Goal: Task Accomplishment & Management: Manage account settings

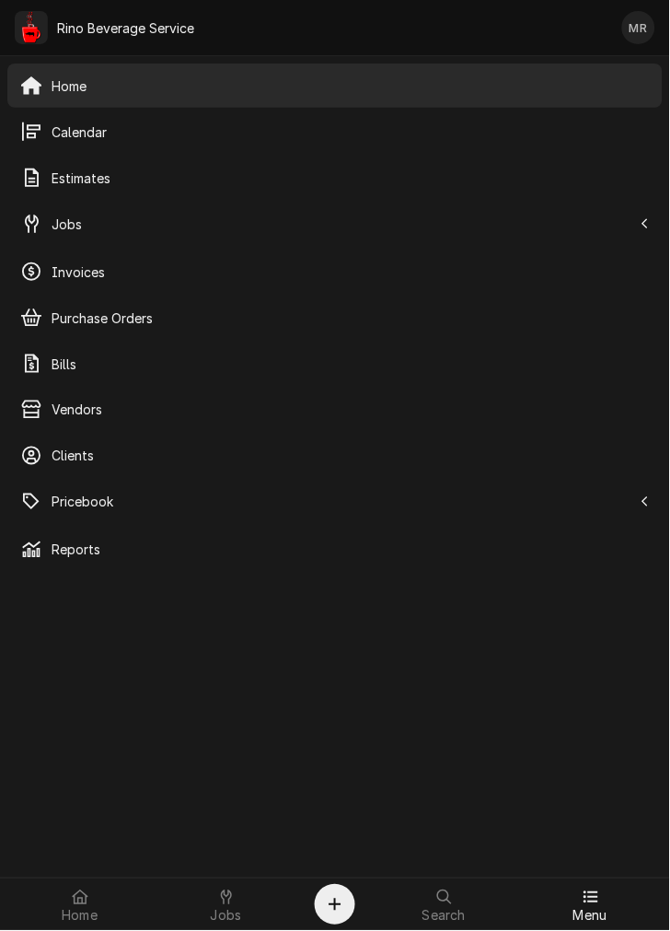
click at [176, 227] on span "Jobs" at bounding box center [342, 224] width 581 height 19
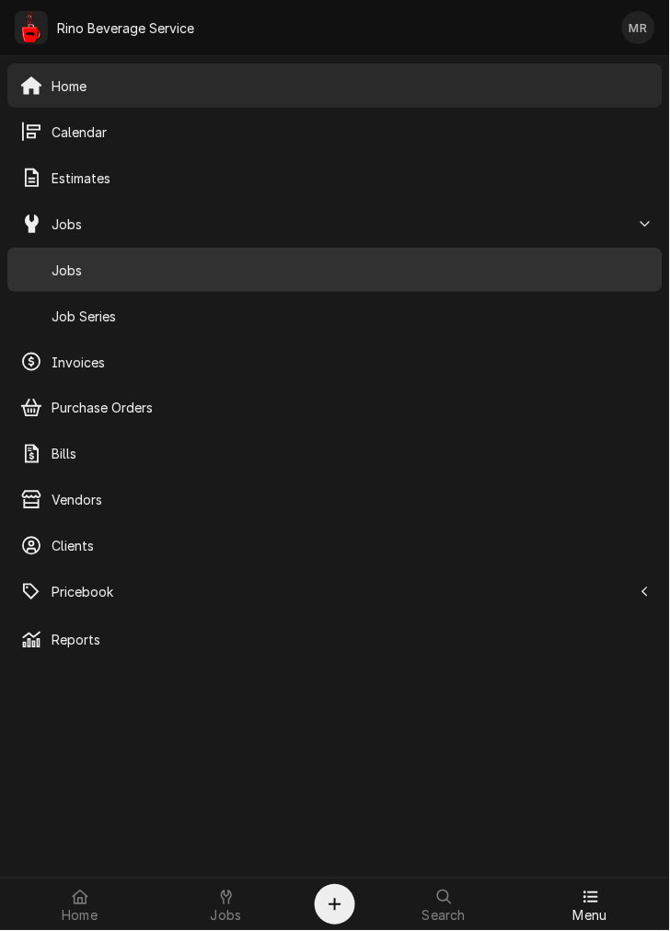
click at [208, 276] on span "Jobs" at bounding box center [351, 270] width 599 height 19
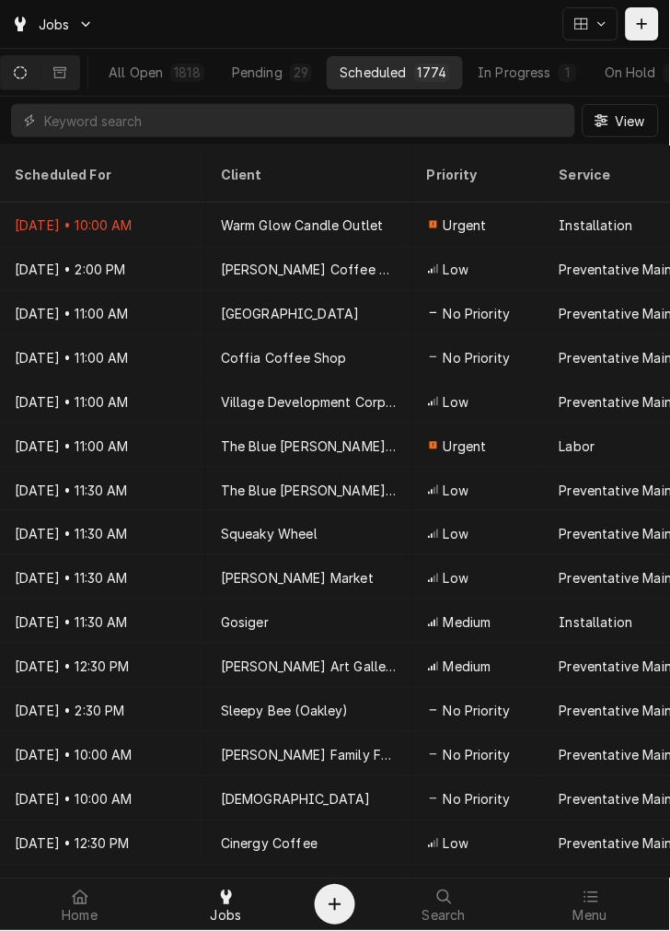
click at [594, 909] on span "Menu" at bounding box center [591, 916] width 34 height 15
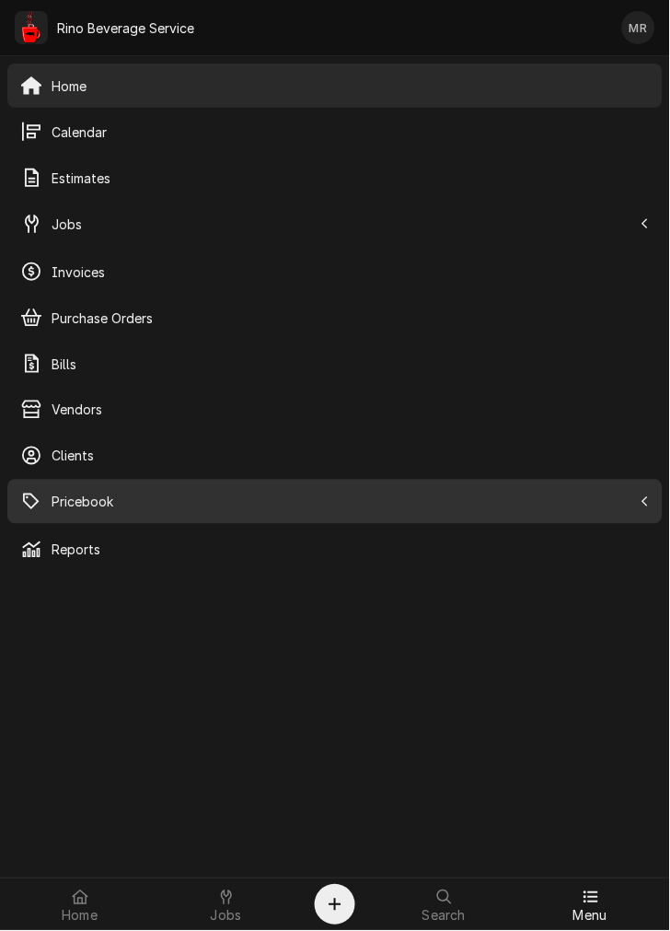
click at [180, 494] on span "Pricebook" at bounding box center [342, 502] width 581 height 19
click at [153, 577] on div "Parts & Materials" at bounding box center [335, 594] width 648 height 37
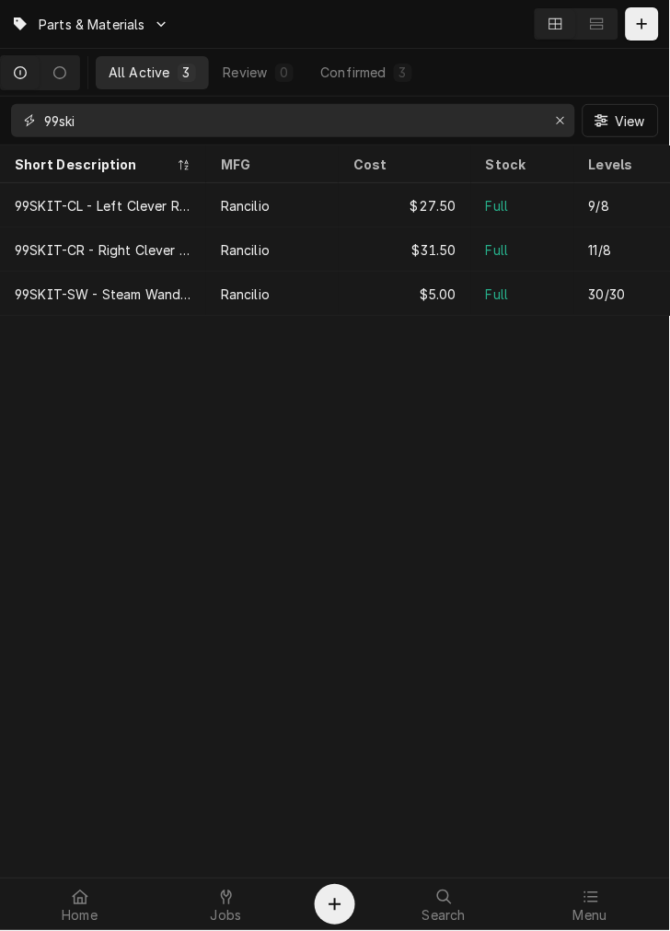
click at [442, 124] on input "99ski" at bounding box center [292, 120] width 496 height 33
type input "9"
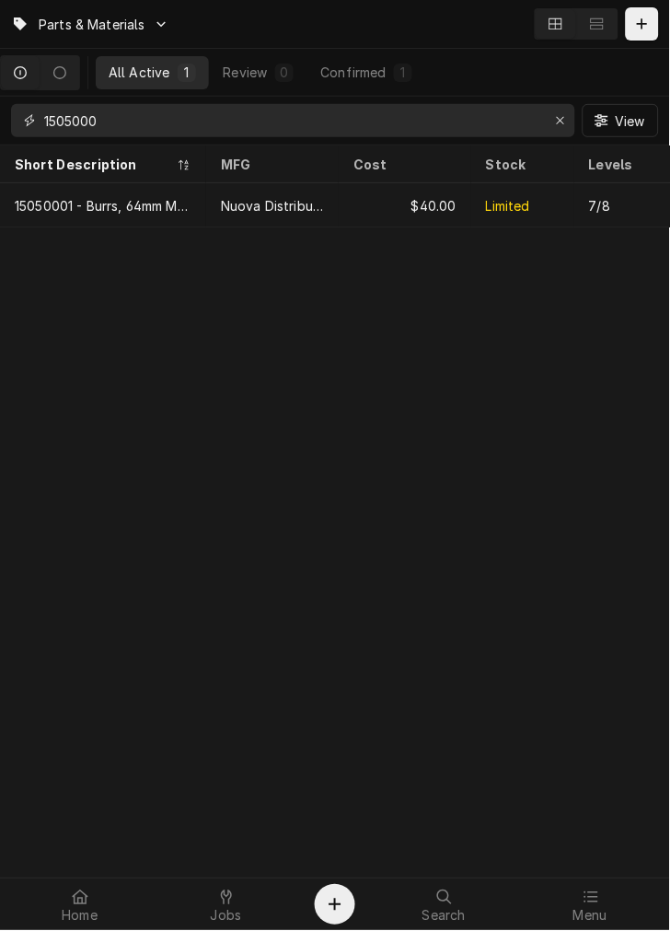
type input "1505000"
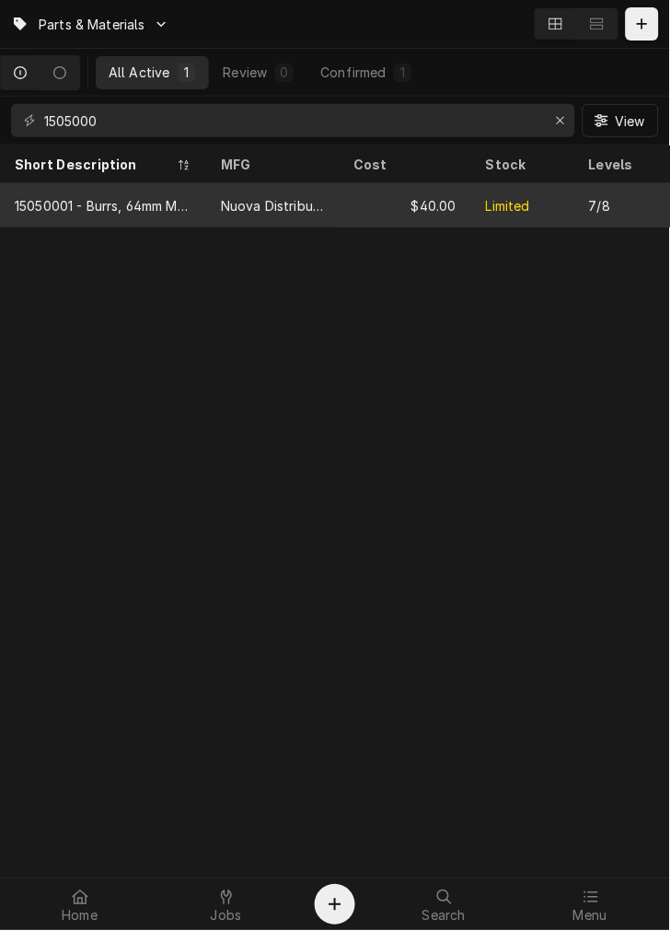
click at [157, 206] on div "15050001 - Burrs, 64mm MDX/MDX0" at bounding box center [103, 205] width 177 height 19
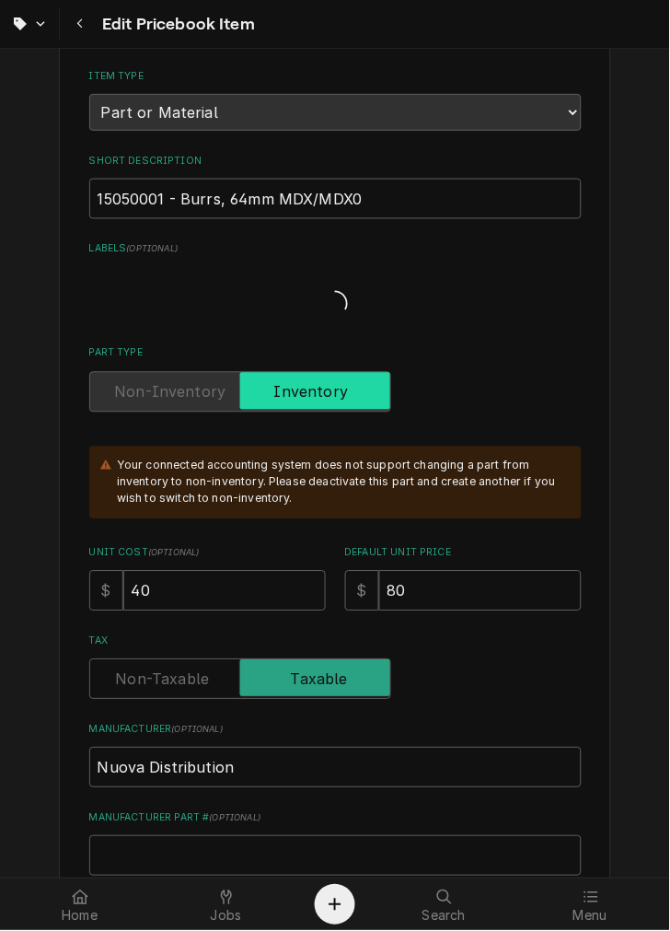
type textarea "x"
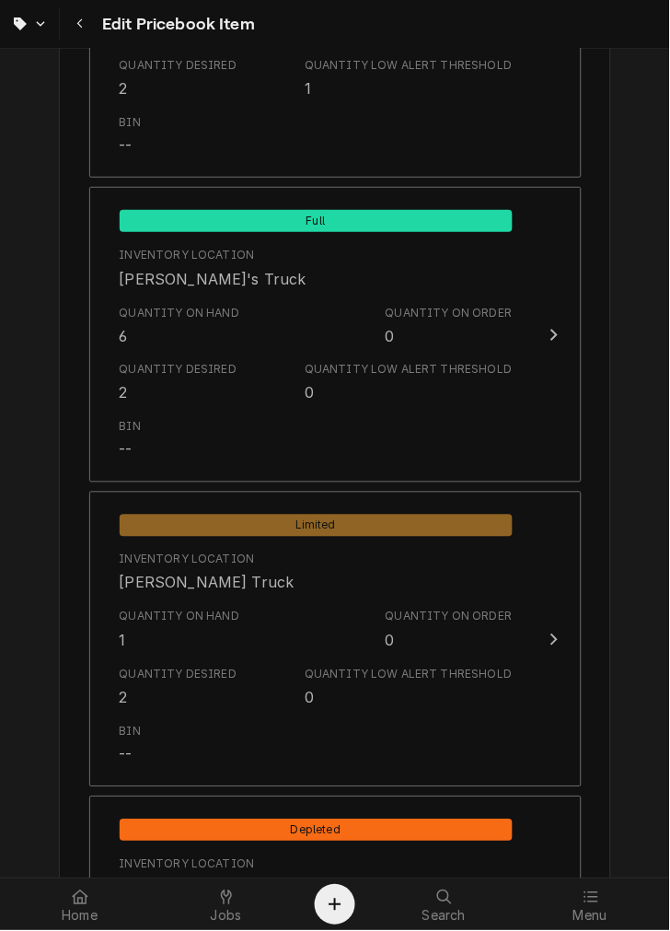
scroll to position [1599, 0]
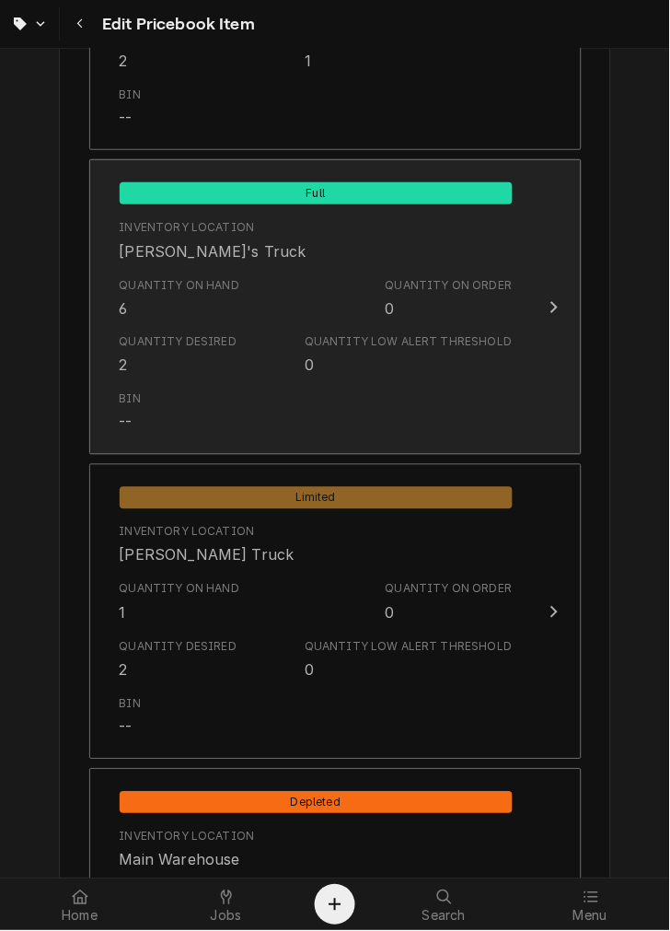
click at [226, 309] on div "Quantity on Hand 6" at bounding box center [180, 298] width 121 height 42
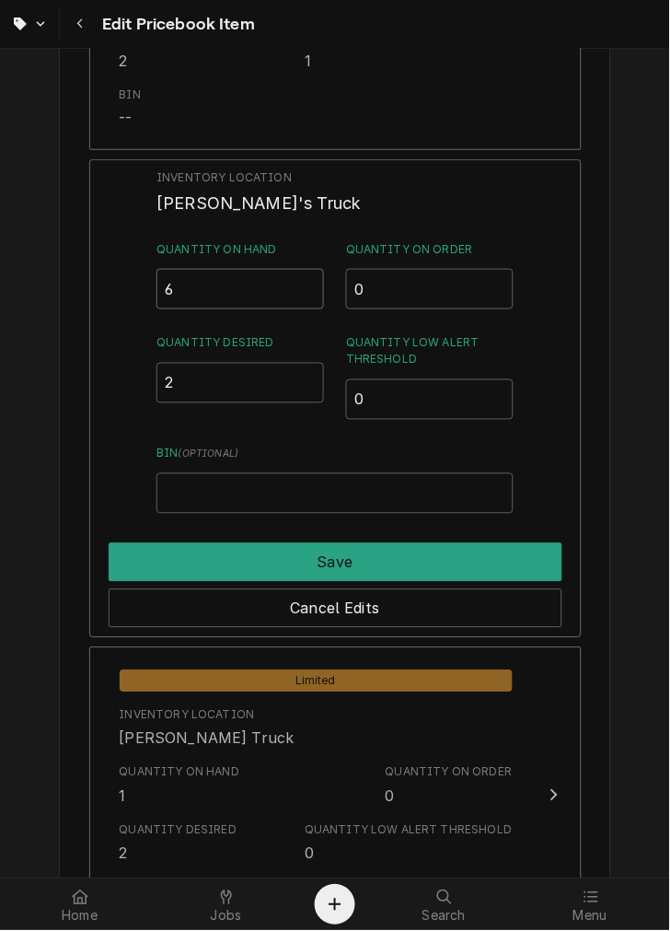
click at [255, 286] on input "6" at bounding box center [241, 289] width 168 height 41
type input "2"
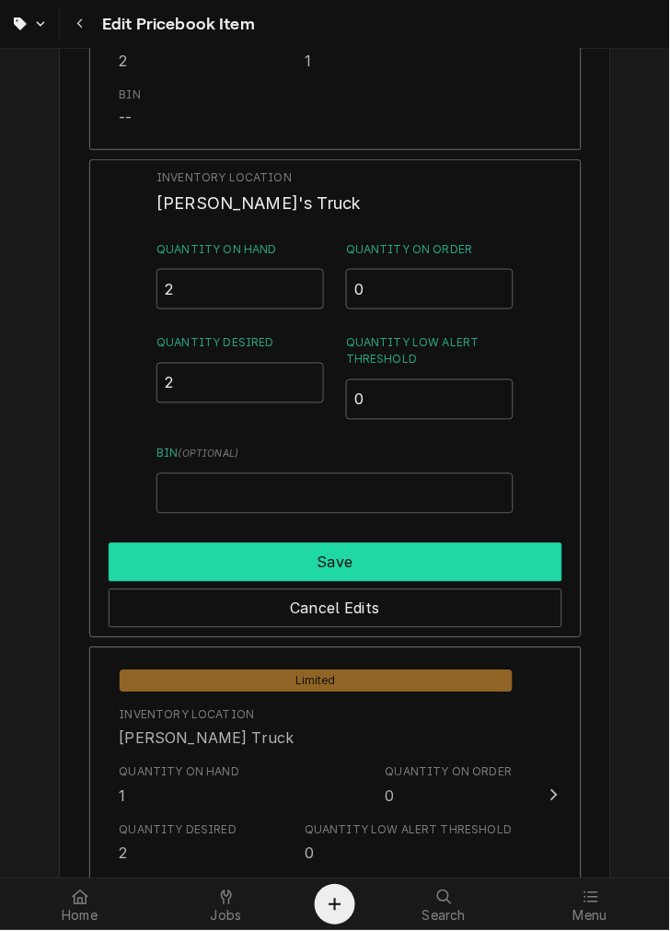
click at [319, 554] on button "Save" at bounding box center [336, 562] width 454 height 39
type textarea "x"
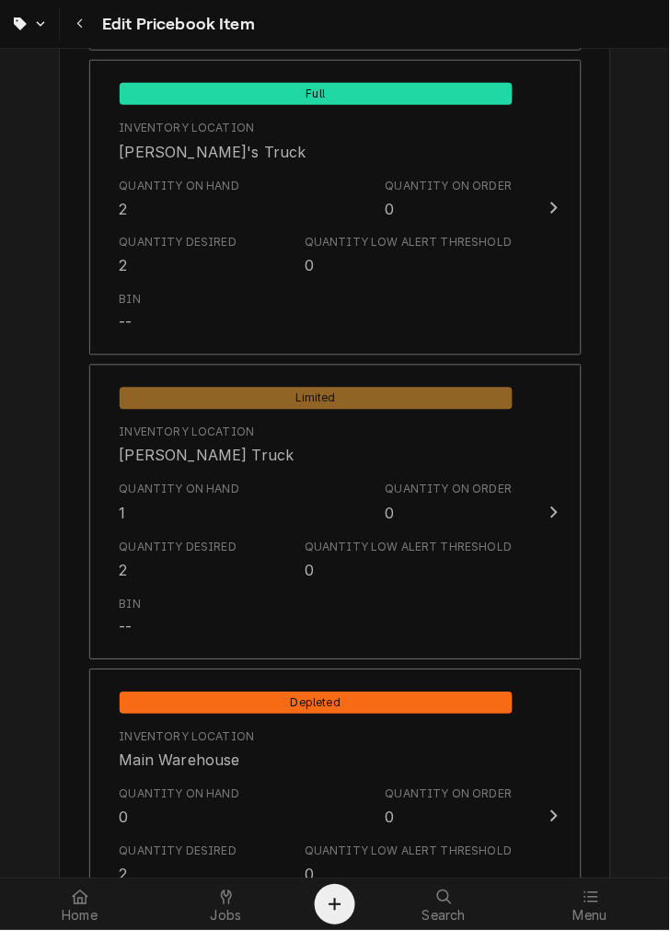
scroll to position [1816, 0]
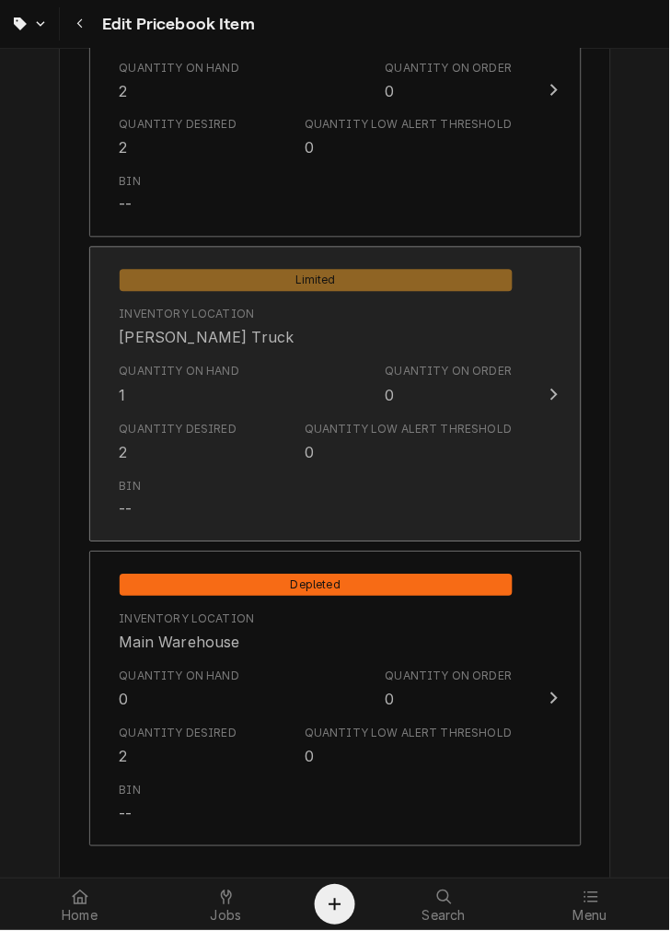
click at [318, 457] on div "Quantity Low Alert Threshold 0" at bounding box center [408, 443] width 207 height 42
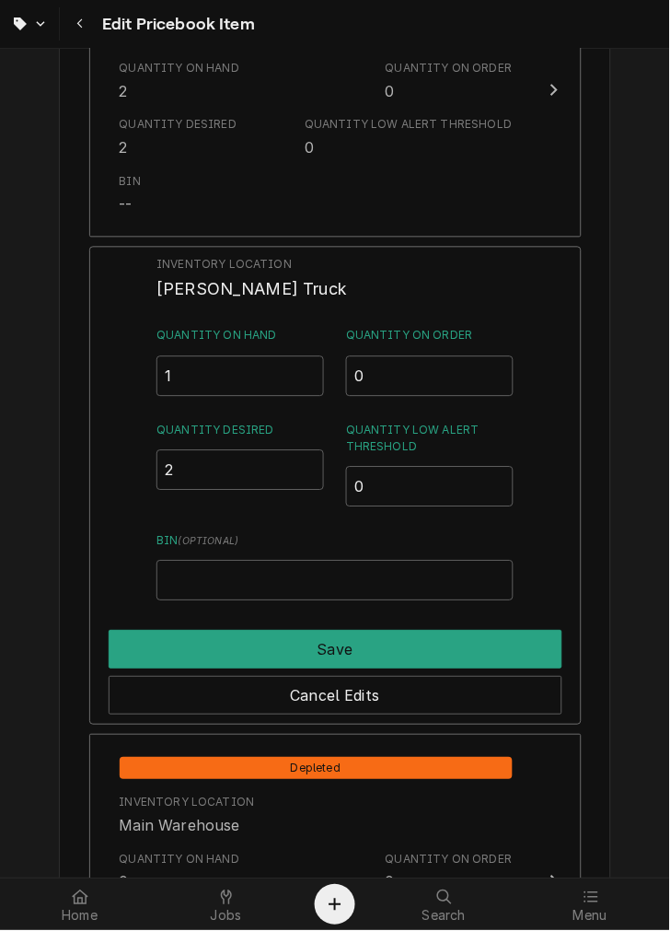
click at [234, 379] on input "1" at bounding box center [241, 376] width 168 height 41
type input "5"
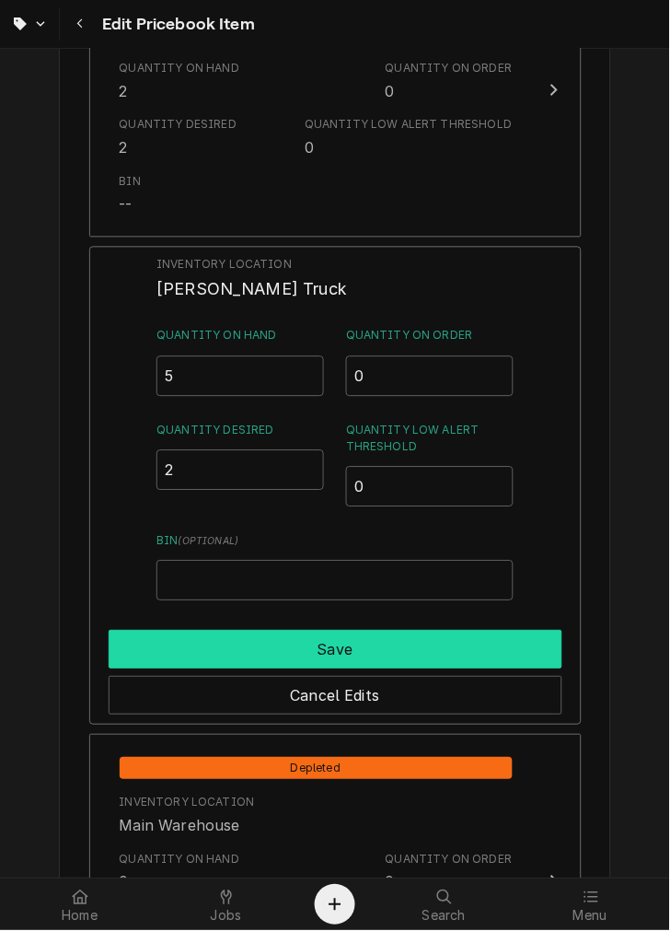
click at [421, 645] on button "Save" at bounding box center [336, 650] width 454 height 39
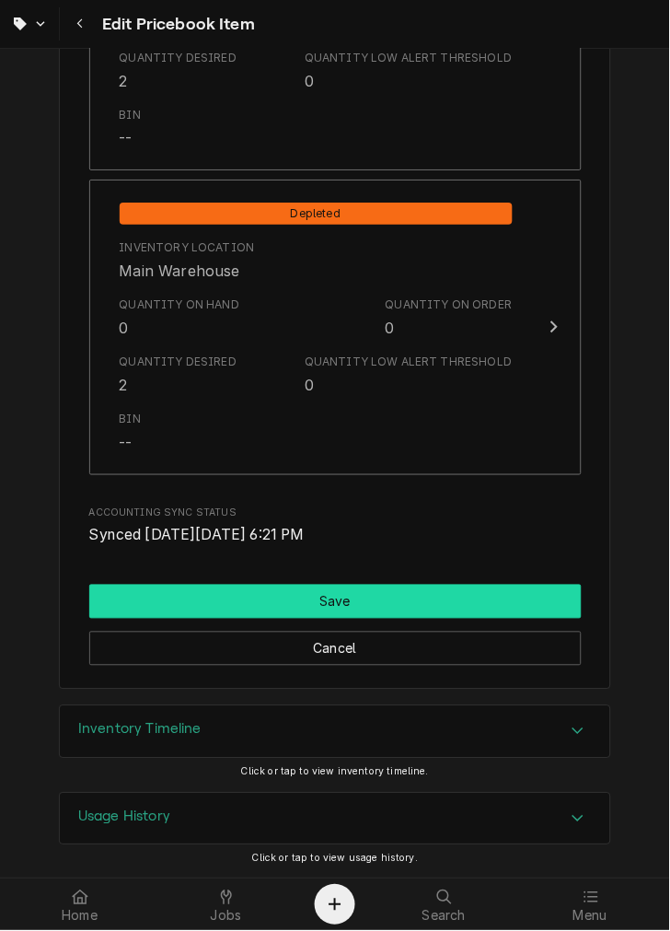
click at [419, 587] on button "Save" at bounding box center [335, 602] width 493 height 34
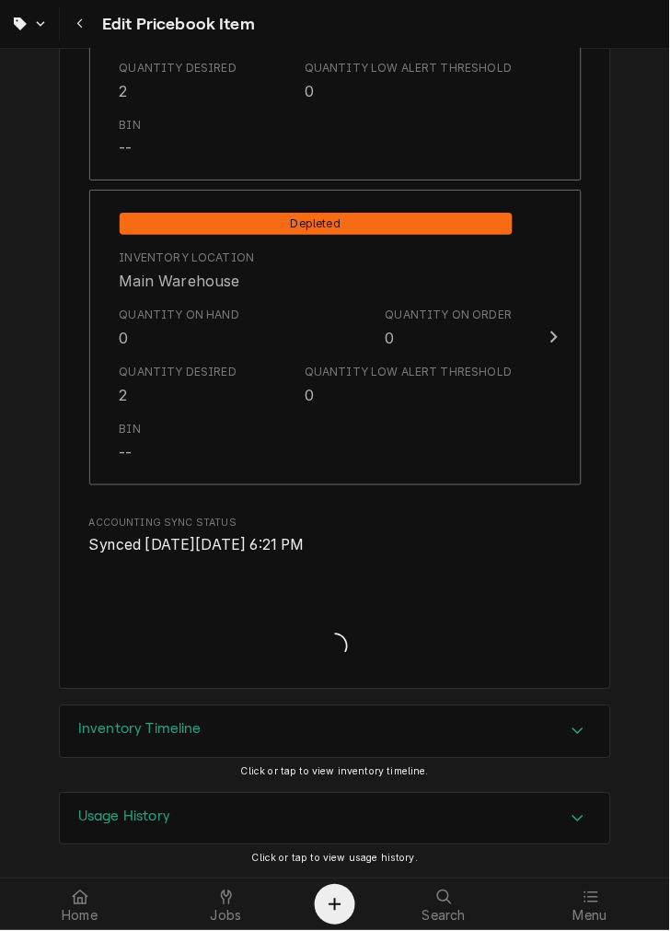
type textarea "x"
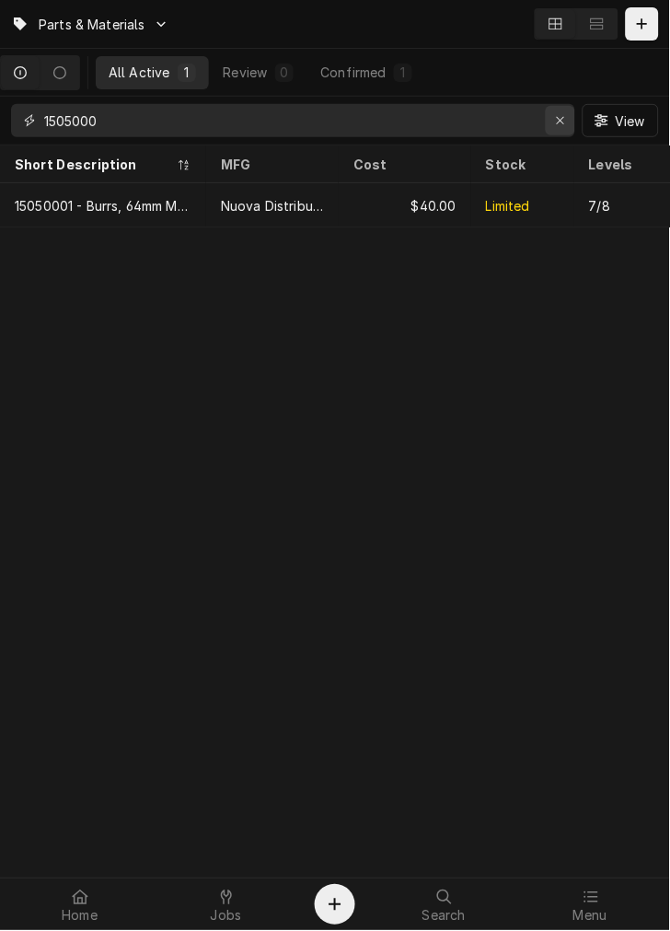
click at [556, 124] on icon "Erase input" at bounding box center [561, 120] width 10 height 13
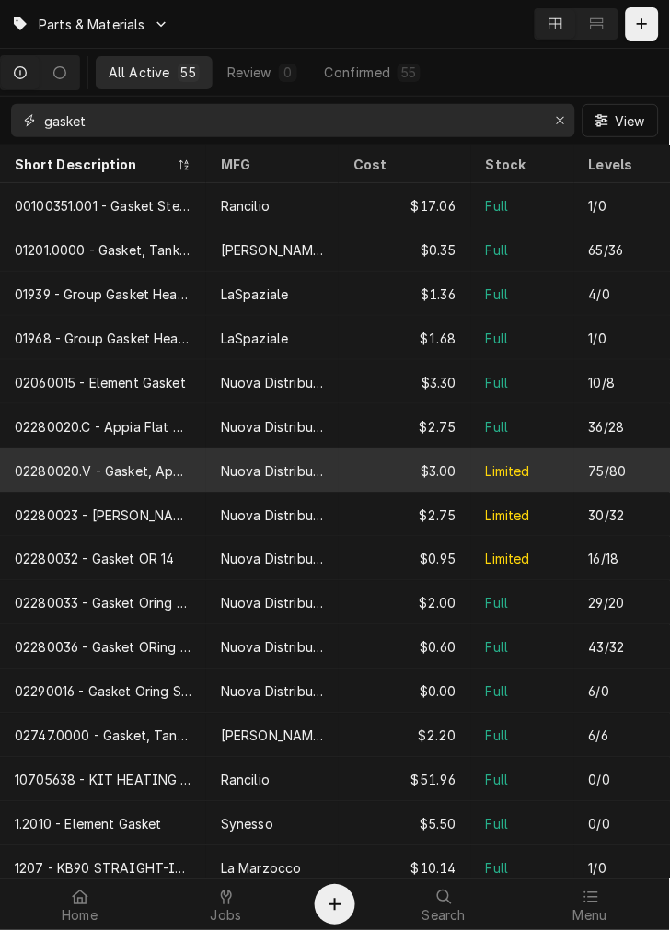
type input "gasket"
click at [94, 472] on div "02280020.V - Gasket, Appia" at bounding box center [103, 470] width 177 height 19
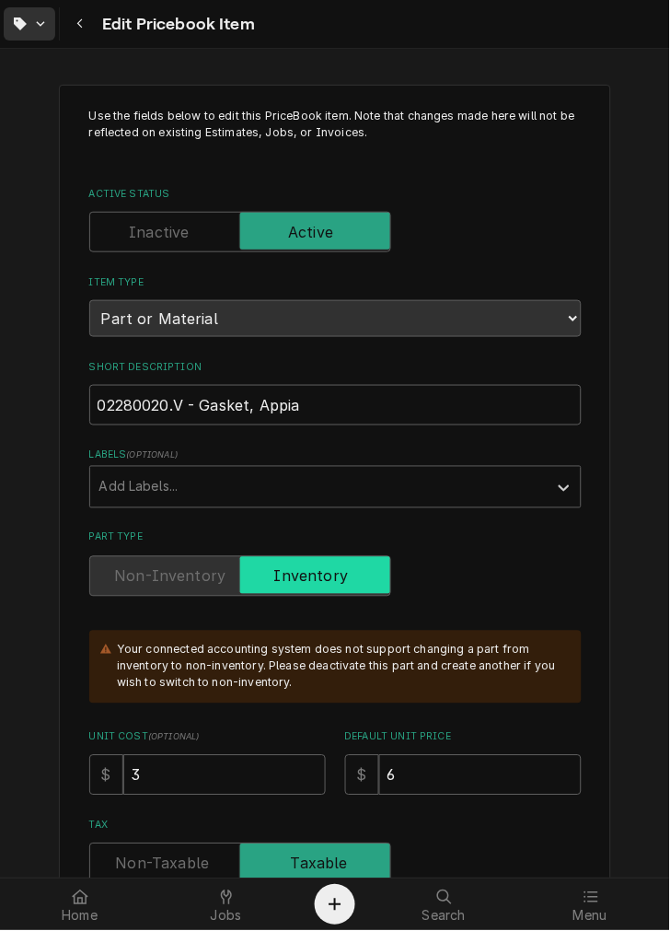
type textarea "x"
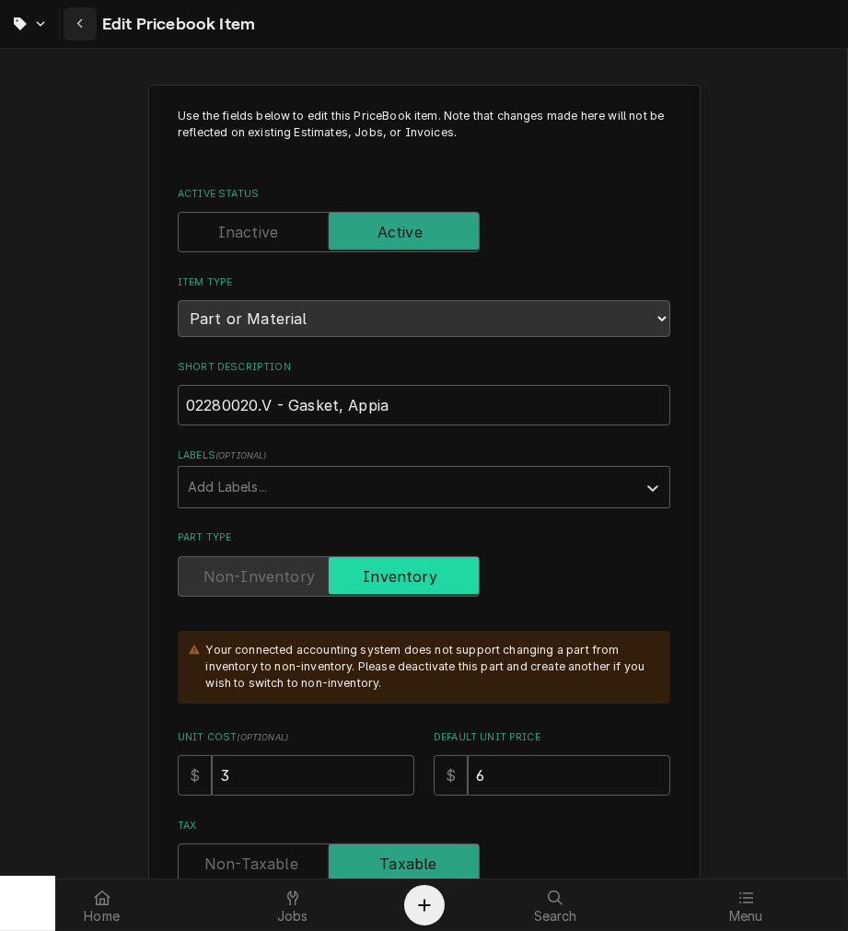
click at [76, 24] on icon "Navigate back" at bounding box center [80, 23] width 8 height 13
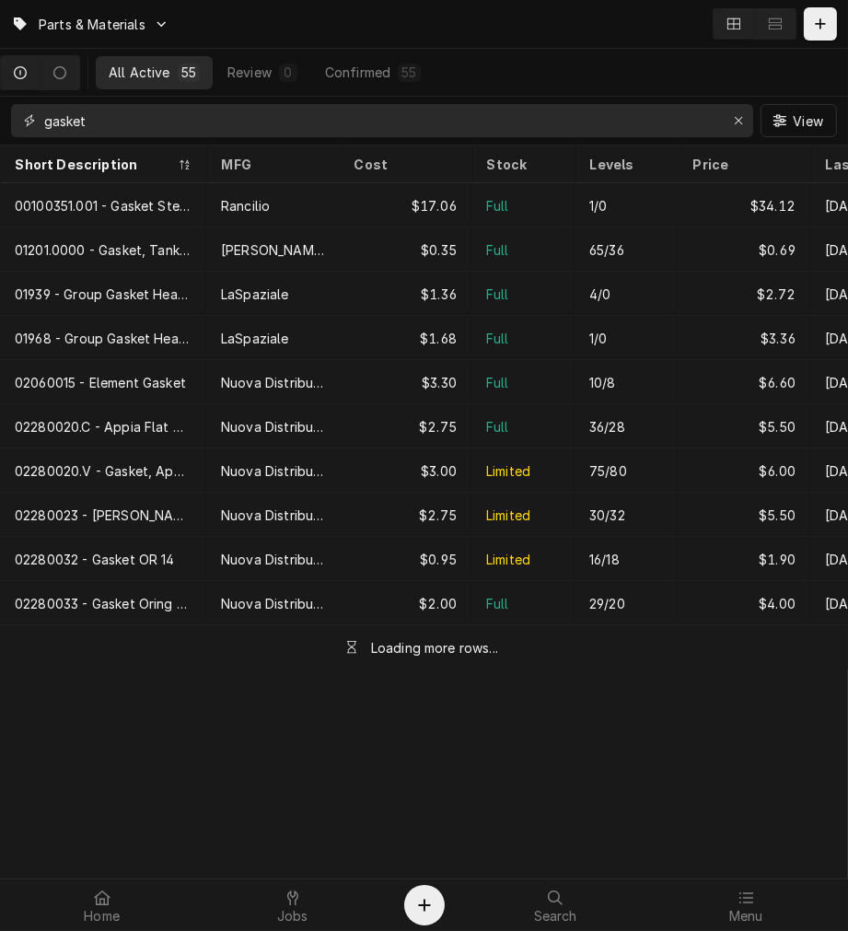
click at [76, 122] on input "gasket" at bounding box center [381, 120] width 674 height 33
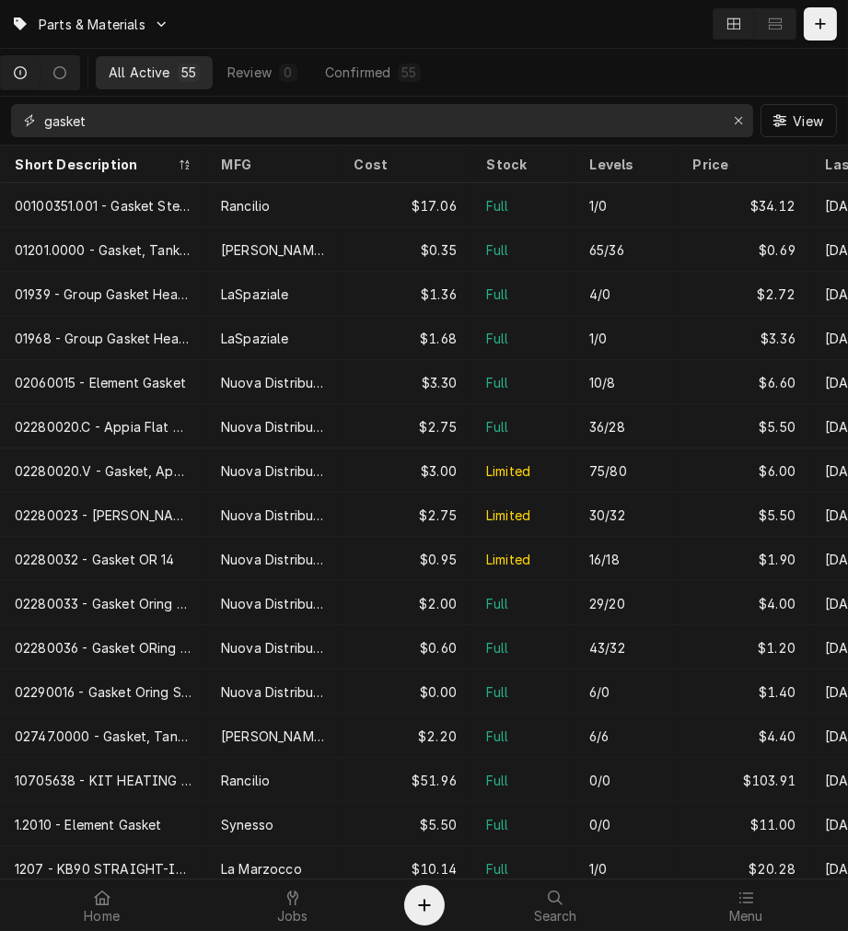
click at [76, 122] on input "gasket" at bounding box center [381, 120] width 674 height 33
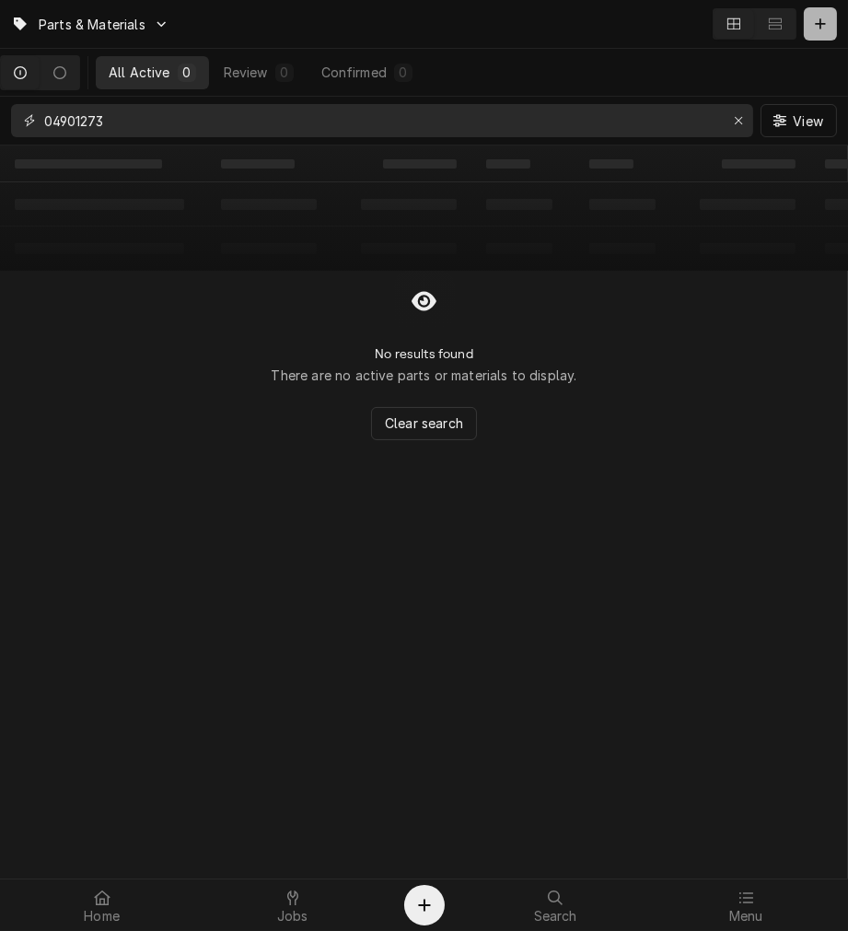
type input "04901273"
click at [816, 25] on icon "Dynamic Content Wrapper" at bounding box center [820, 23] width 11 height 13
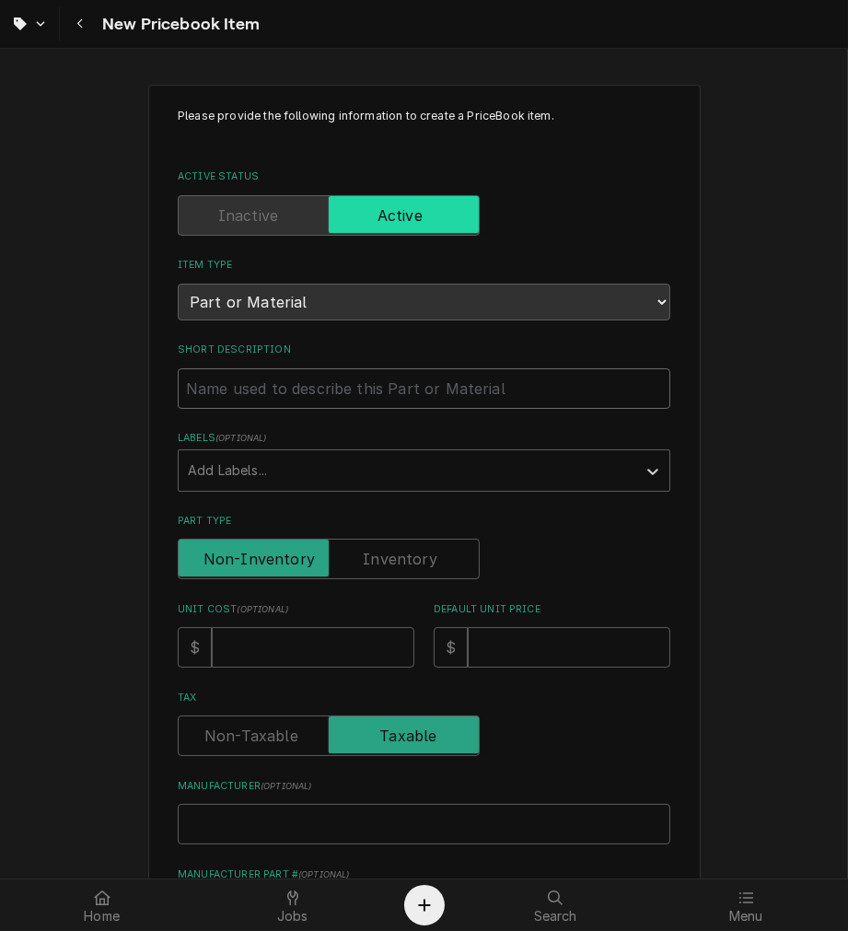
click at [376, 390] on input "Short Description" at bounding box center [424, 388] width 493 height 41
type textarea "x"
type input "0"
type textarea "x"
type input "04"
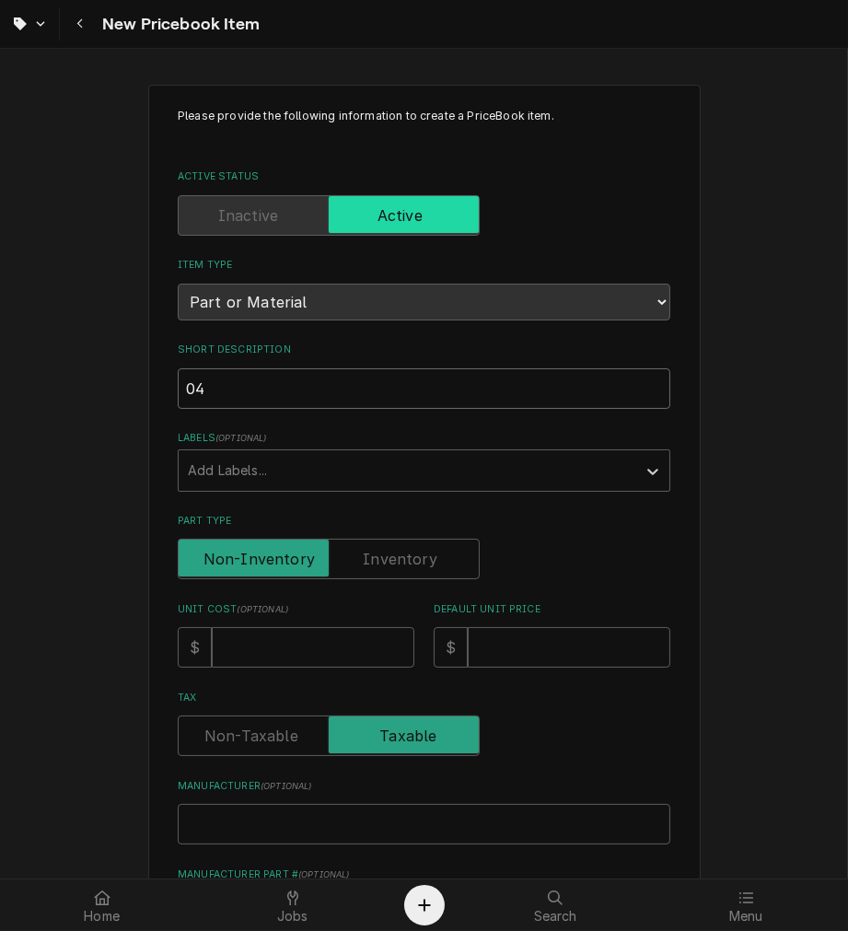
type textarea "x"
type input "049"
type textarea "x"
type input "0490"
type textarea "x"
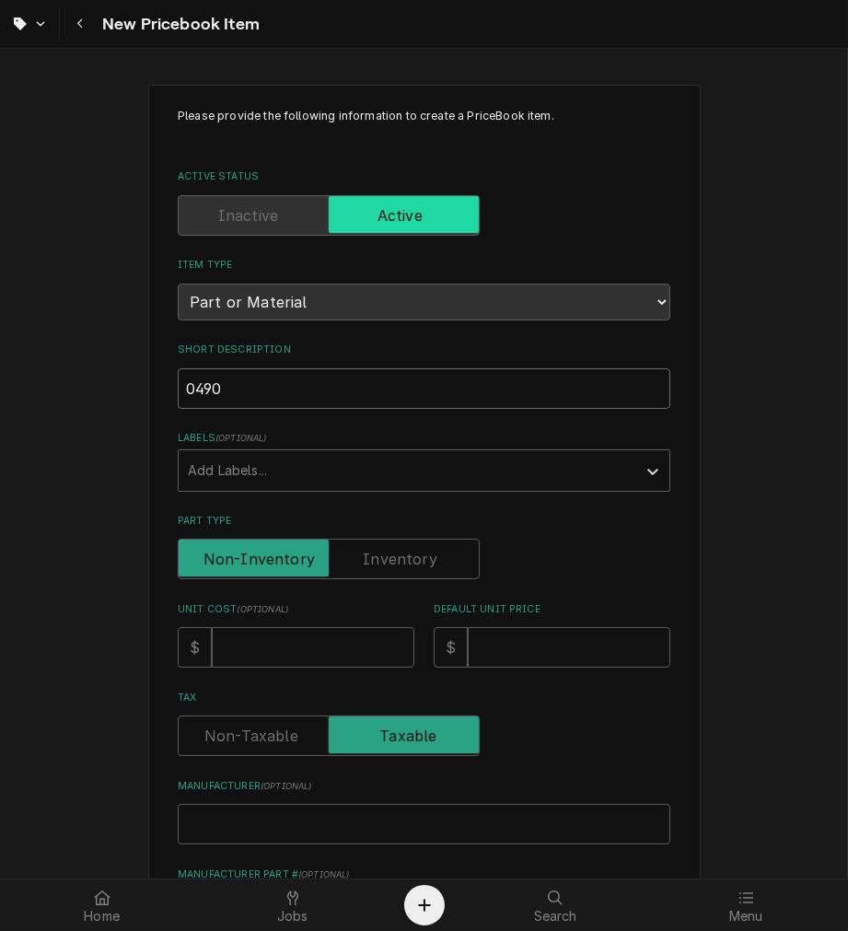
type input "04901"
type textarea "x"
type input "049012"
type textarea "x"
type input "0490127"
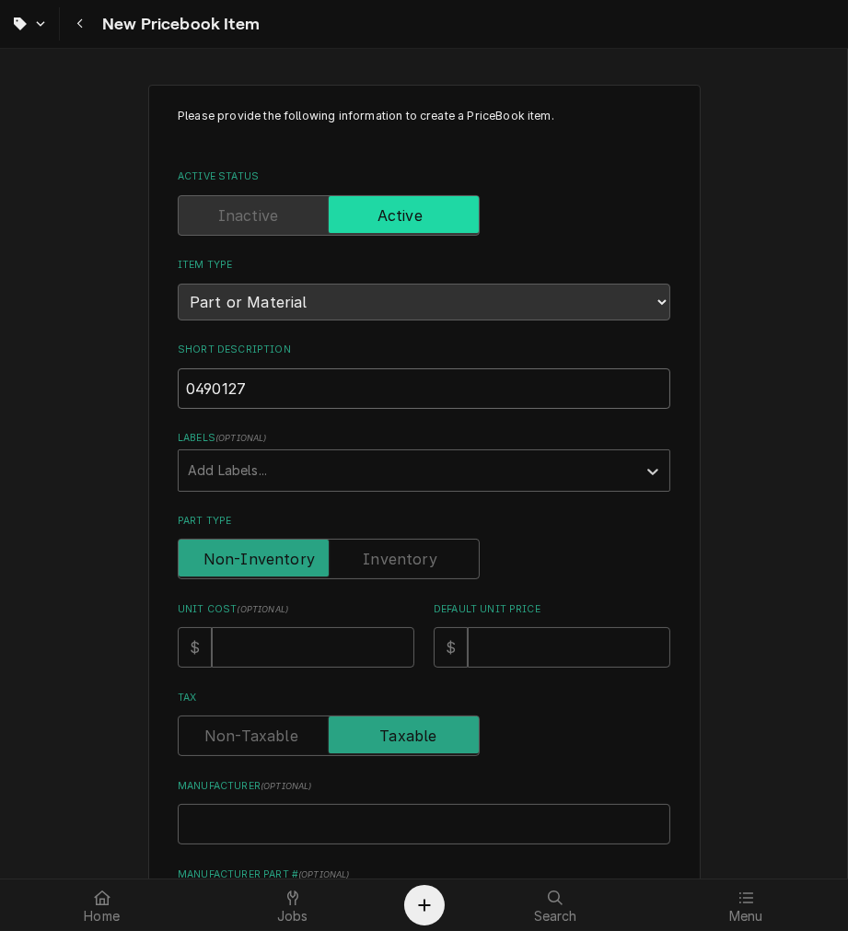
type textarea "x"
type input "04901273"
type textarea "x"
type input "04901273"
type textarea "x"
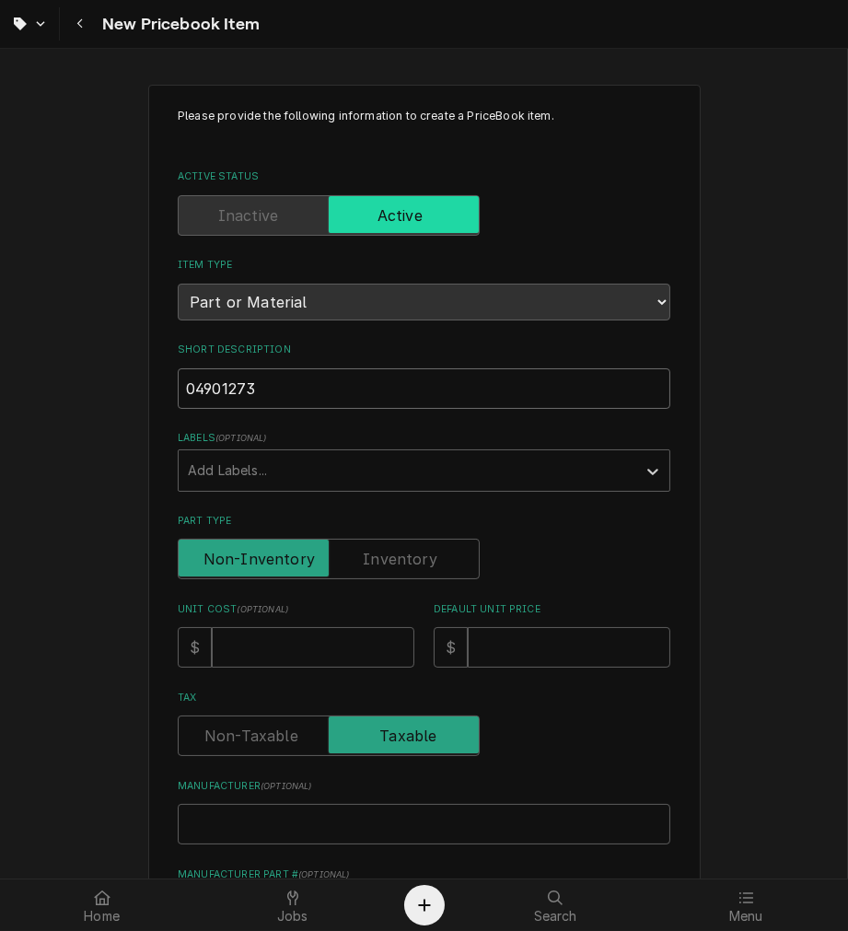
type input "04901273 -"
type textarea "x"
type input "04901273 -"
type textarea "x"
type input "04901273 - A"
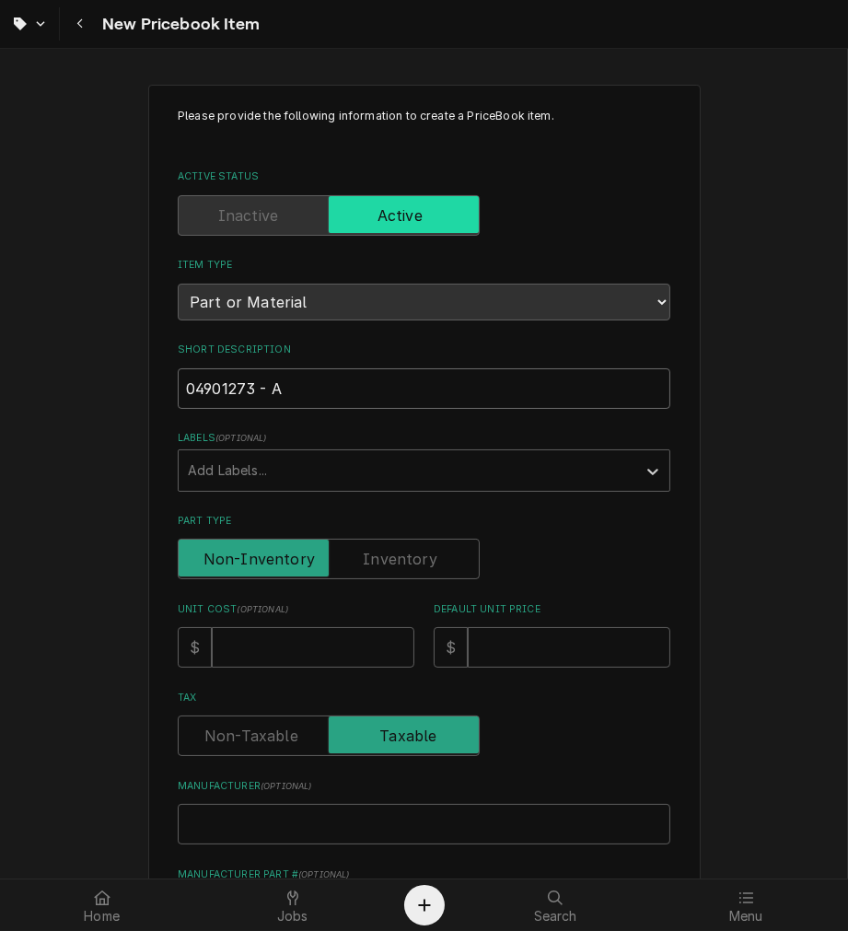
type textarea "x"
type input "04901273 - Au"
type textarea "x"
type input "04901273 - Aur"
type textarea "x"
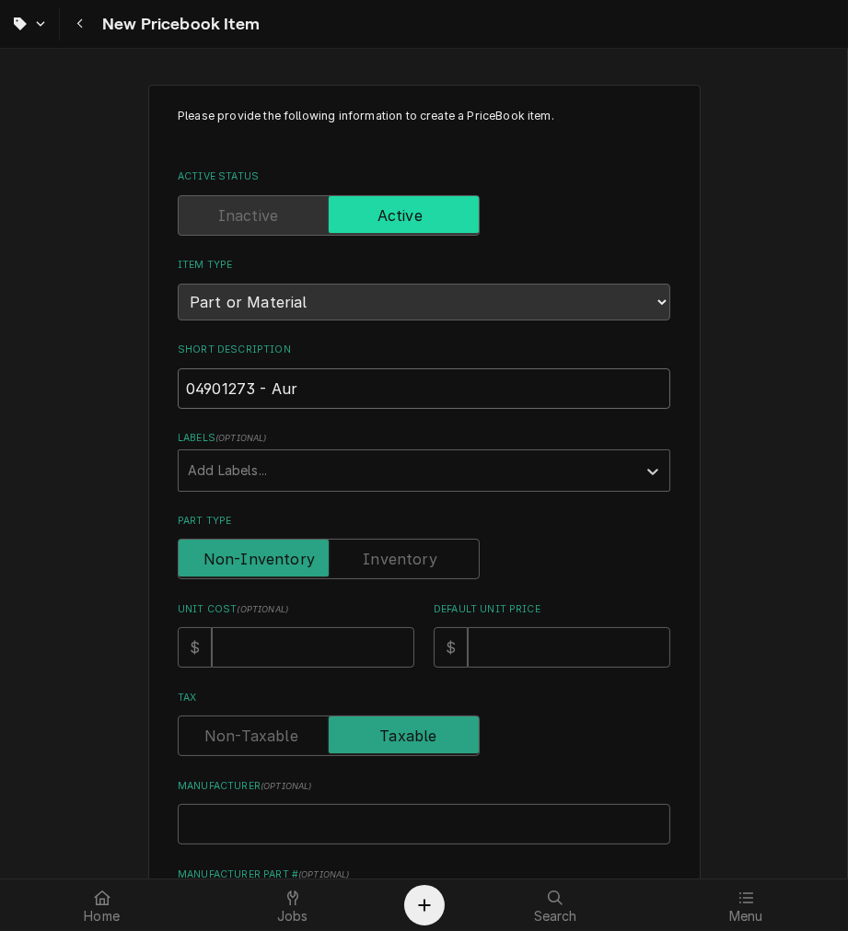
type input "04901273 - Aure"
type textarea "x"
type input "04901273 - Aurel"
type textarea "x"
type input "04901273 - Aureli"
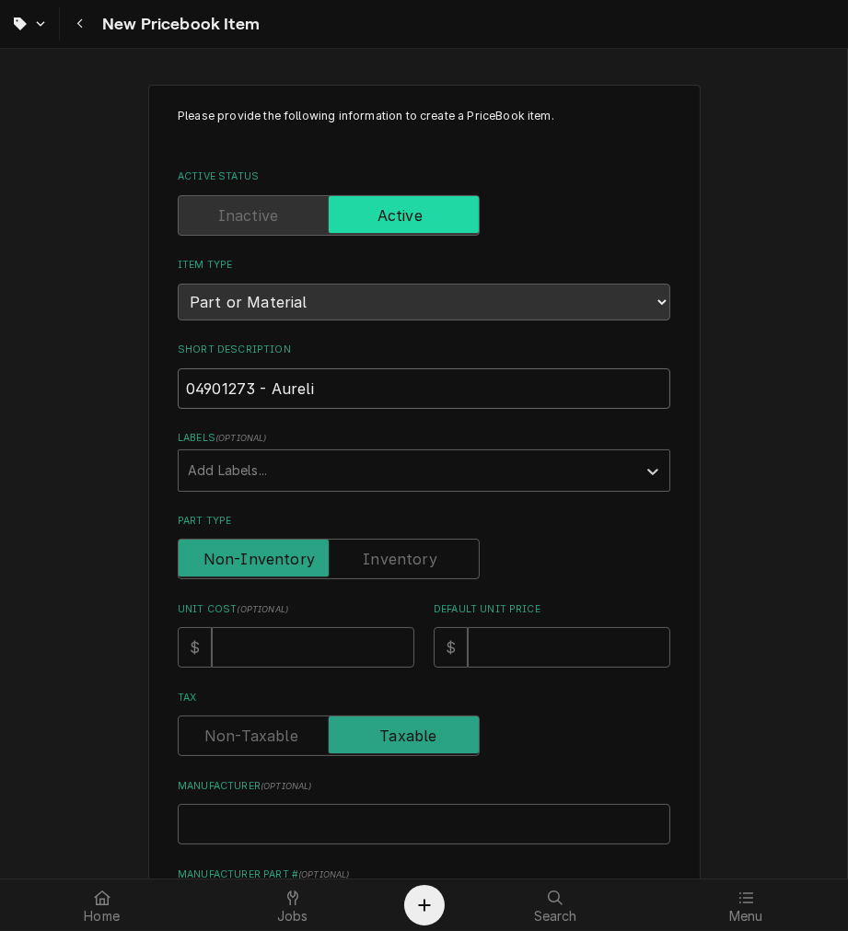
type textarea "x"
type input "04901273 - Aurelia"
type textarea "x"
type input "04901273 - Aurelia"
type textarea "x"
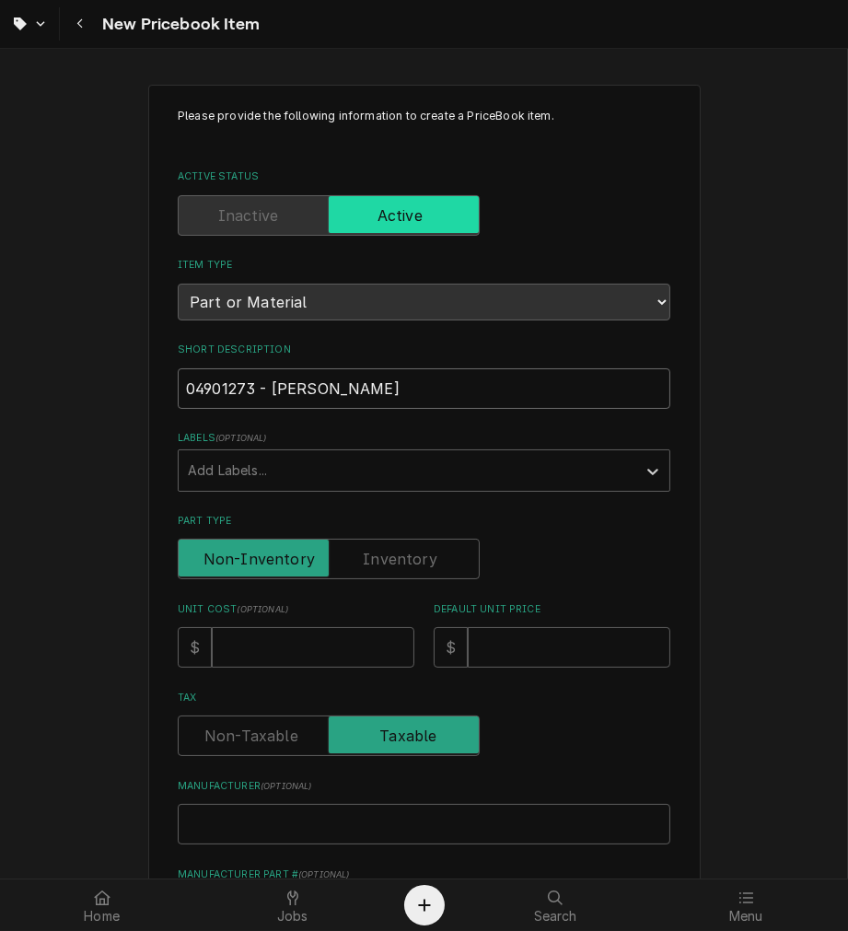
type input "04901273 - Aurelia W"
type textarea "x"
type input "04901273 - Aurelia Wa"
type textarea "x"
type input "04901273 - Aurelia Wav"
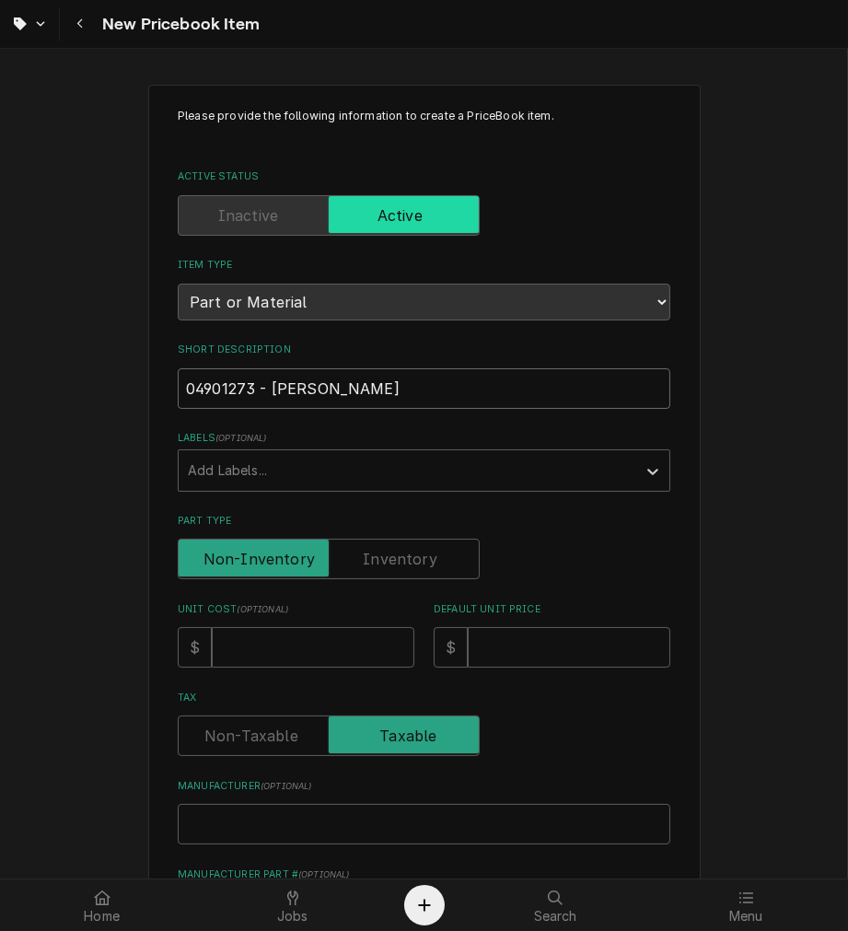
type textarea "x"
type input "04901273 - Aurelia Wave"
type textarea "x"
type input "04901273 - Aurelia Wave"
type textarea "x"
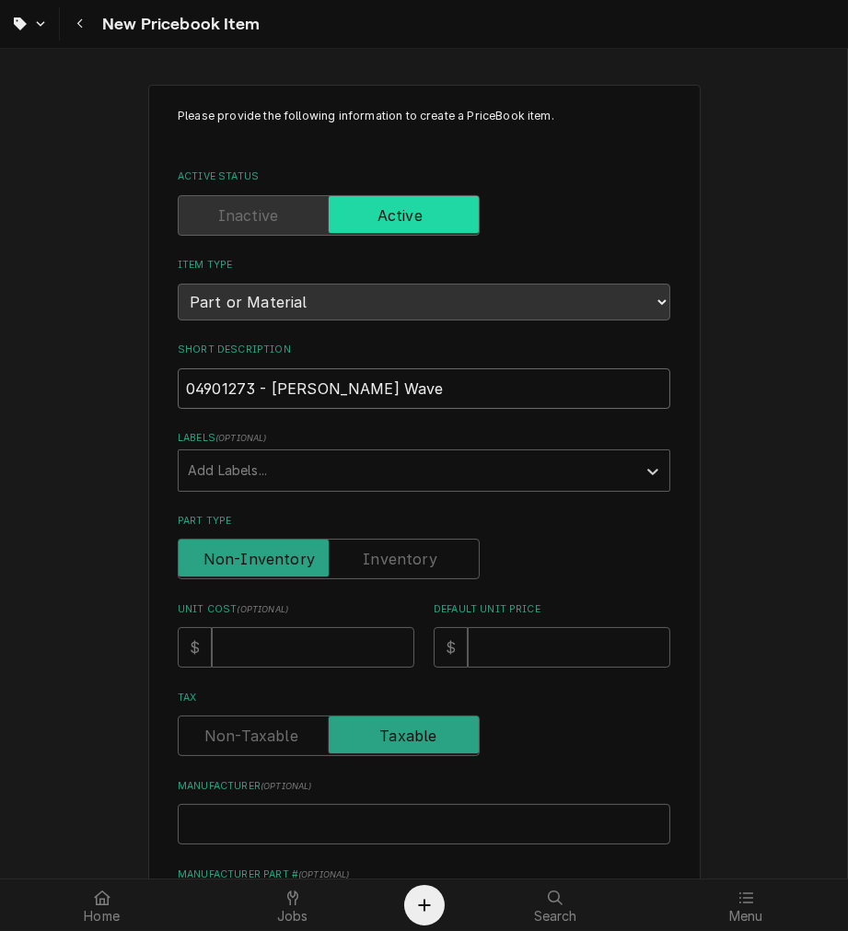
type input "04901273 - Aurelia Wave S"
type textarea "x"
type input "04901273 - Aurelia Wave Se"
type textarea "x"
type input "04901273 - Aurelia Wave Sem"
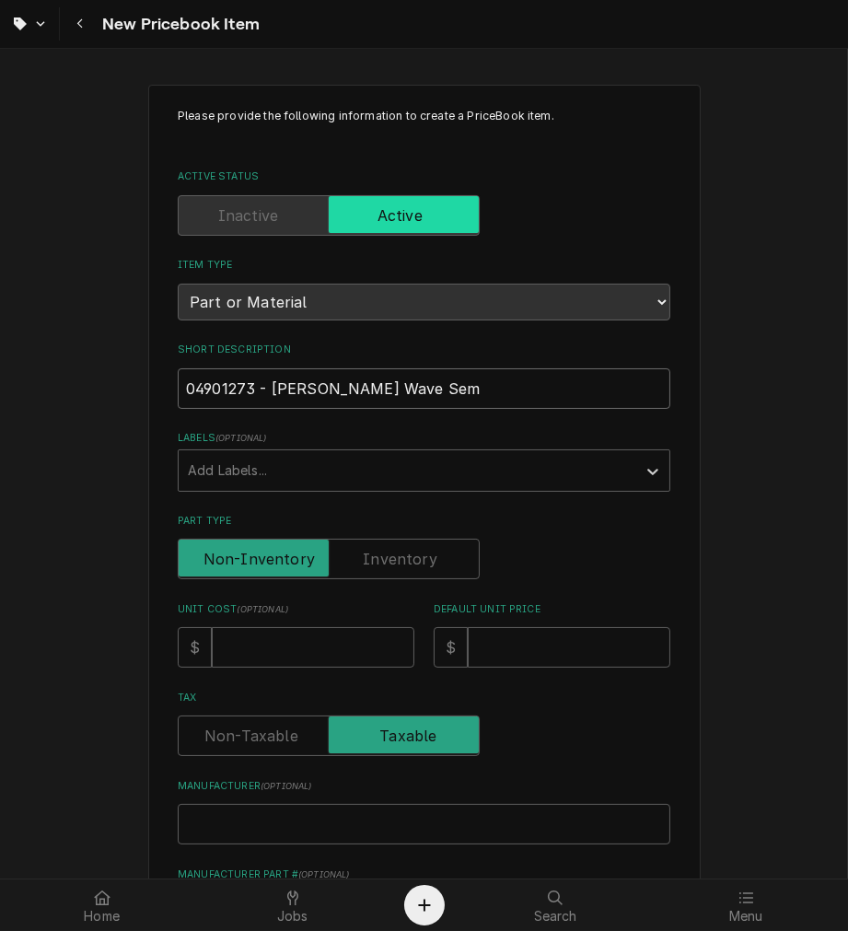
type textarea "x"
type input "04901273 - Aurelia Wave Semi"
type textarea "x"
type input "04901273 - Aurelia Wave Semi"
type textarea "x"
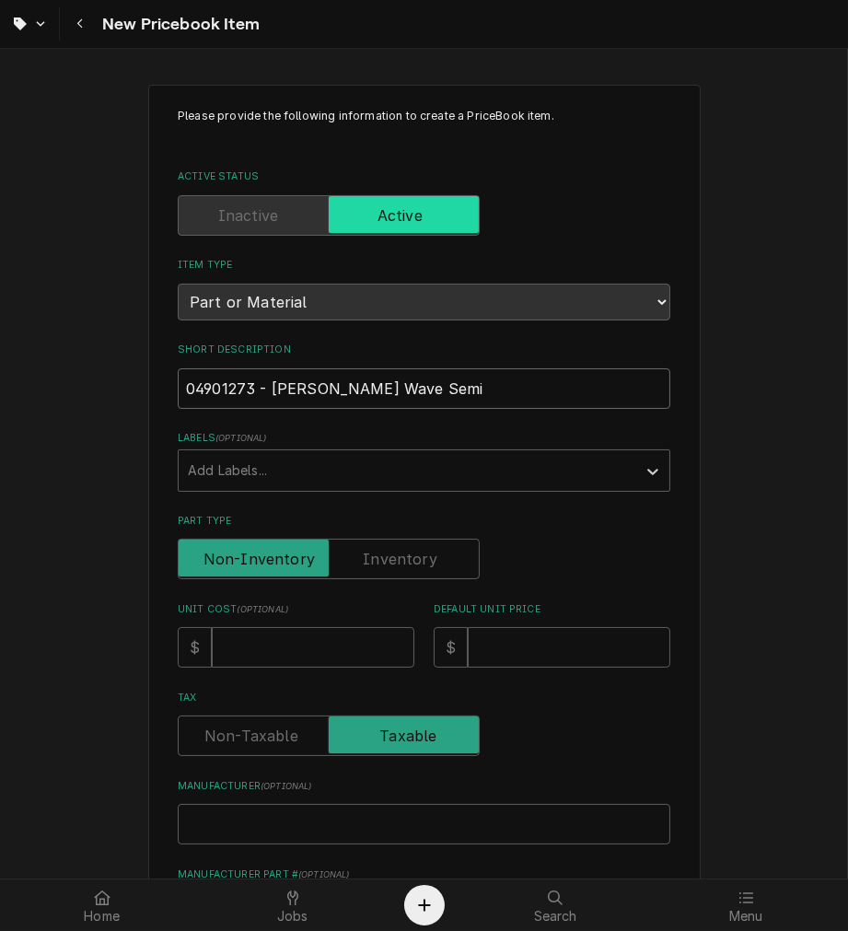
type input "04901273 - Aurelia Wave Semi M"
type textarea "x"
type input "04901273 - Aurelia Wave Semi Ma"
type textarea "x"
type input "04901273 - Aurelia Wave Semi Mai"
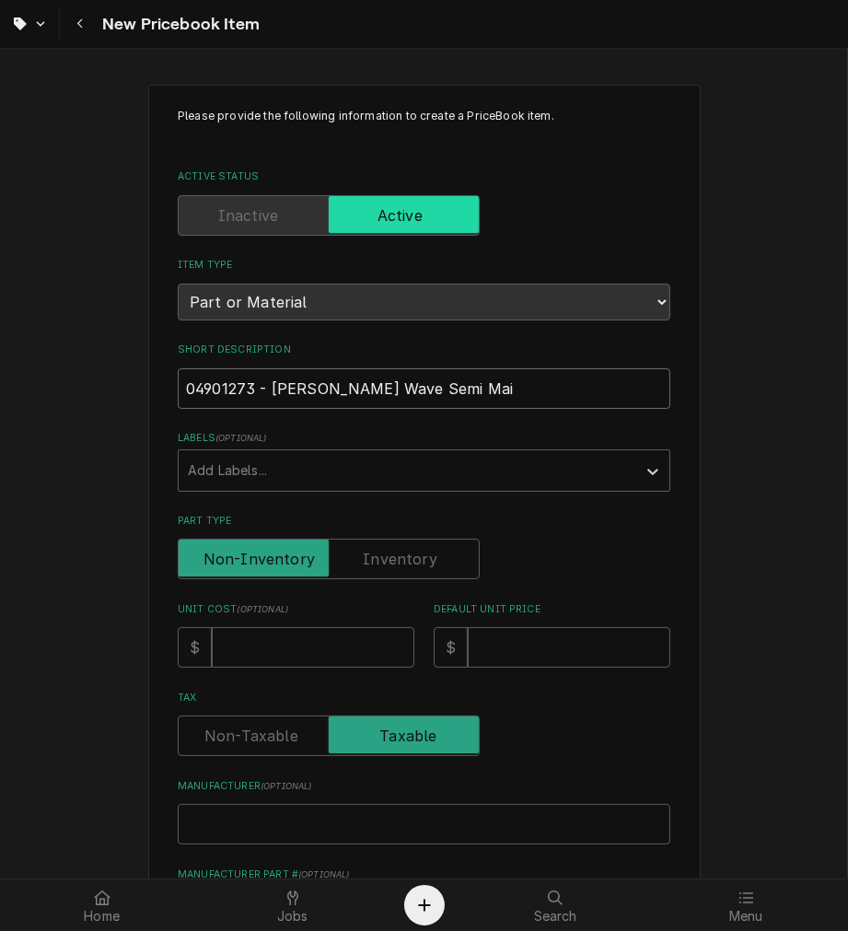
type textarea "x"
type input "04901273 - Aurelia Wave Semi Maii"
type textarea "x"
type input "04901273 - Aurelia Wave Semi Maiin"
type textarea "x"
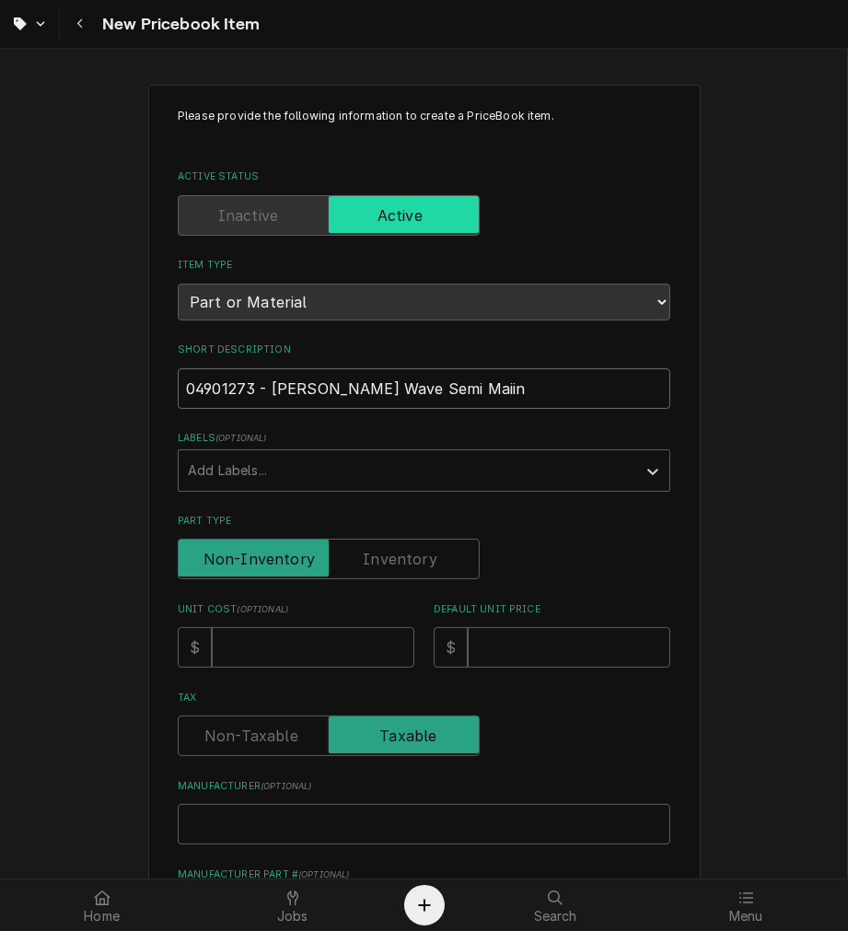
type input "04901273 - Aurelia Wave Semi Maiin"
type textarea "x"
type input "04901273 - Aurelia Wave Semi Maiin B"
type textarea "x"
type input "04901273 - Aurelia Wave Semi Maiin Bo"
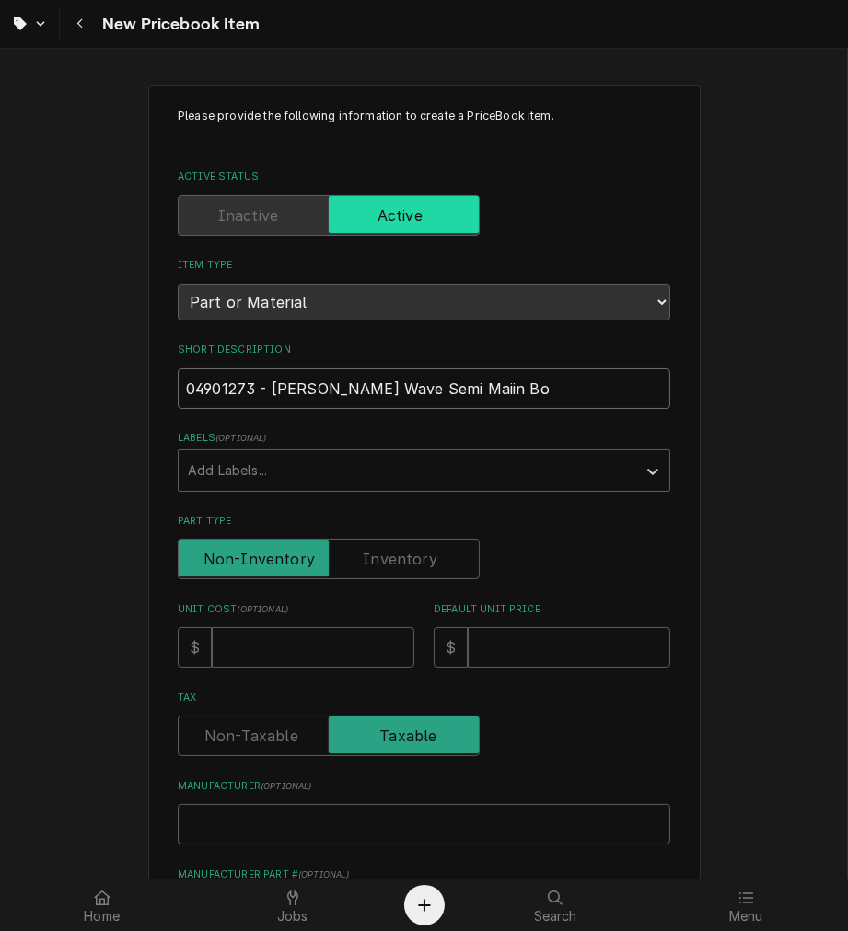
type textarea "x"
type input "04901273 - Aurelia Wave Semi Maiin Boa"
type textarea "x"
type input "04901273 - Aurelia Wave Semi Maiin Boar"
type textarea "x"
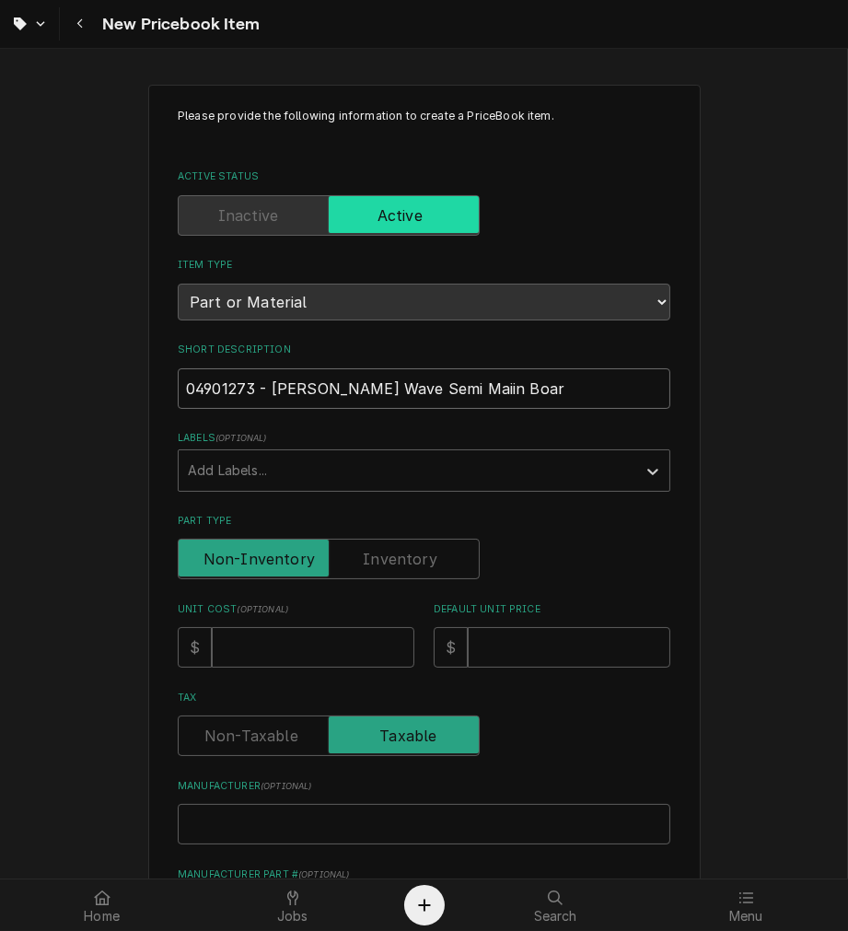
type input "04901273 - Aurelia Wave Semi Maiin Board"
type textarea "x"
type input "04901273 - Aurelia Wave Semi Main Board"
click at [398, 559] on label "Part Type" at bounding box center [329, 559] width 302 height 41
click at [398, 559] on input "Part Type" at bounding box center [328, 559] width 285 height 41
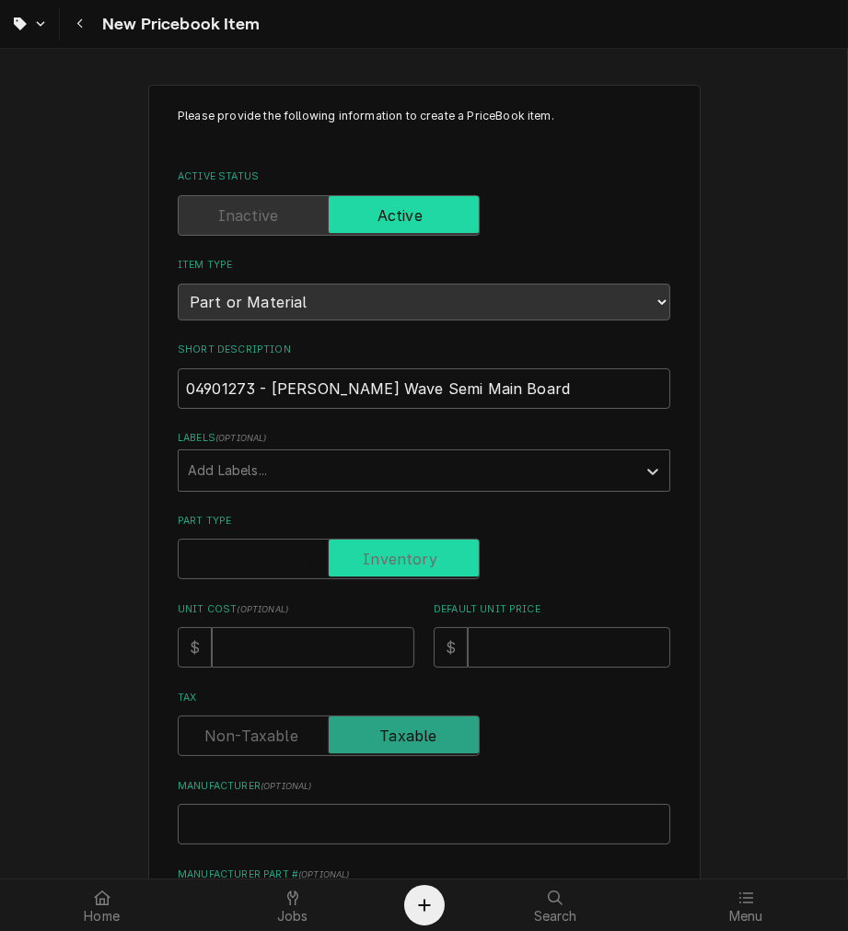
checkbox input "true"
click at [528, 651] on input "Default Unit Price" at bounding box center [569, 647] width 203 height 41
type textarea "x"
type input "4"
type textarea "x"
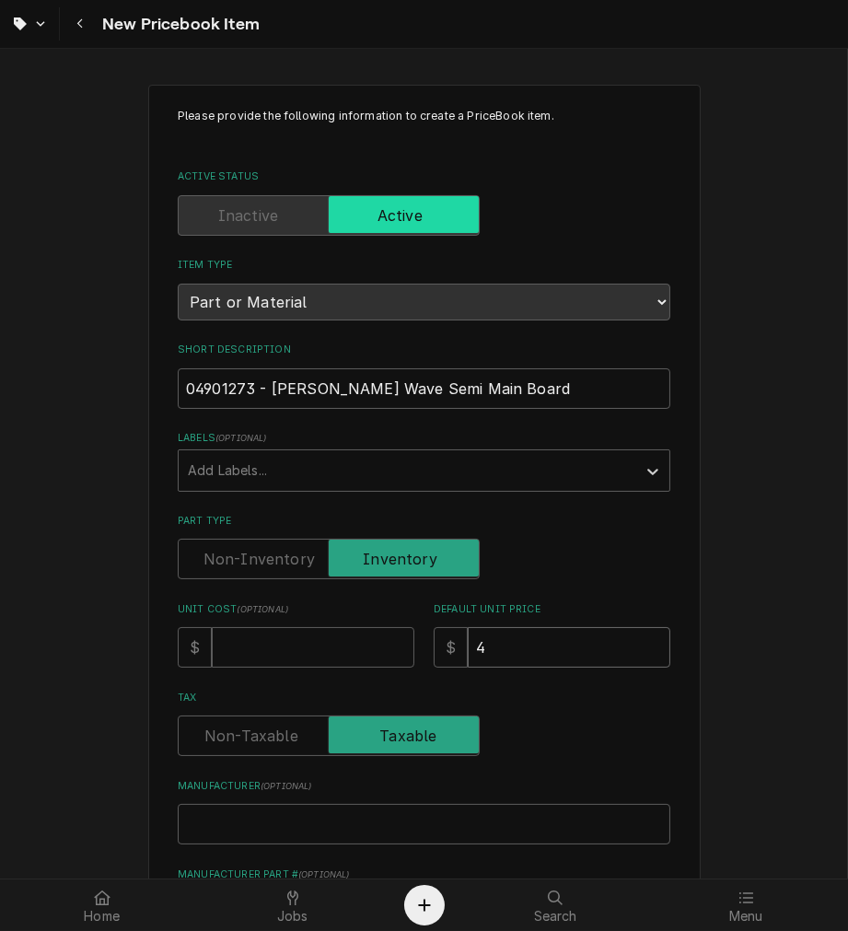
type input "42"
type textarea "x"
type input "420"
type textarea "x"
type input "420.0"
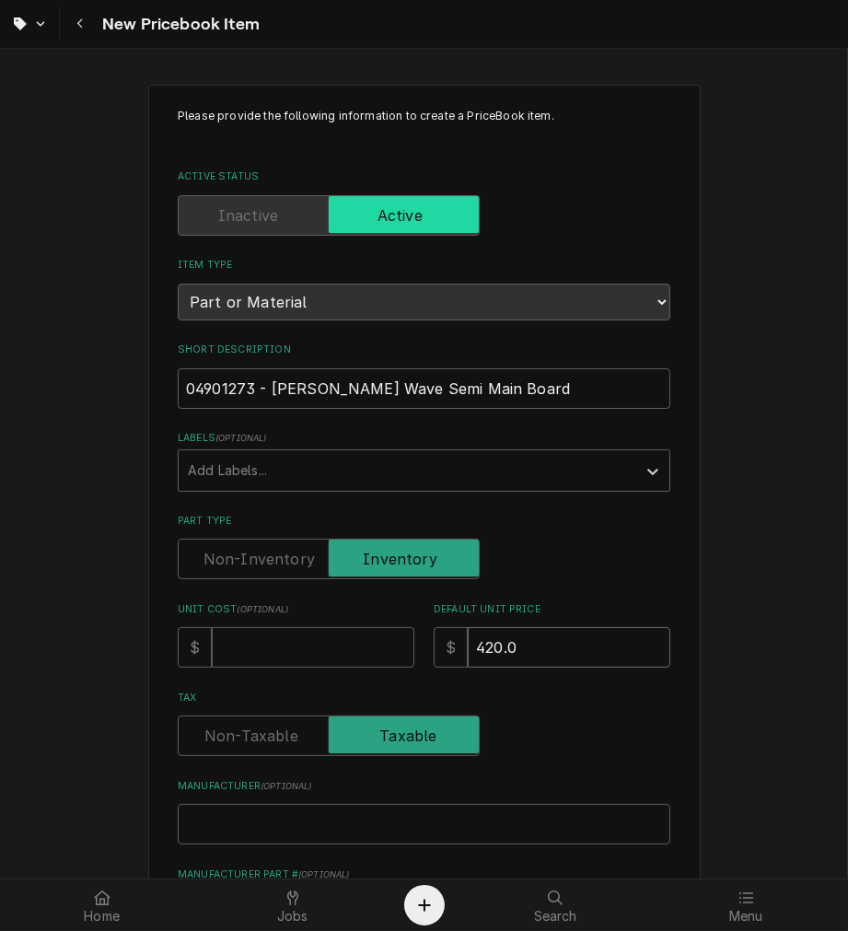
type textarea "x"
type input "420.00"
type textarea "x"
type input "420.0"
type textarea "x"
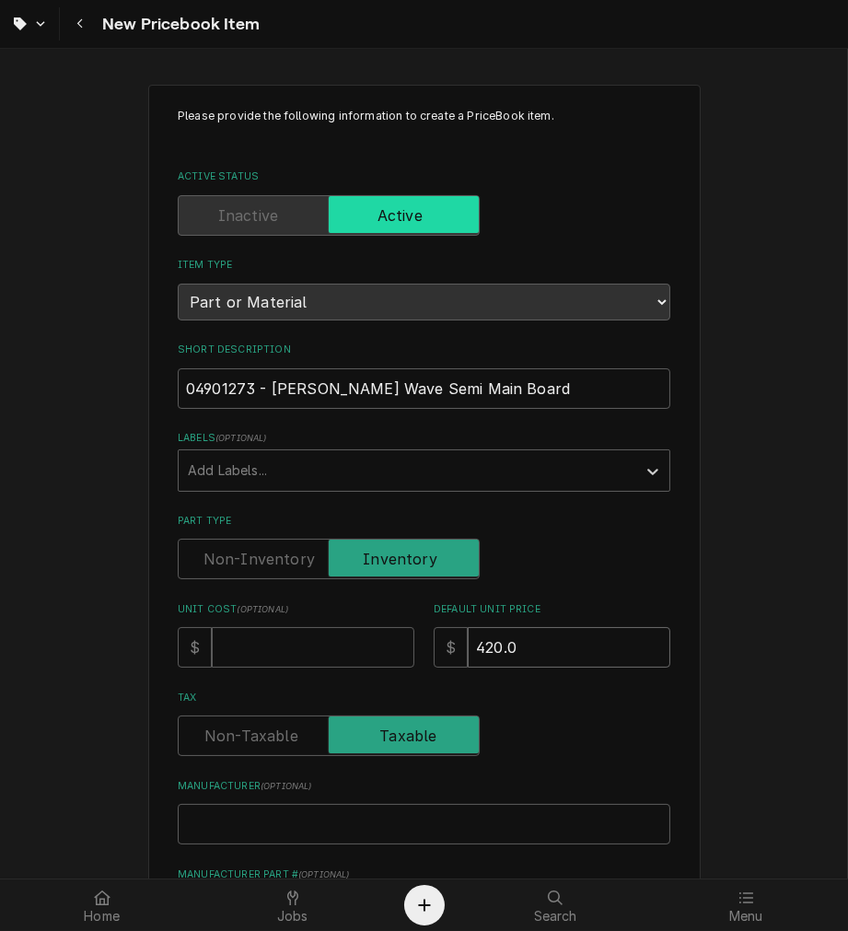
type input "420"
type textarea "x"
type input "42"
type textarea "x"
type input "4"
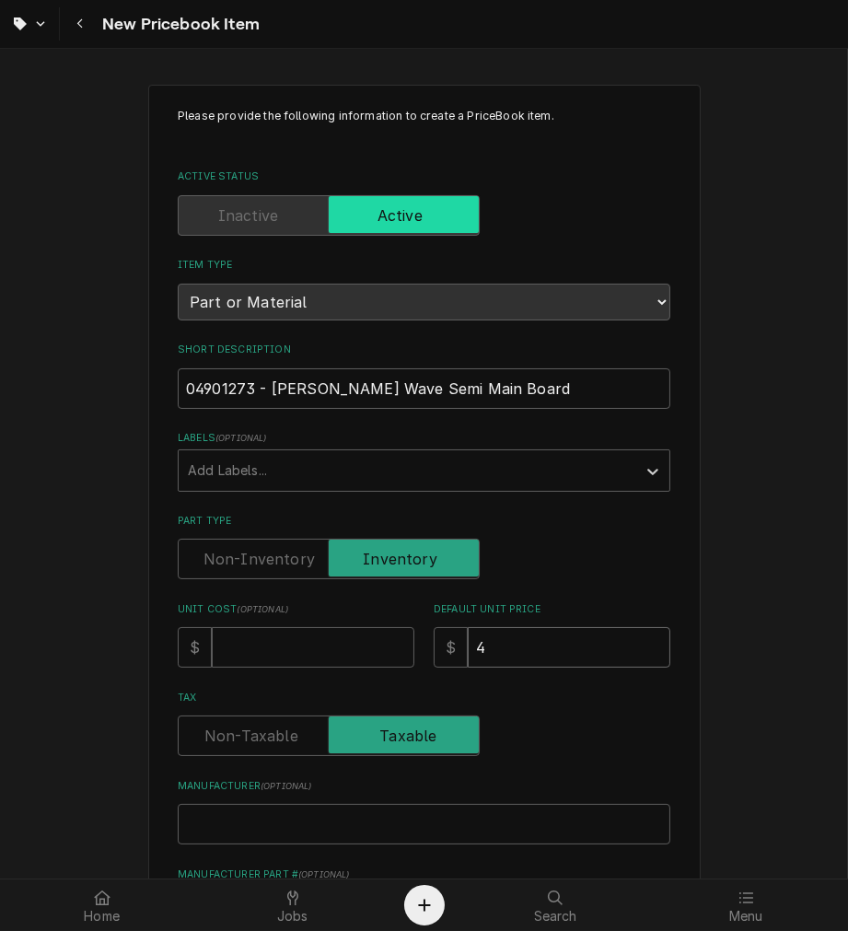
type textarea "x"
click at [242, 643] on input "Unit Cost ( optional )" at bounding box center [313, 647] width 203 height 41
type textarea "x"
type input "2"
type textarea "x"
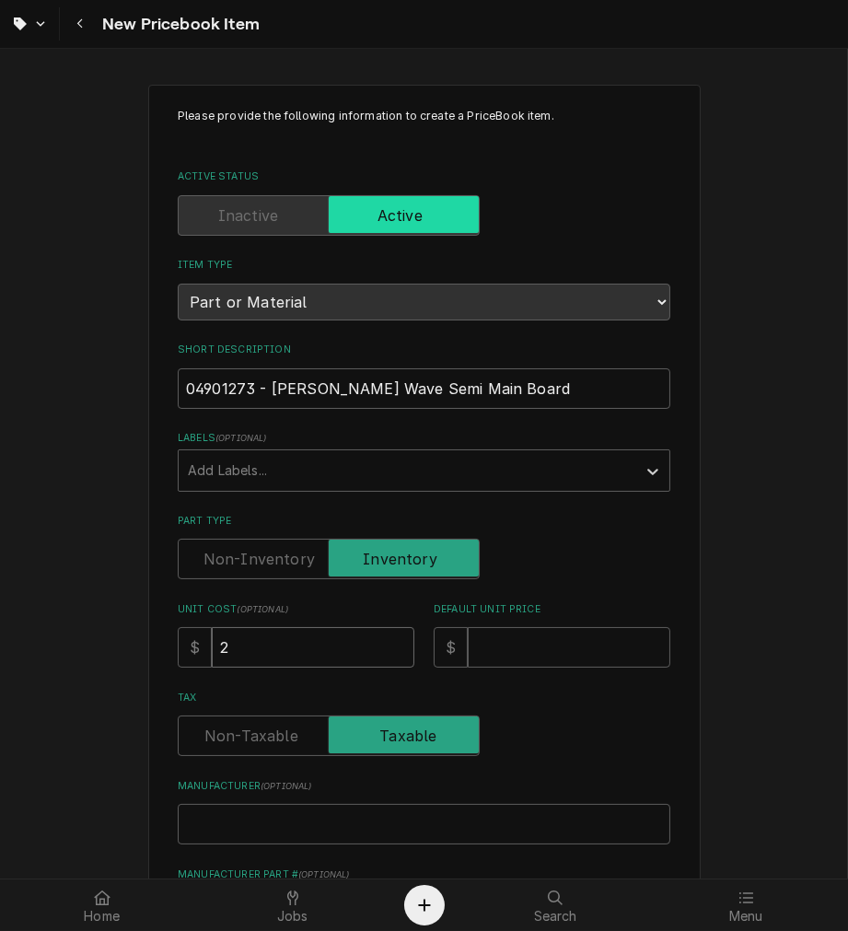
type input "21"
type textarea "x"
type input "210"
type textarea "x"
type input "210.0"
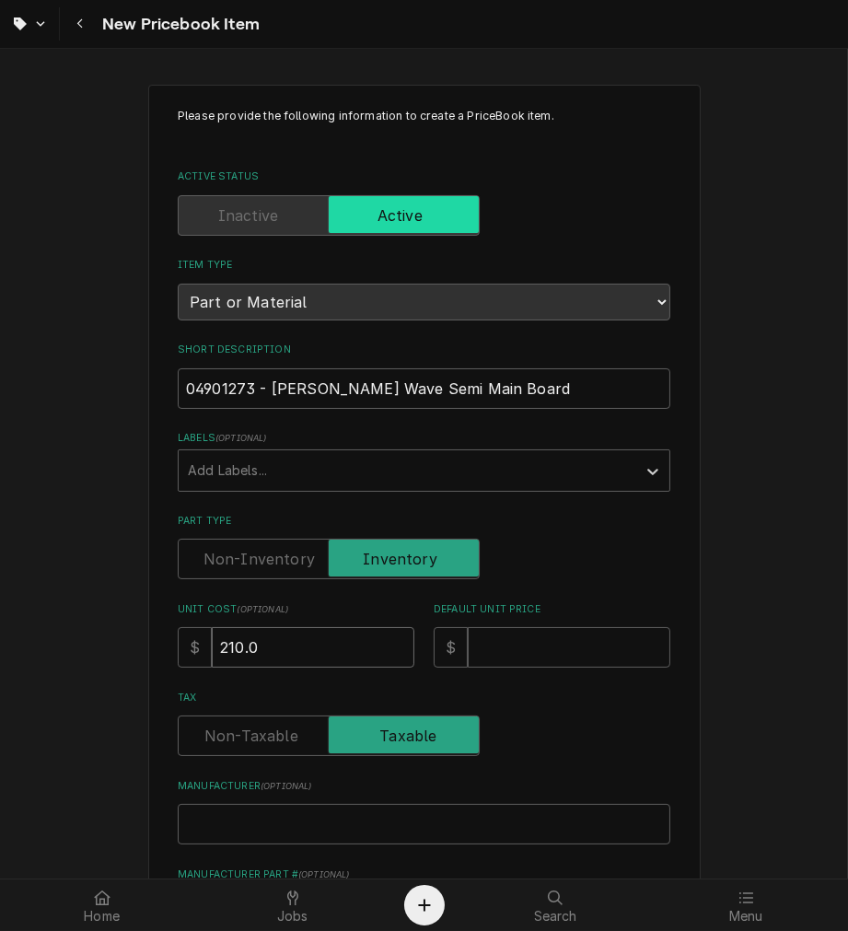
type textarea "x"
type input "210.00"
click at [472, 636] on input "Default Unit Price" at bounding box center [569, 647] width 203 height 41
type textarea "x"
type input "3"
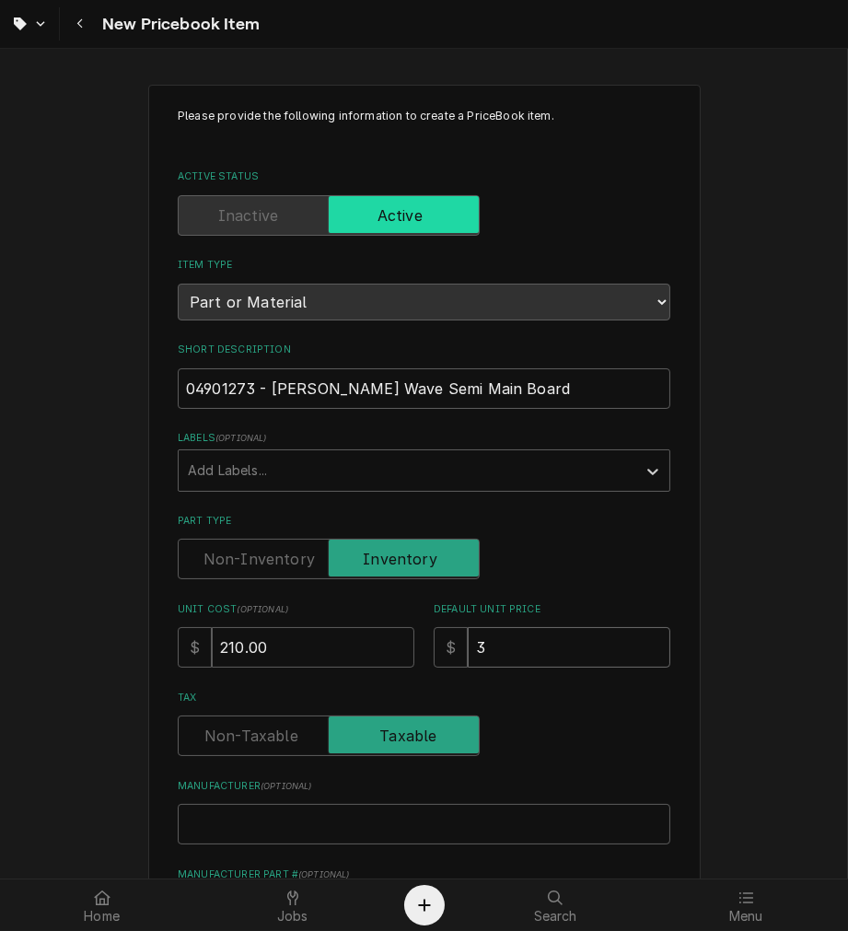
type textarea "x"
type input "30"
type textarea "x"
type input "304"
type textarea "x"
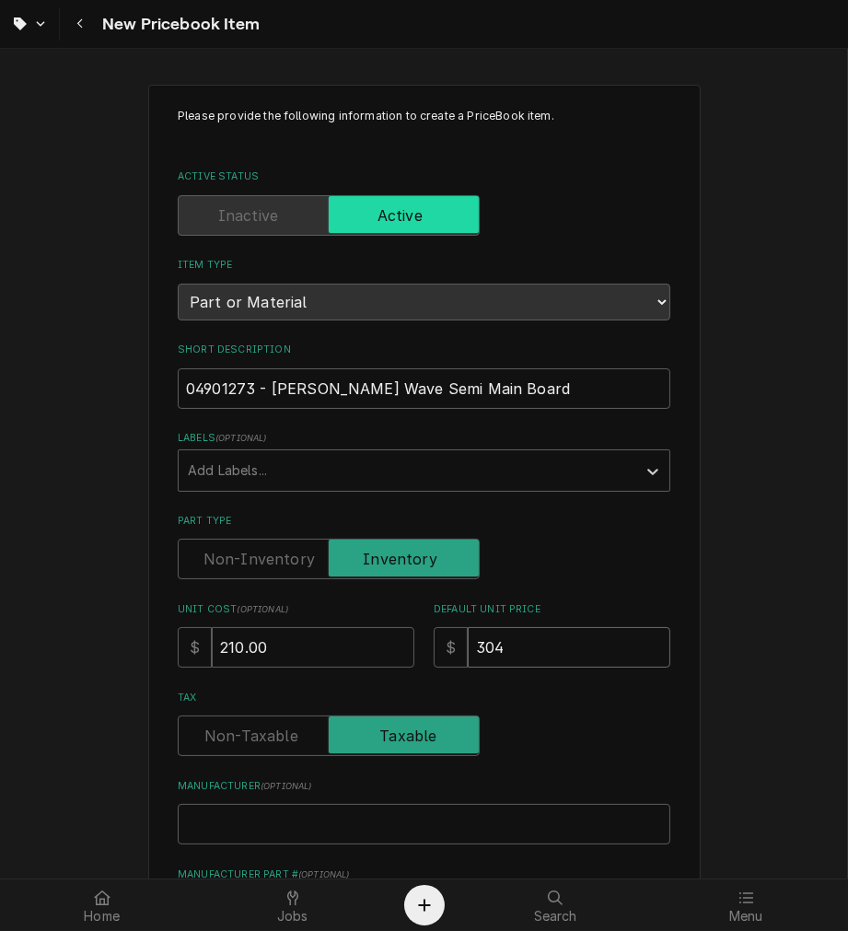
type input "304.5"
type textarea "x"
type input "304.50"
type textarea "x"
type input "30.50"
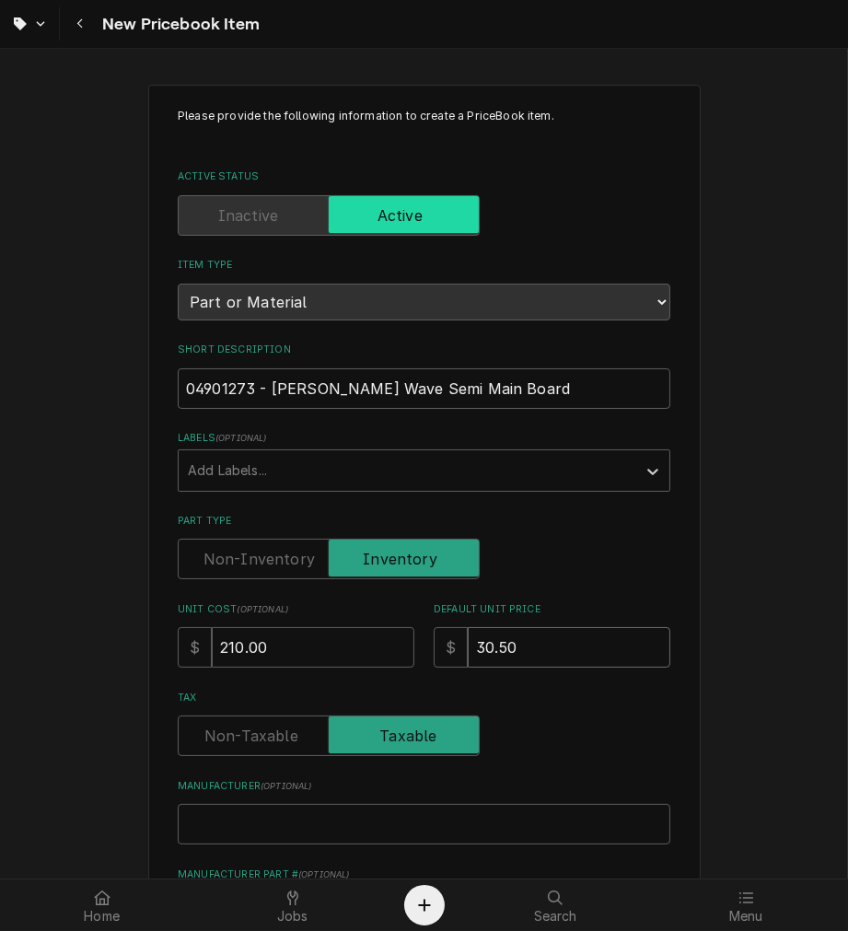
type textarea "x"
type input "305.50"
type textarea "x"
type input "N"
type textarea "x"
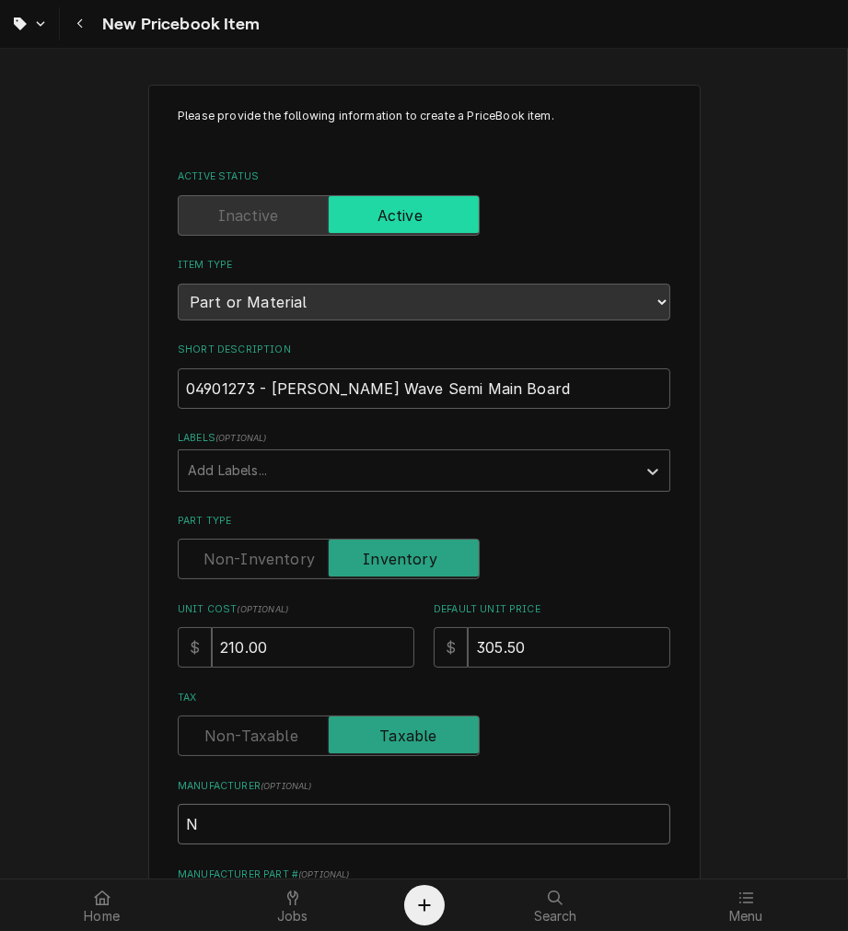
type input "Ni"
type textarea "x"
type input "N"
type textarea "x"
type input "Nu"
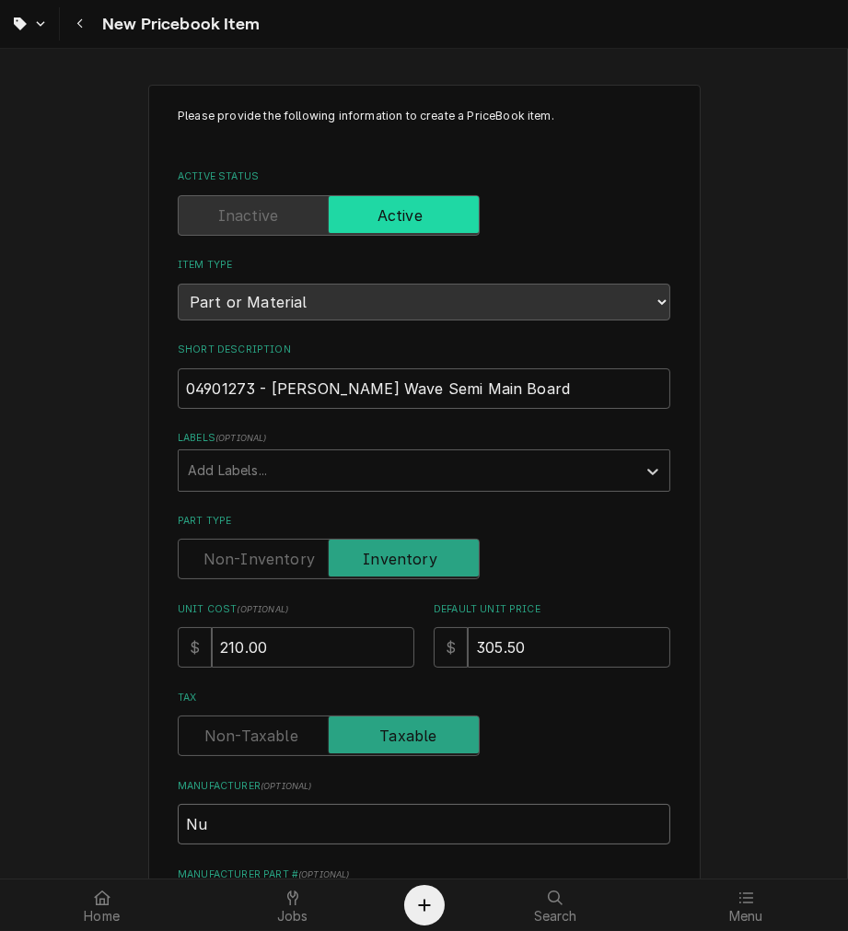
type textarea "x"
type input "Nuo"
type textarea "x"
type input "Nuov"
type textarea "x"
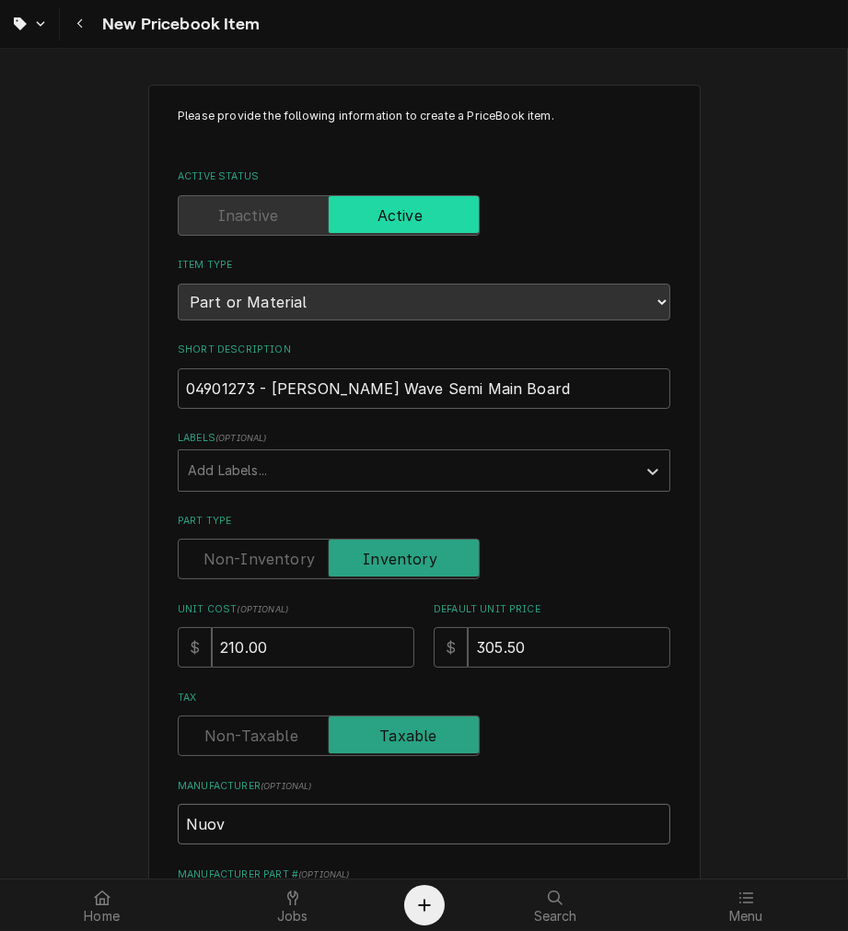
type input "Nuova"
type textarea "x"
type input "Nuova"
type textarea "x"
type input "Nuova S"
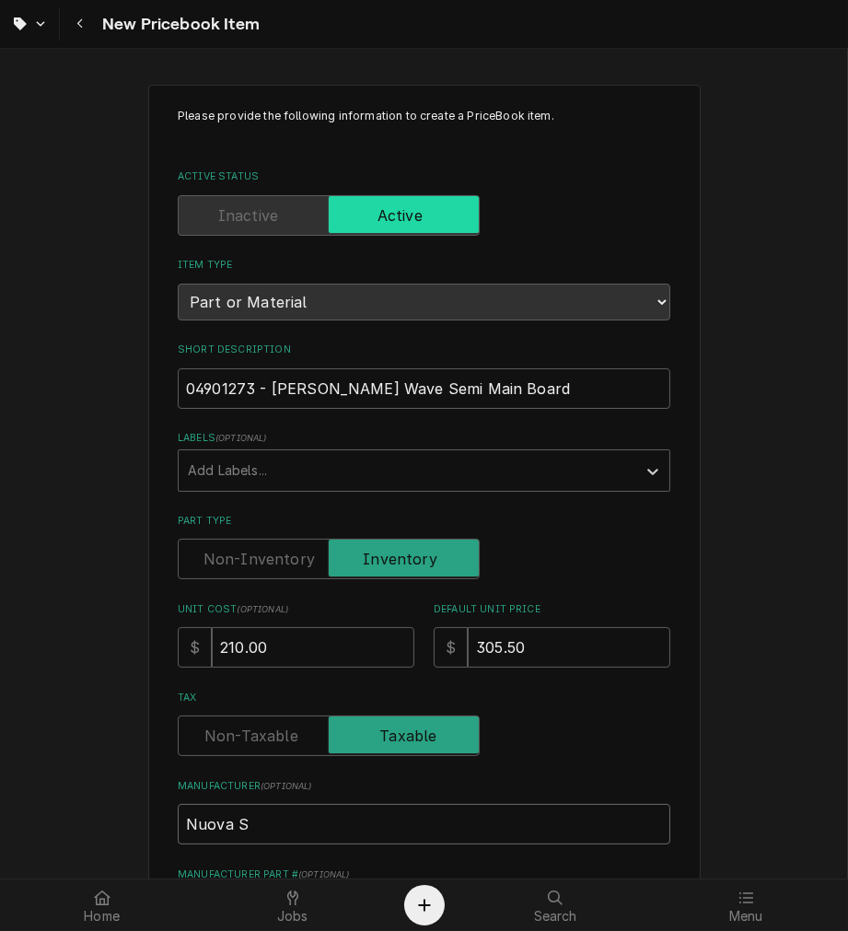
type textarea "x"
type input "Nuova Si"
type textarea "x"
type input "Nuova Sim"
type textarea "x"
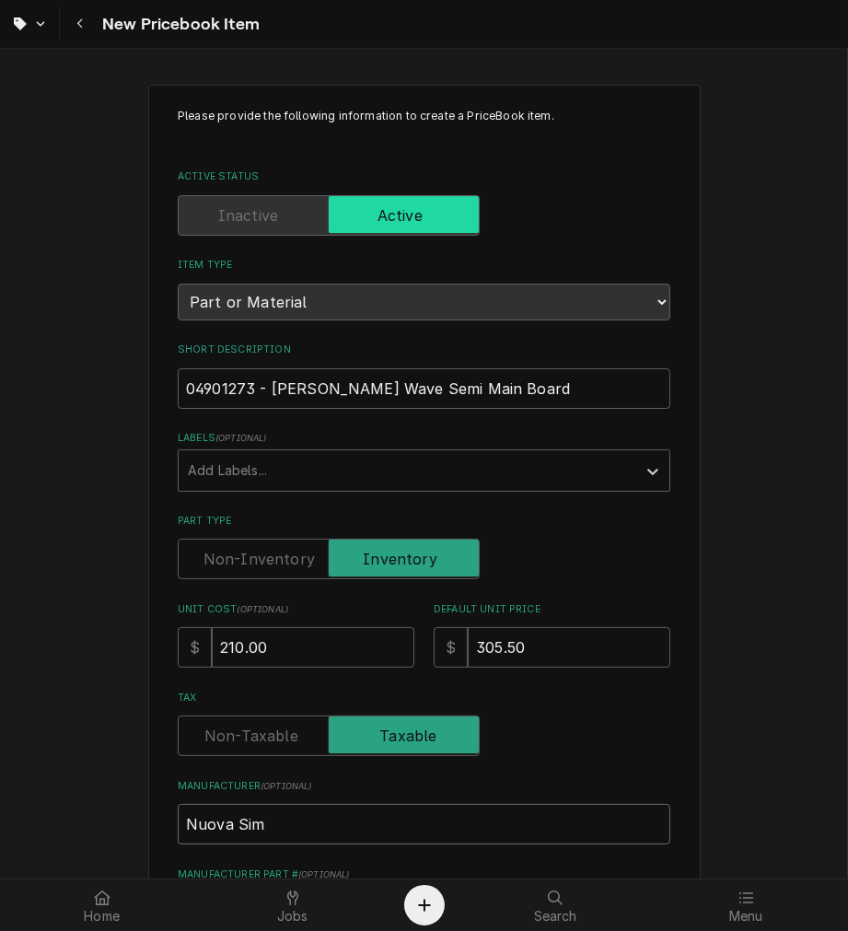
type input "Nuova Simo"
type textarea "x"
type input "Nuova Simon"
type textarea "x"
type input "Nuova Simone"
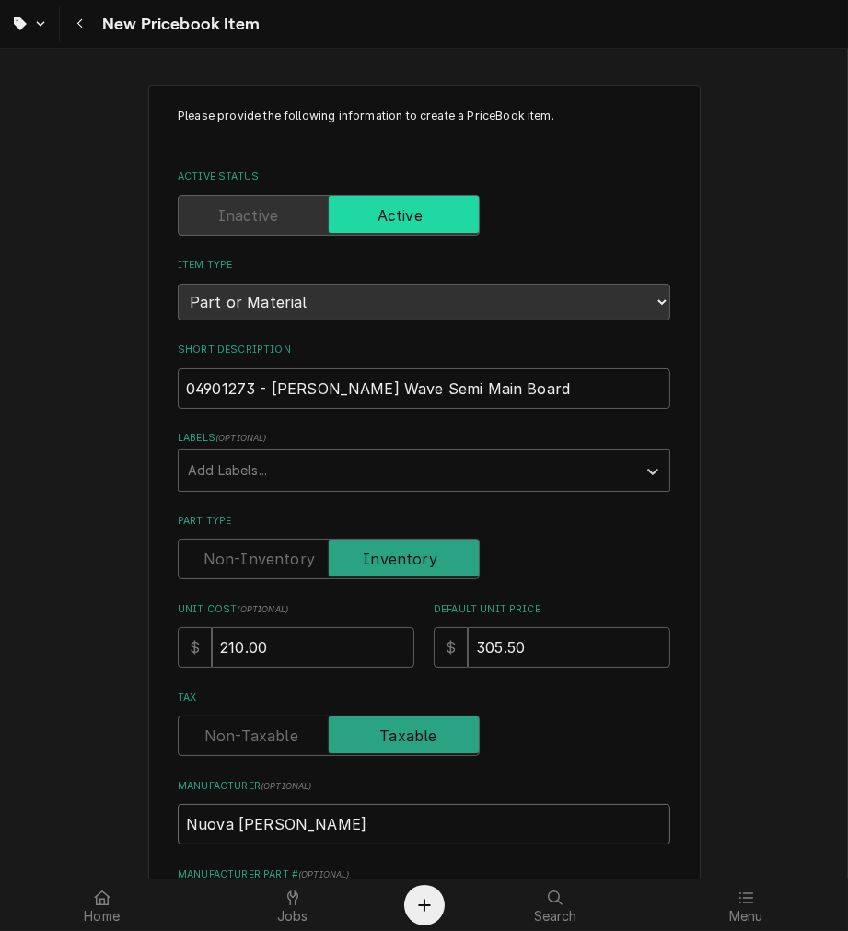
type textarea "x"
type input "Nuova Simonel"
type textarea "x"
type input "Nuova Simonell"
type textarea "x"
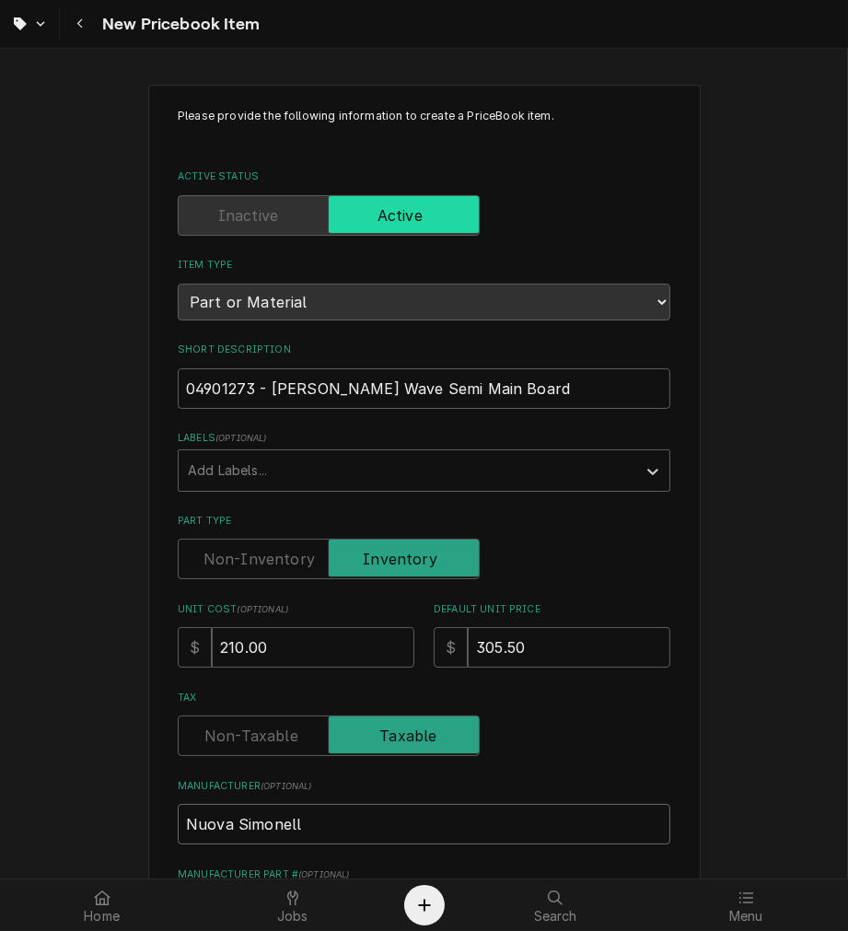
type input "Nuova Simonelli"
type textarea "x"
type input "Nuova Simonell"
type textarea "x"
type input "Nuova Simonel"
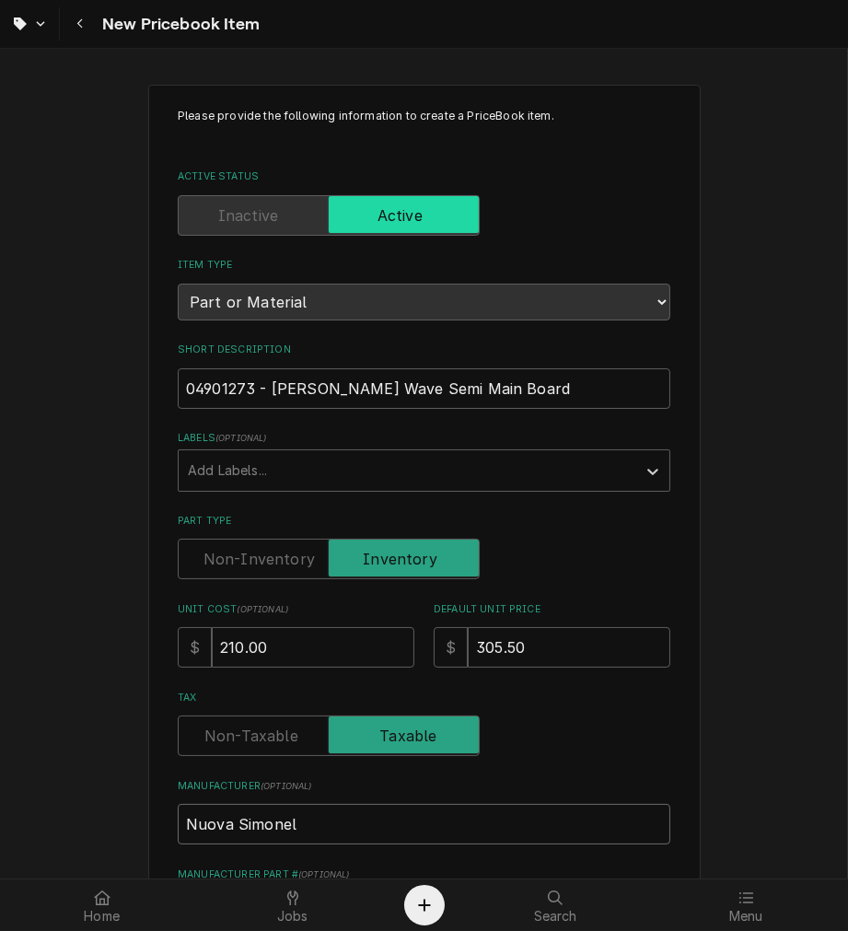
type textarea "x"
type input "Nuova Simone"
type textarea "x"
type input "Nuova Simon"
type textarea "x"
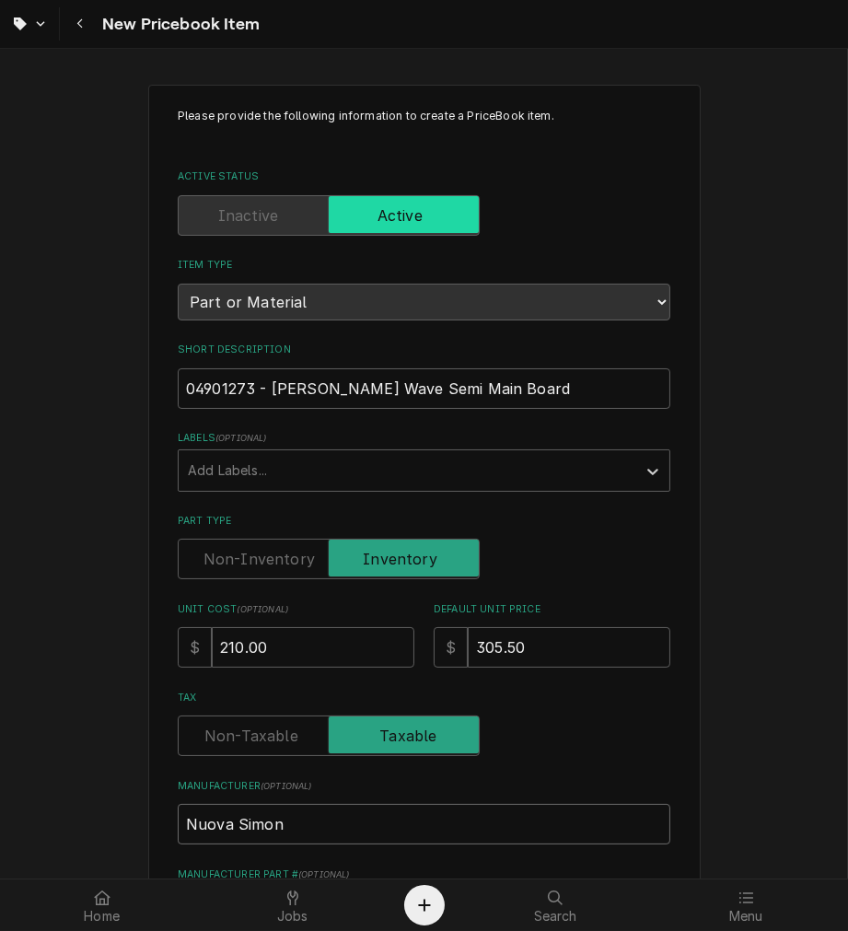
type input "Nuova Simo"
type textarea "x"
type input "Nuova Sim"
type textarea "x"
type input "Nuova Si"
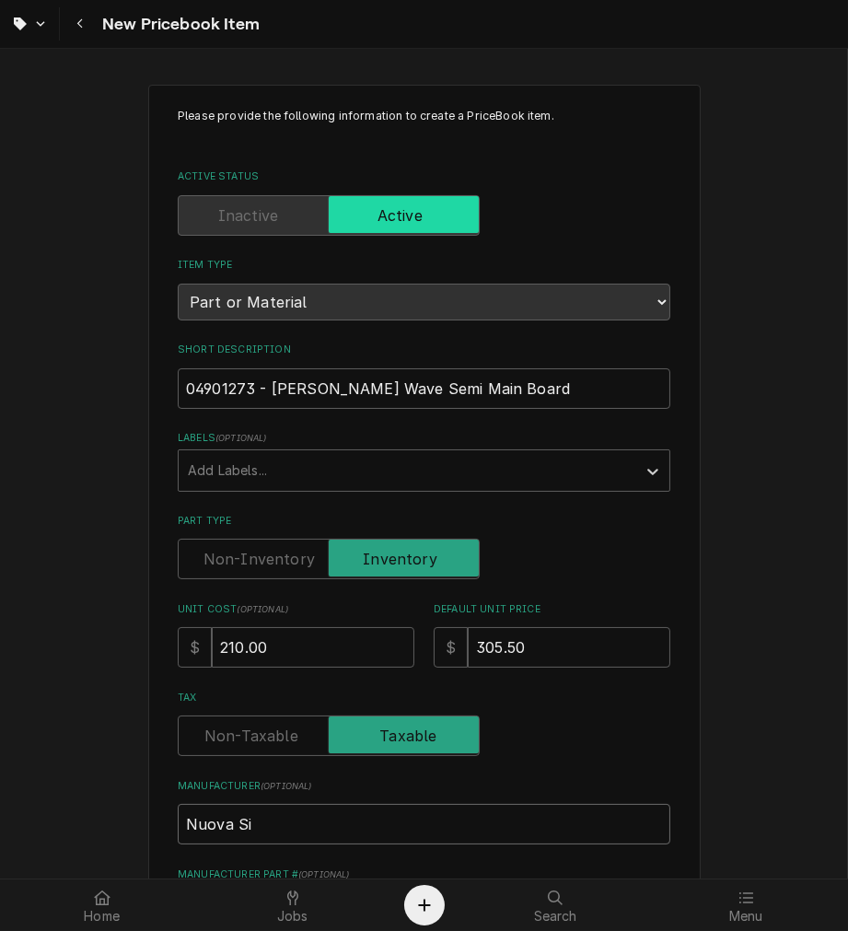
type textarea "x"
type input "Nuova S"
type textarea "x"
type input "Nuova"
type textarea "x"
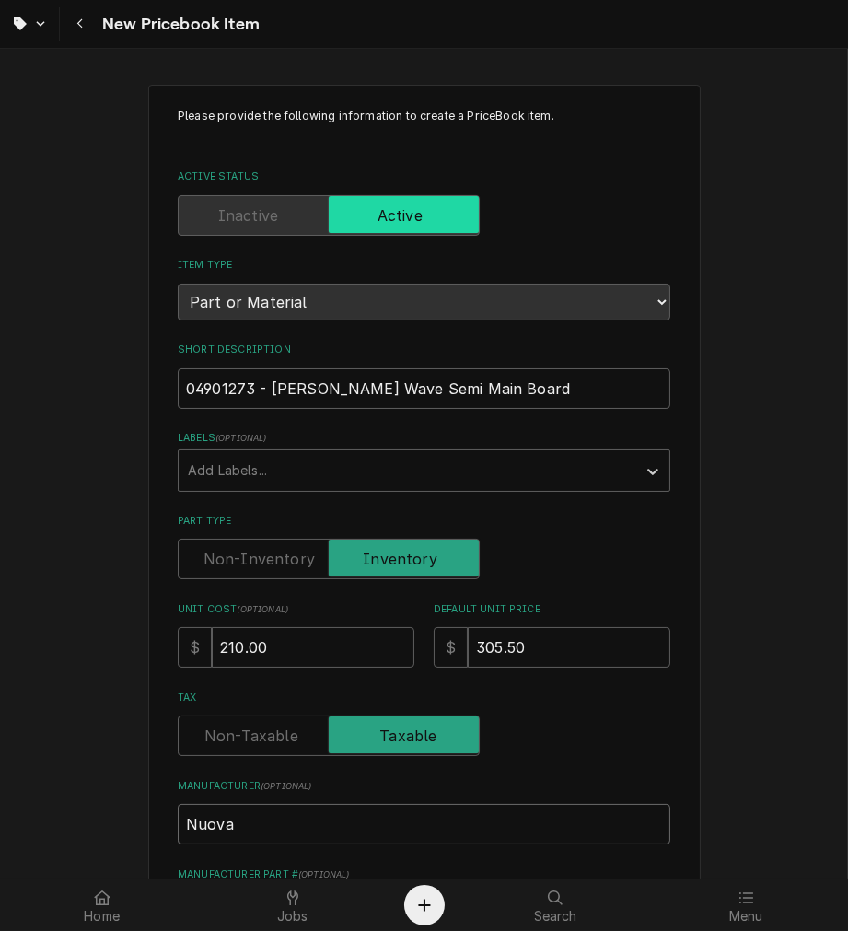
type input "Nuova D"
type textarea "x"
type input "Nuova Di"
type textarea "x"
type input "Nuova Dis"
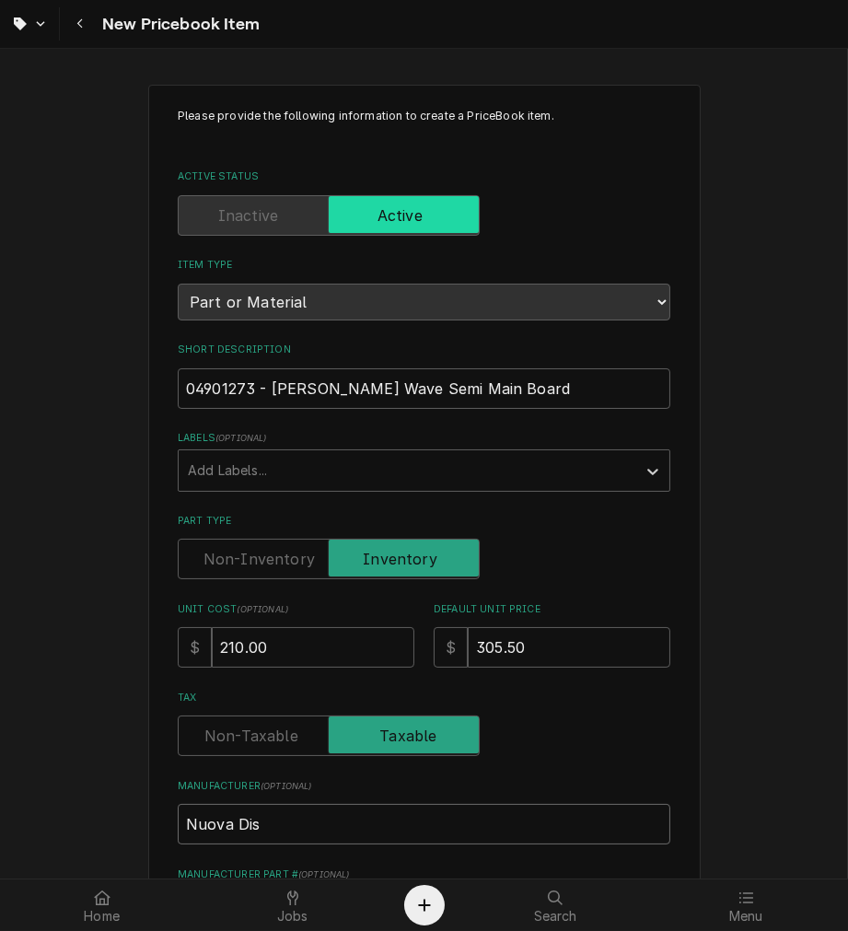
type textarea "x"
type input "Nuova Dist"
type textarea "x"
type input "Nuova Distr"
type textarea "x"
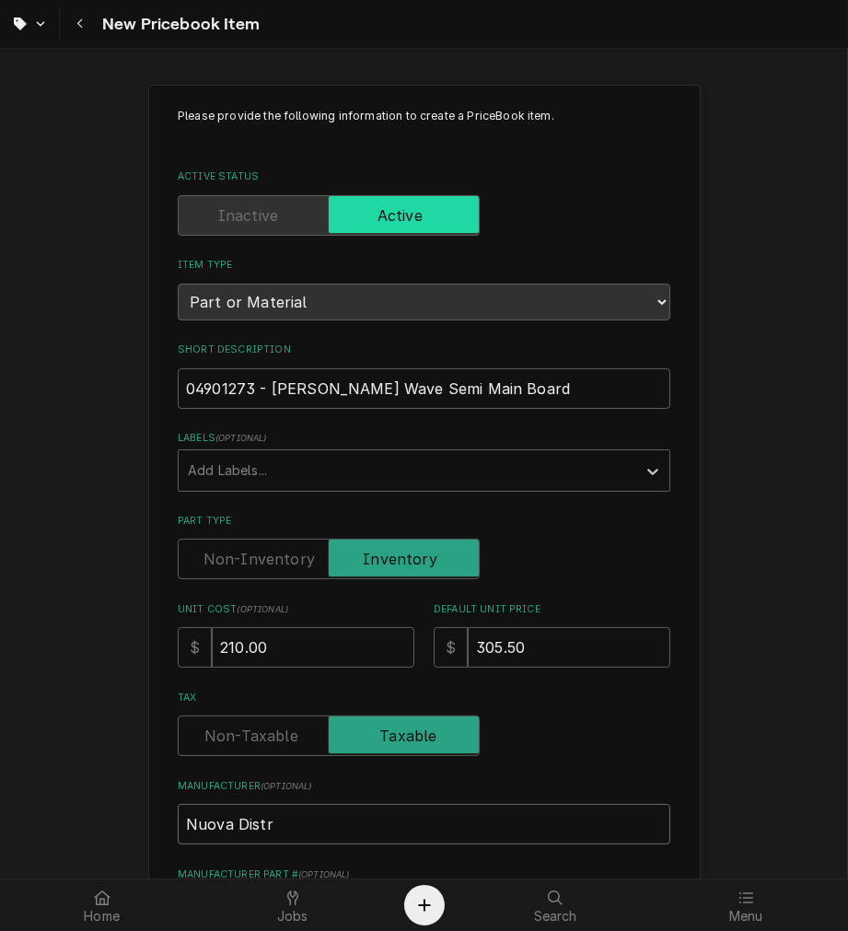
type input "Nuova Distri"
type textarea "x"
type input "Nuova Distrib"
type textarea "x"
type input "Nuova Distribu"
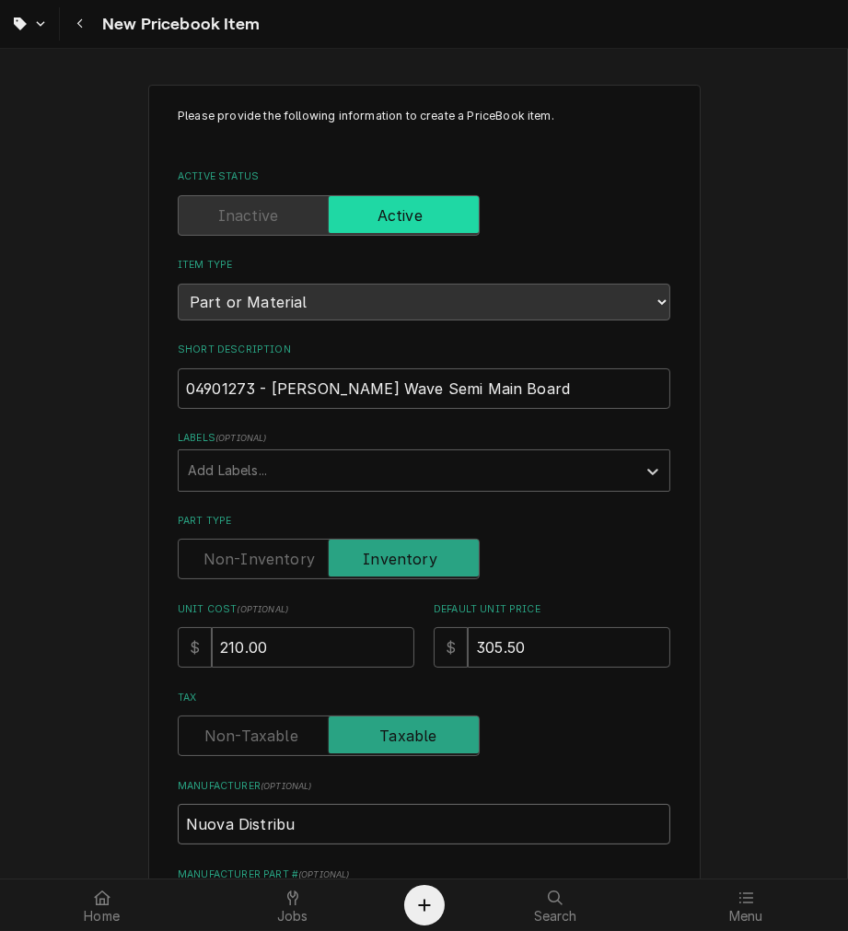
type textarea "x"
type input "Nuova Distribut"
type textarea "x"
type input "Nuova Distributi"
type textarea "x"
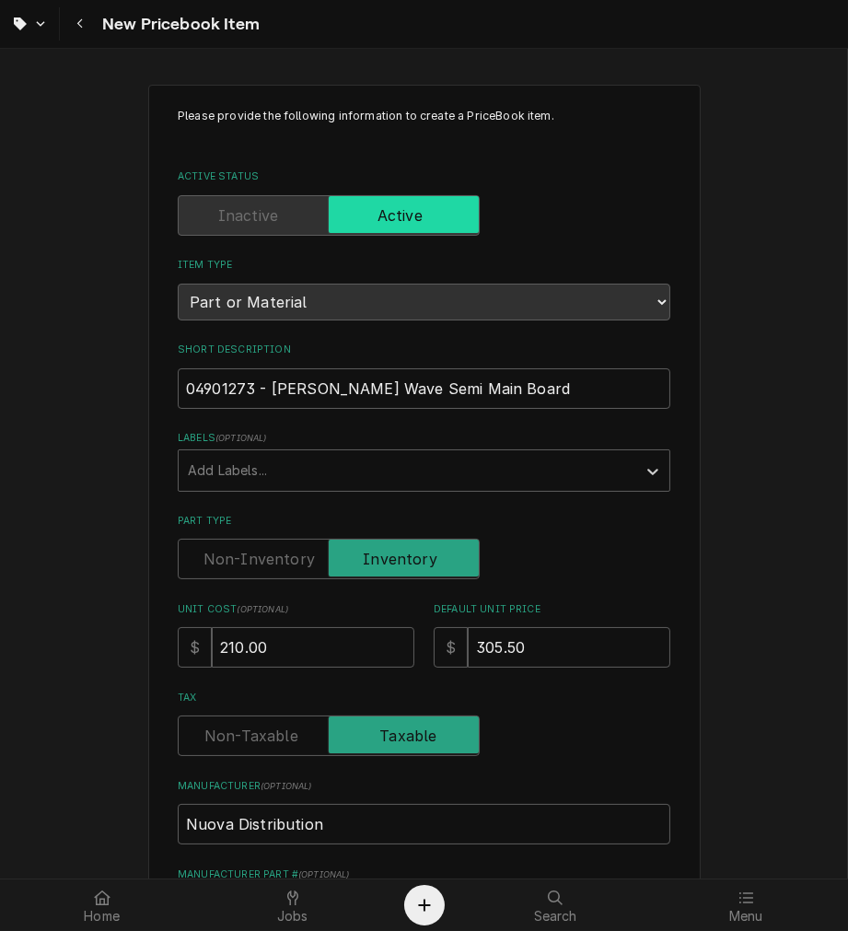
scroll to position [446, 0]
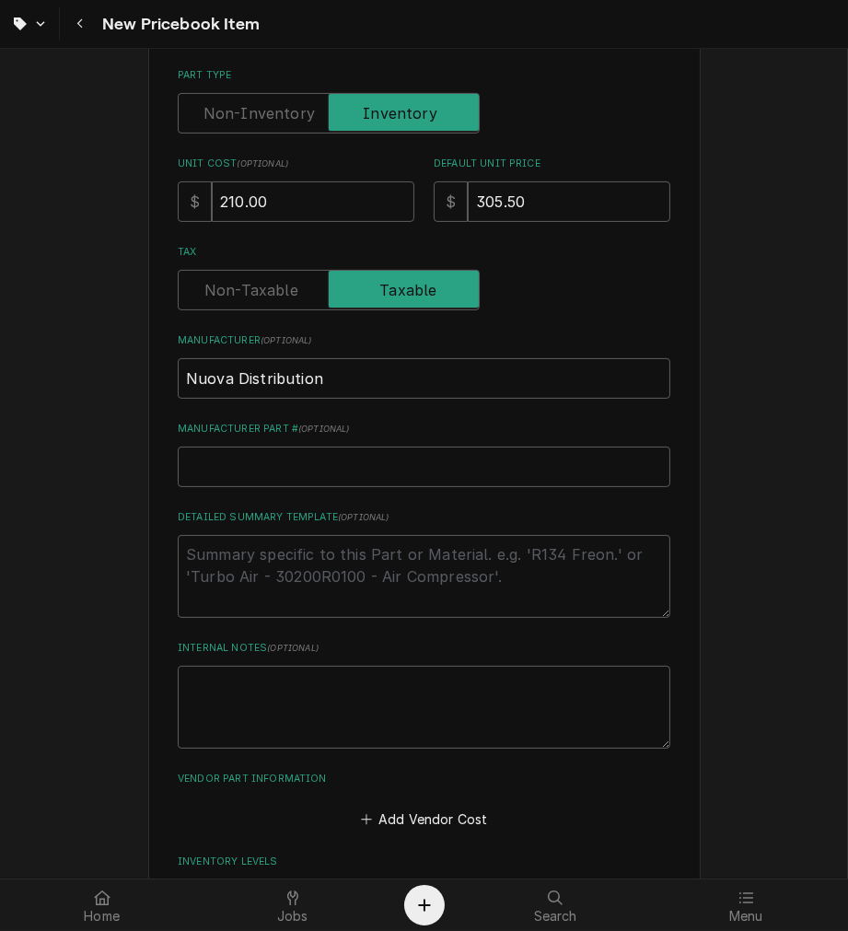
click at [472, 636] on div "Please provide the following information to create a PriceBook item. Active Sta…" at bounding box center [424, 880] width 493 height 2437
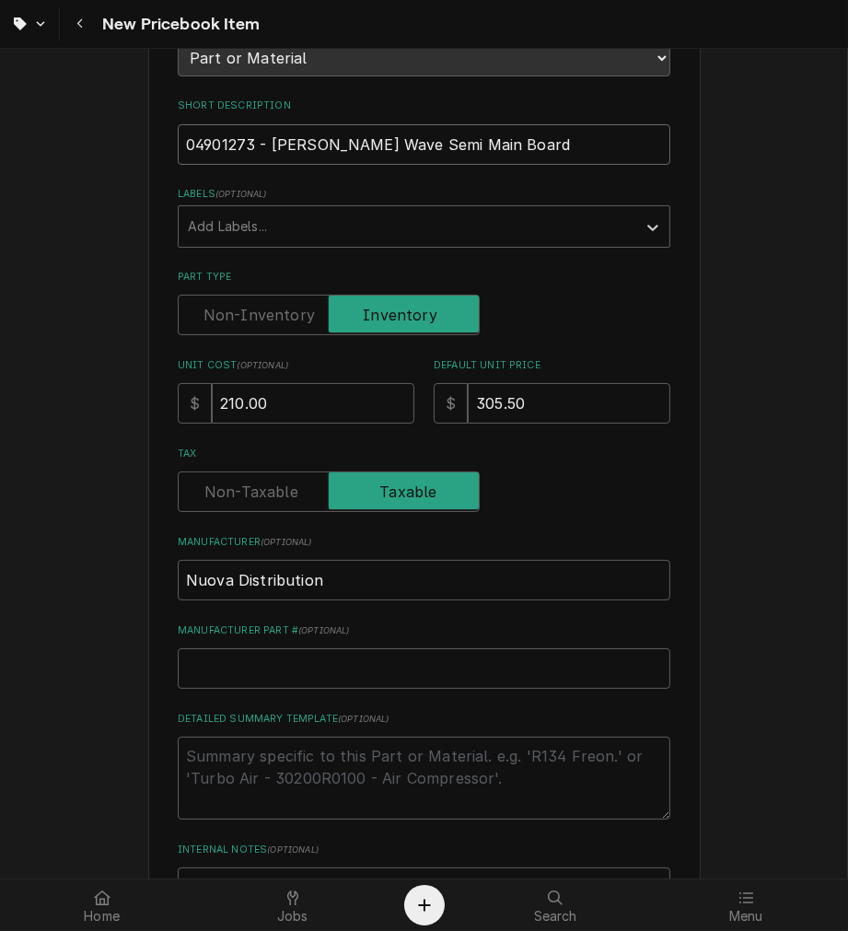
click at [442, 135] on input "04901273 - Aurelia Wave Semi Main Board" at bounding box center [424, 144] width 493 height 41
click at [250, 766] on textarea "Detailed Summary Template ( optional )" at bounding box center [424, 778] width 493 height 83
paste textarea "04901273 - Aurelia Wave Semi Main Board"
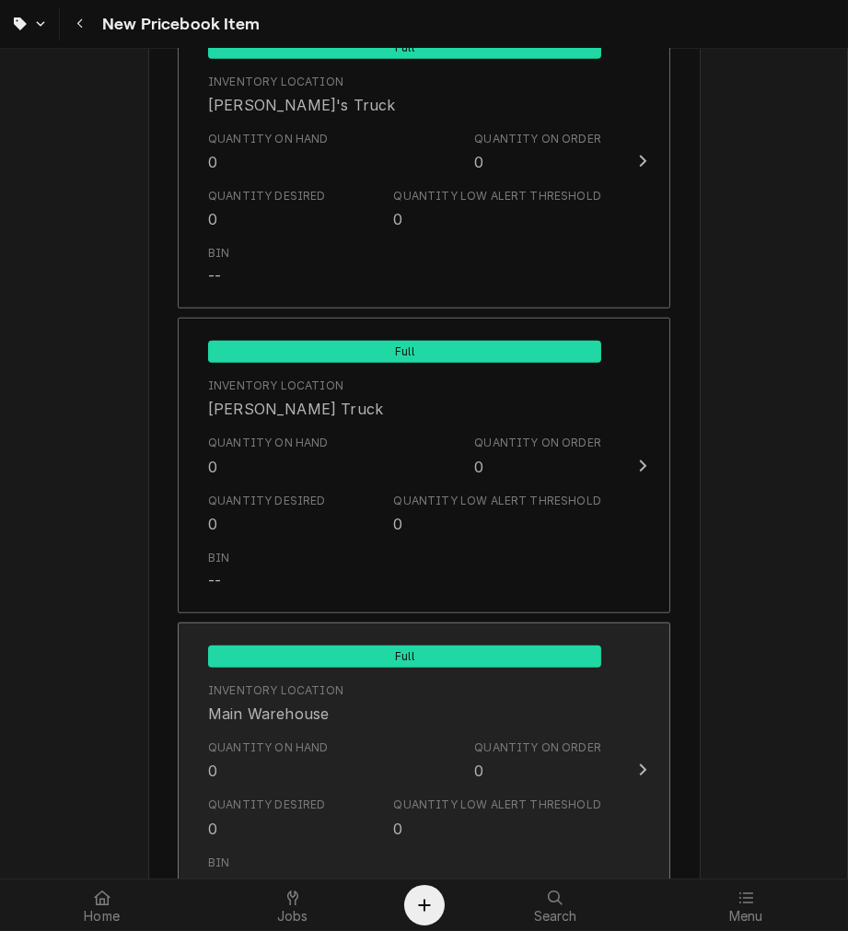
scroll to position [1654, 0]
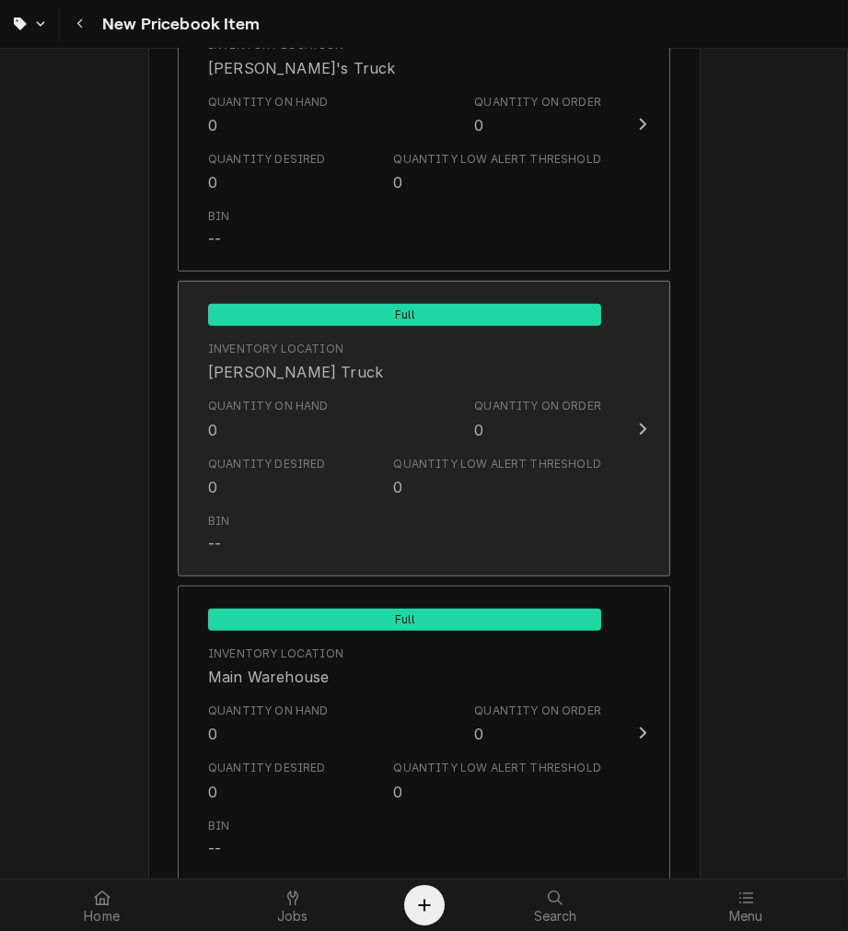
click at [265, 472] on div "Quantity Desired 0" at bounding box center [267, 477] width 118 height 42
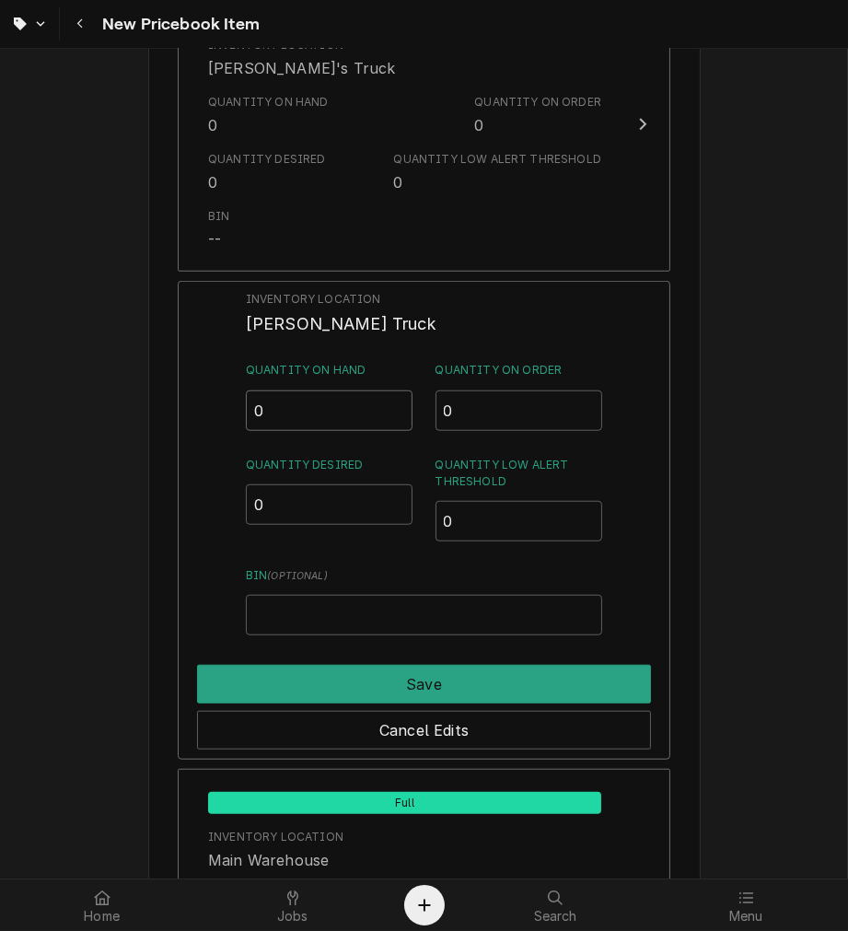
click at [277, 403] on input "0" at bounding box center [330, 410] width 168 height 41
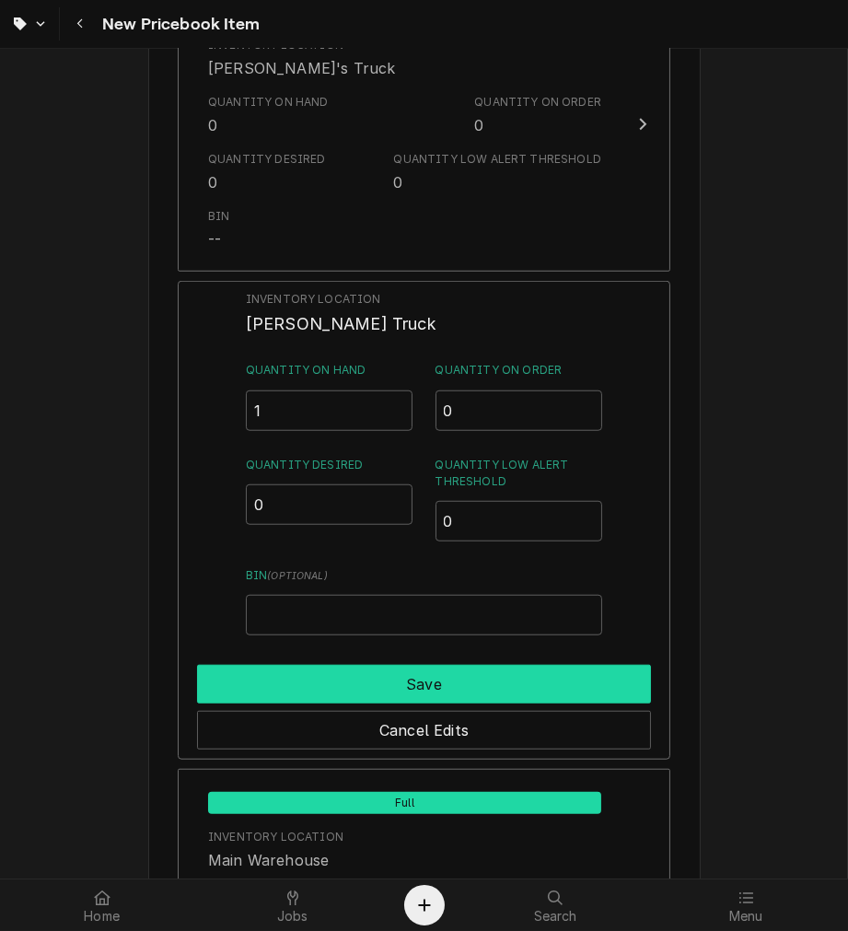
click at [454, 682] on button "Save" at bounding box center [424, 684] width 454 height 39
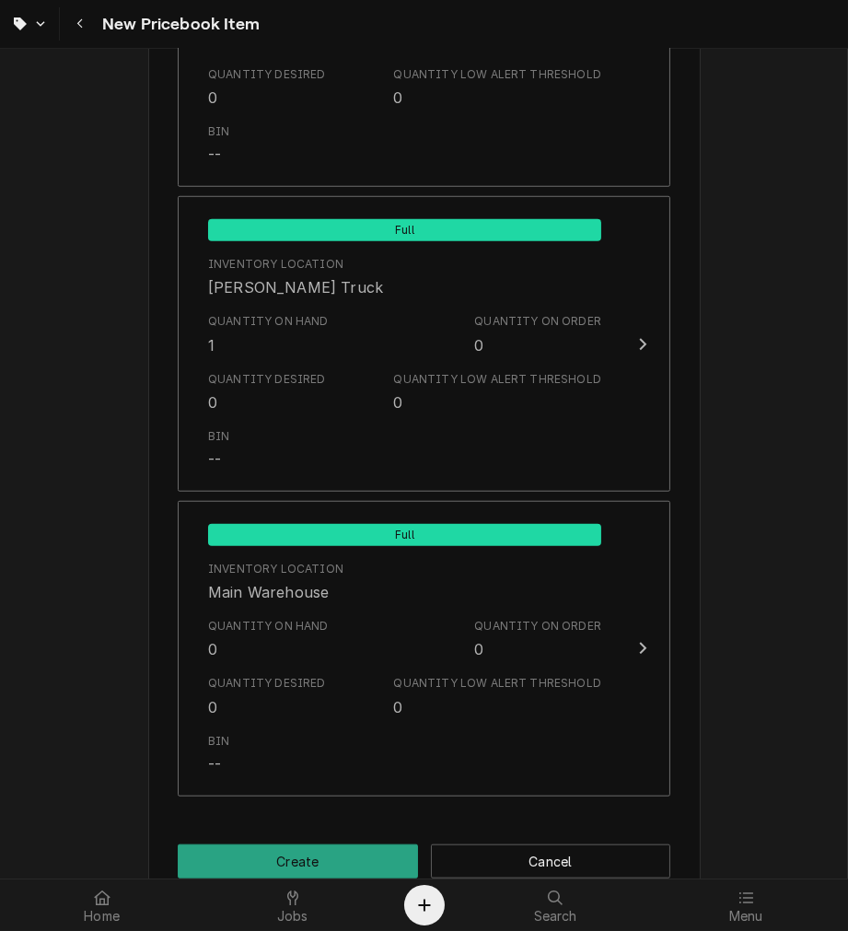
scroll to position [1777, 0]
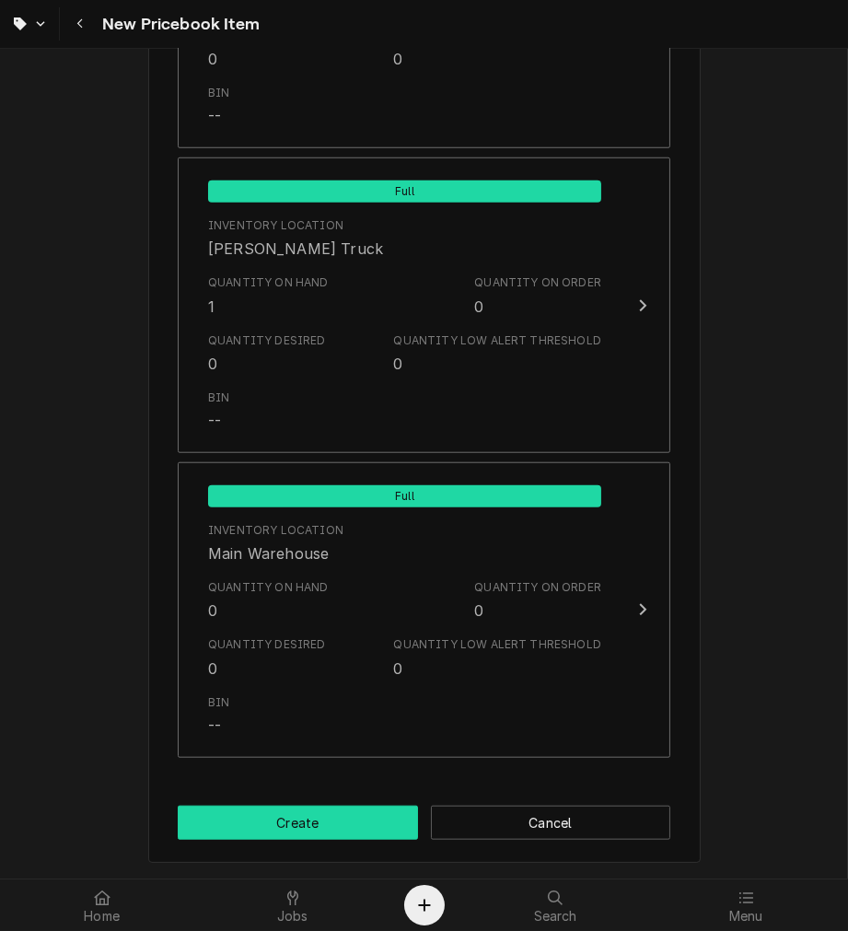
click at [262, 813] on button "Create" at bounding box center [298, 823] width 240 height 34
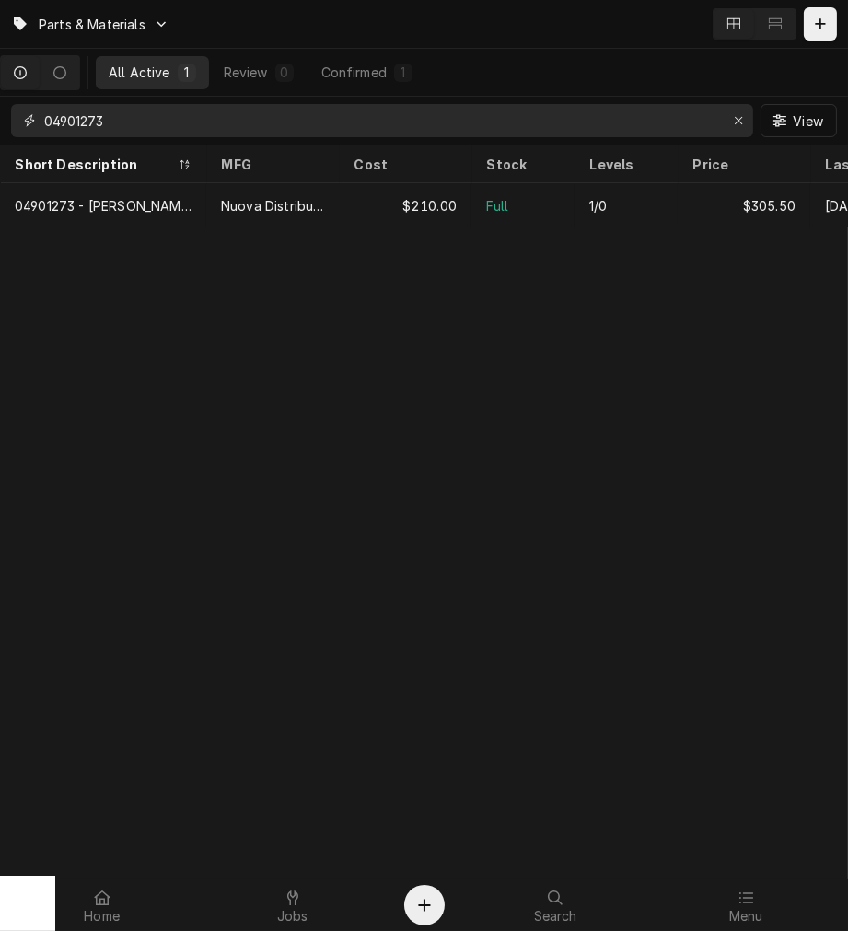
click at [123, 114] on input "04901273" at bounding box center [381, 120] width 674 height 33
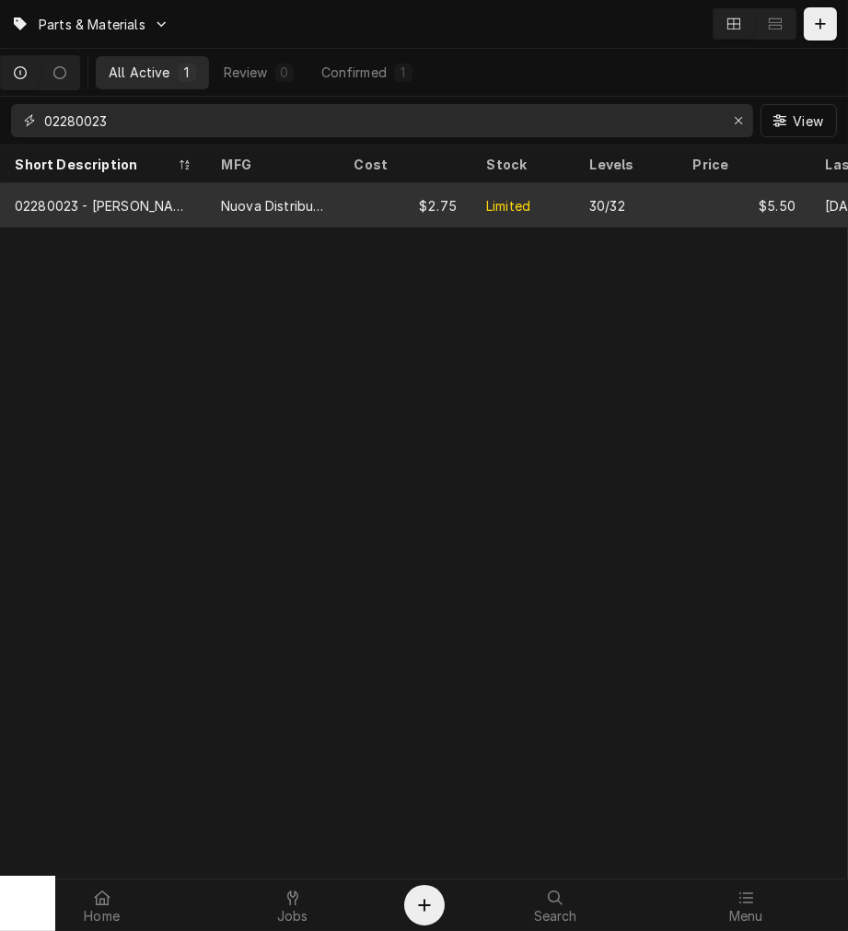
type input "02280023"
click at [145, 208] on div "02280023 - [PERSON_NAME] Flat Group Gasket" at bounding box center [103, 205] width 177 height 19
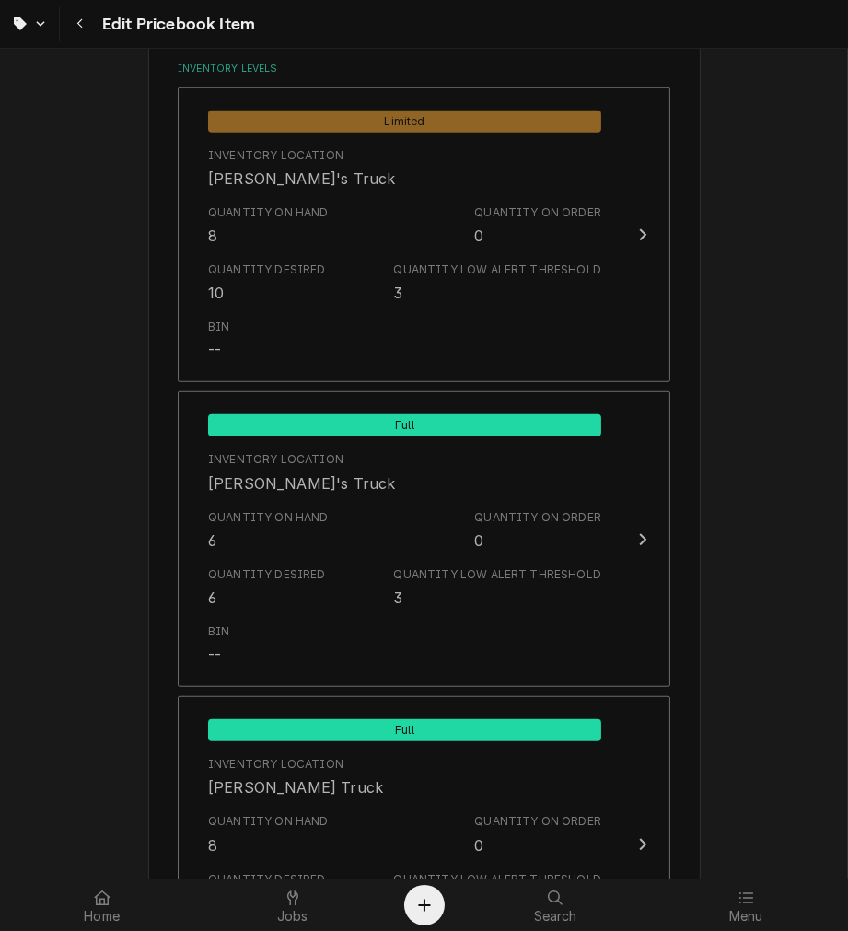
scroll to position [1260, 0]
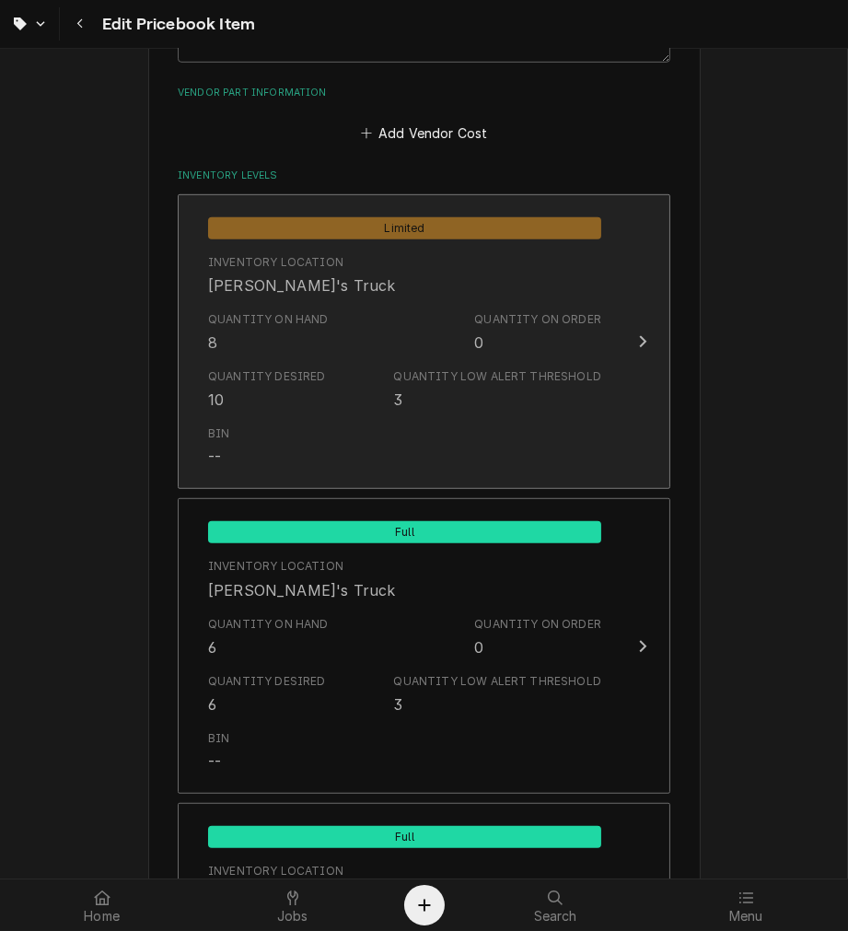
click at [483, 449] on div "Bin --" at bounding box center [404, 446] width 393 height 57
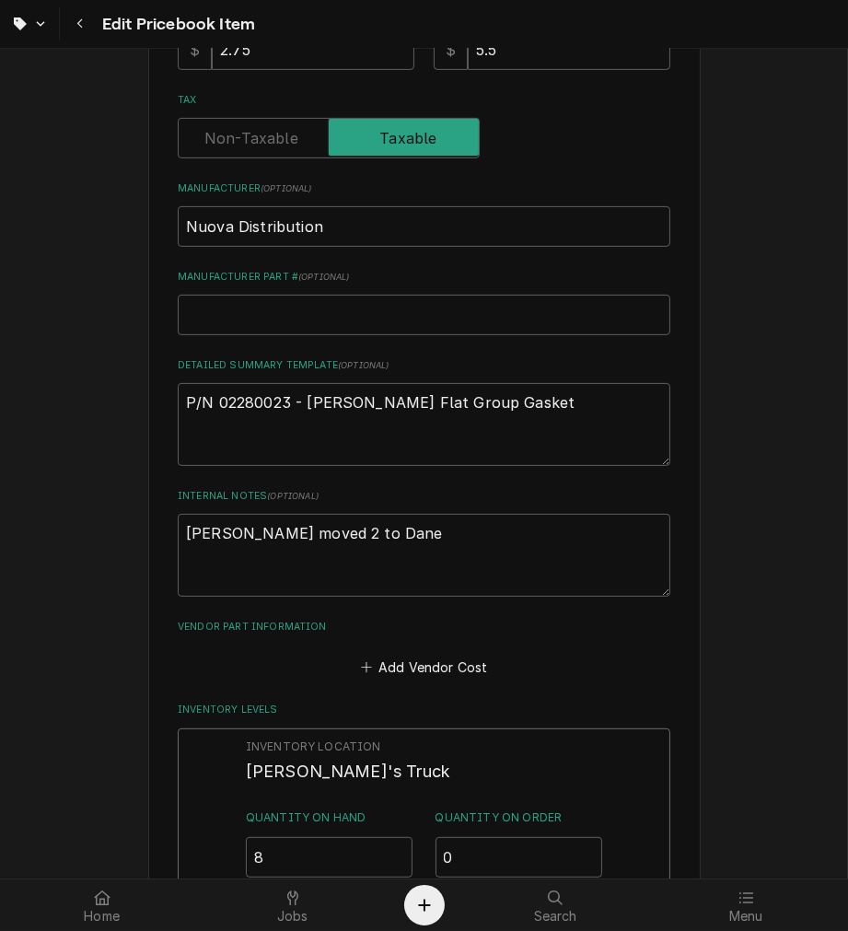
scroll to position [718, 0]
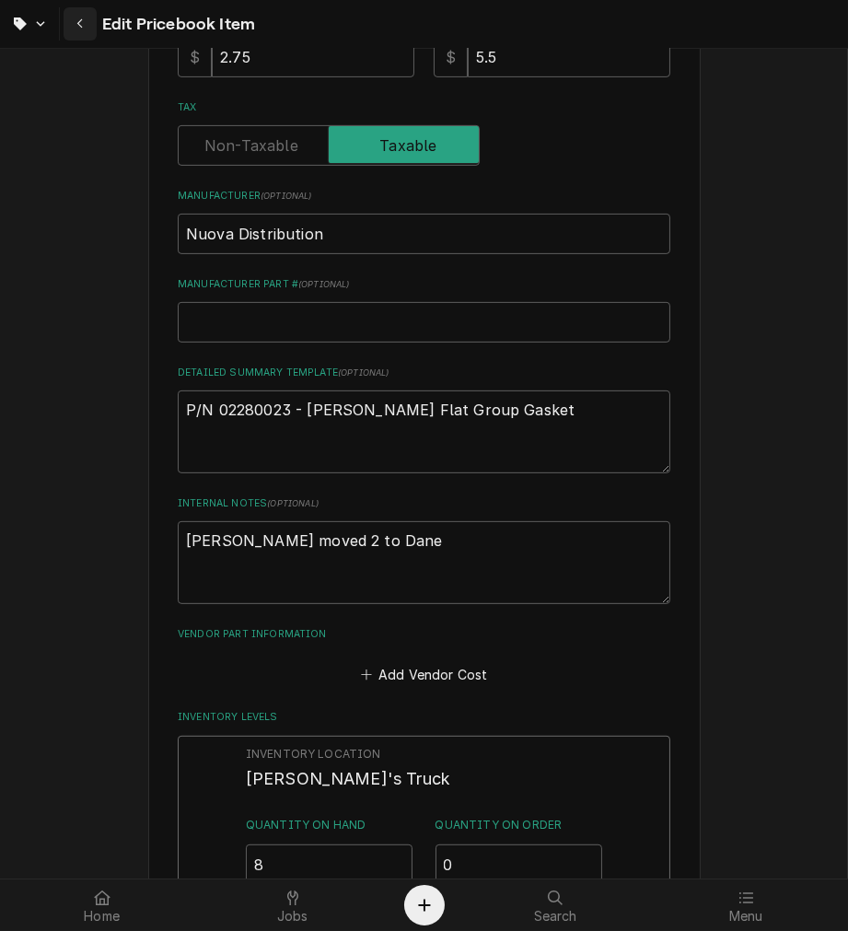
click at [78, 23] on icon "Navigate back" at bounding box center [79, 24] width 6 height 10
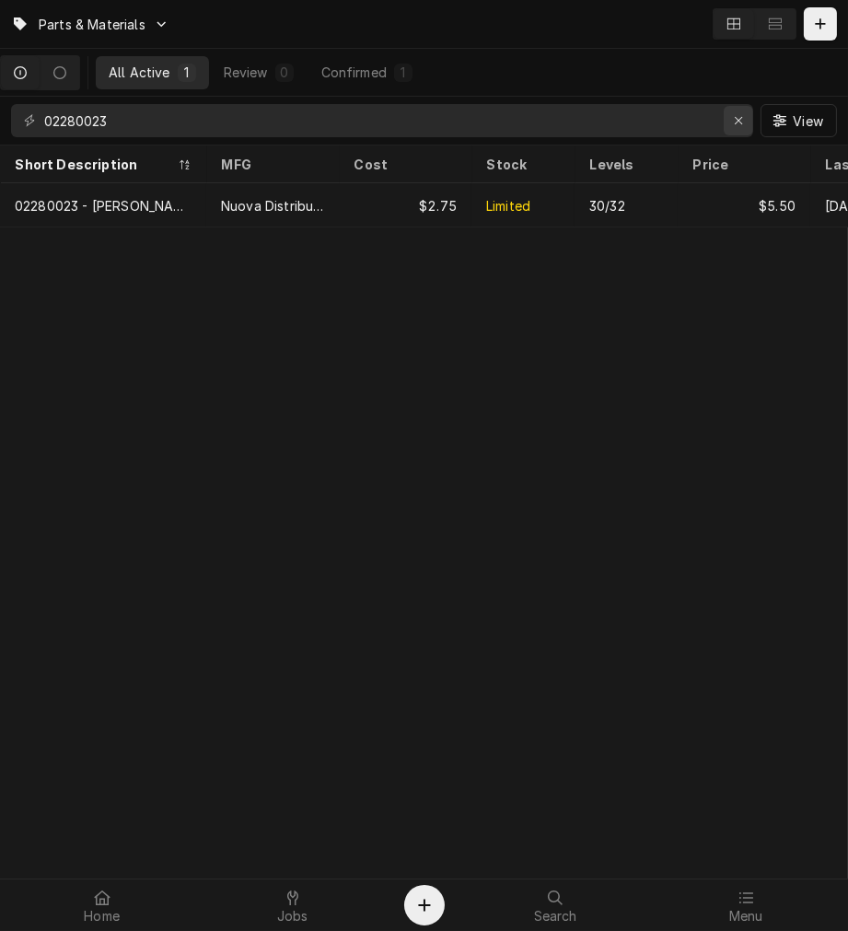
click at [734, 122] on icon "Erase input" at bounding box center [739, 120] width 10 height 13
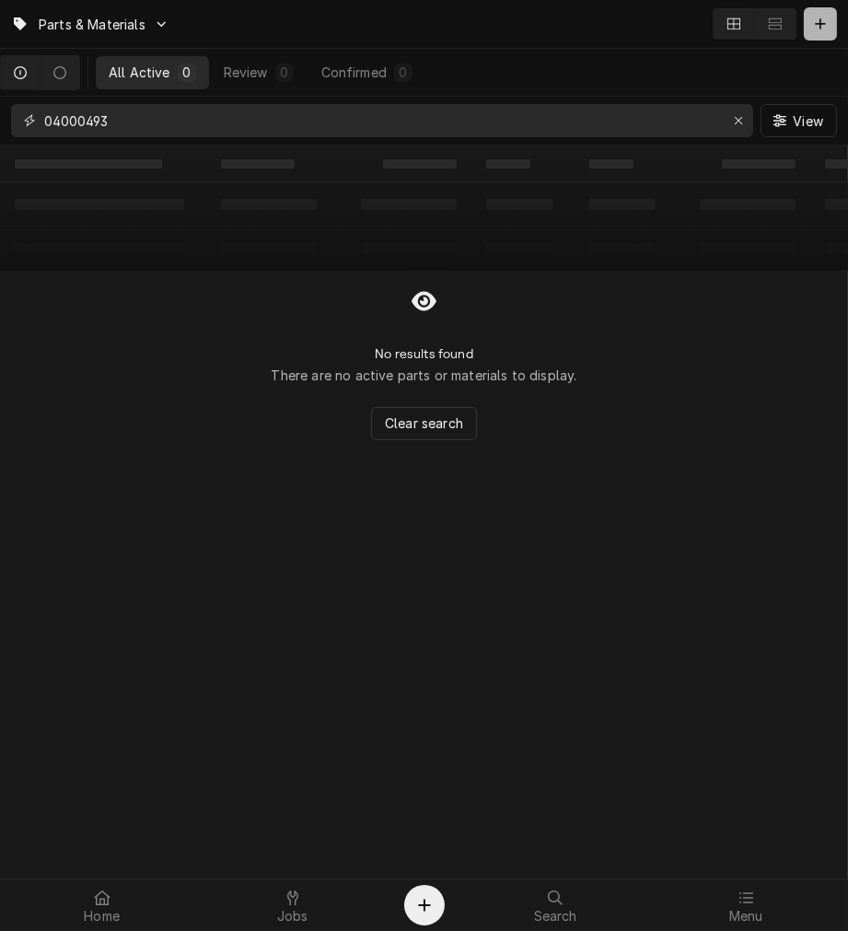
type input "04000493"
click at [825, 17] on icon "Dynamic Content Wrapper" at bounding box center [820, 23] width 11 height 13
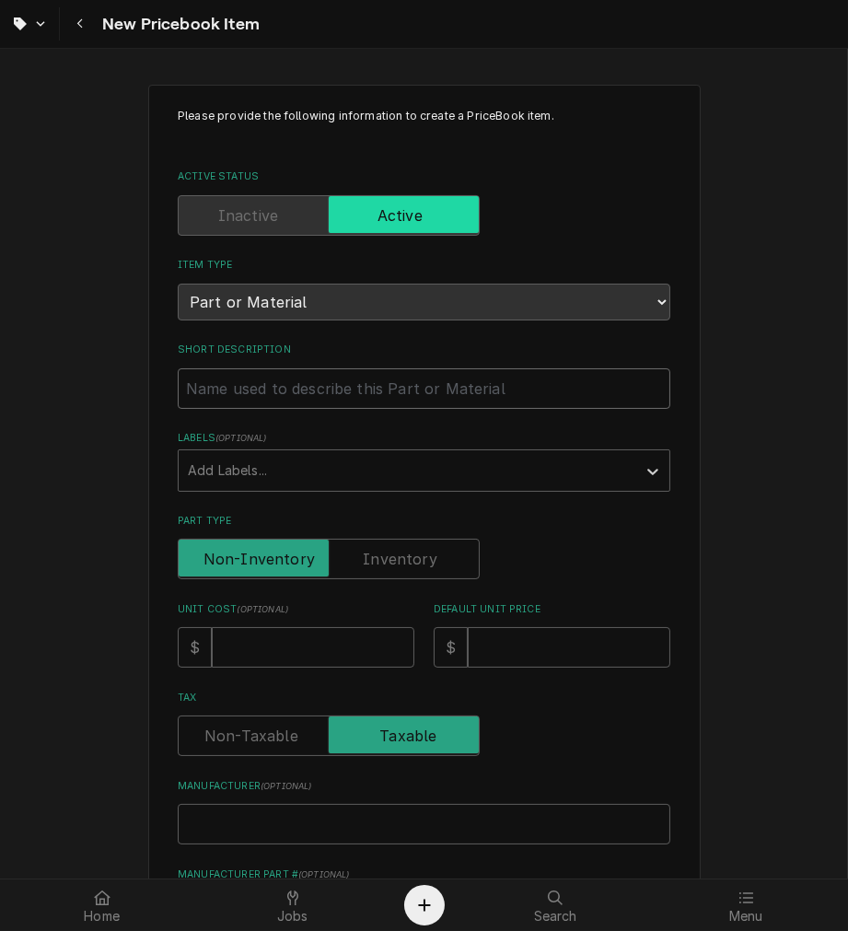
click at [273, 374] on input "Short Description" at bounding box center [424, 388] width 493 height 41
click at [389, 454] on div "Labels" at bounding box center [407, 470] width 439 height 33
click at [346, 397] on input "Short Description" at bounding box center [424, 388] width 493 height 41
paste input "04000493 Cable 16 Ways Aurelia Wave 3gr Control Panel"
type textarea "x"
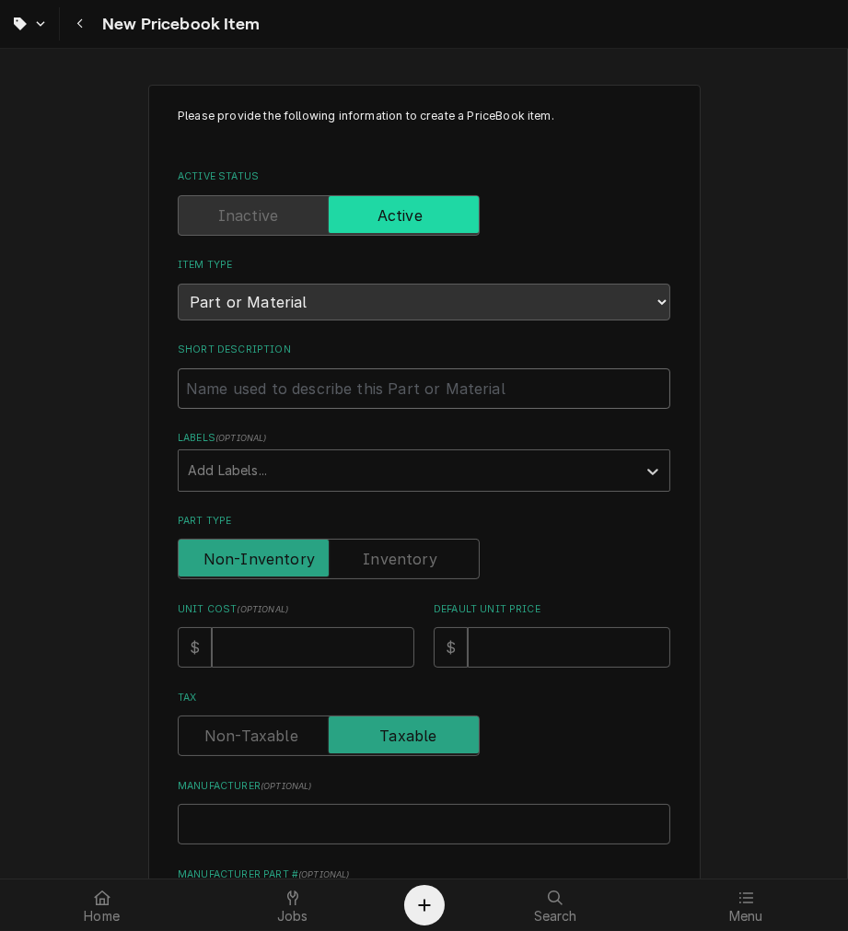
type input "04000493 Cable 16 Ways Aurelia Wave 3gr Control Panel"
click at [249, 387] on input "04000493 Cable 16 Ways Aurelia Wave 3gr Control Panel" at bounding box center [424, 388] width 493 height 41
type textarea "x"
type input "04000493 Cable 16 Ways Aurelia Wave 3gr Control Panel"
type textarea "x"
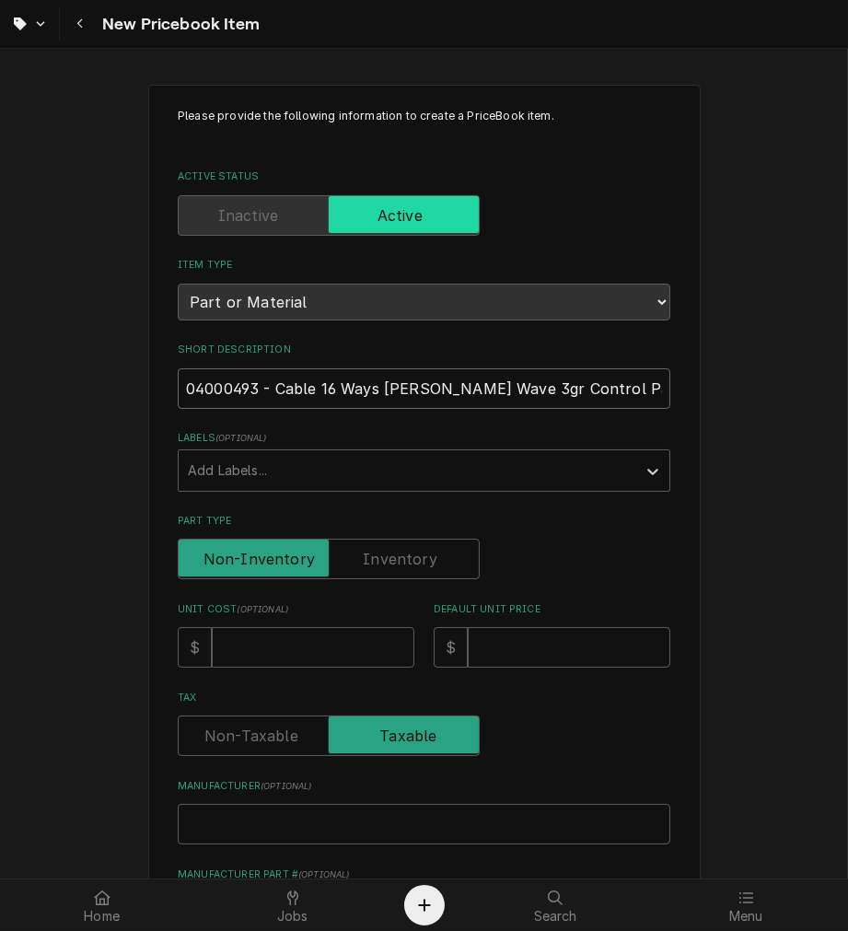
type input "04000493 - Cable 16 Ways Aurelia Wave 3gr Control Panel"
click at [385, 566] on label "Part Type" at bounding box center [329, 559] width 302 height 41
click at [385, 566] on input "Part Type" at bounding box center [328, 559] width 285 height 41
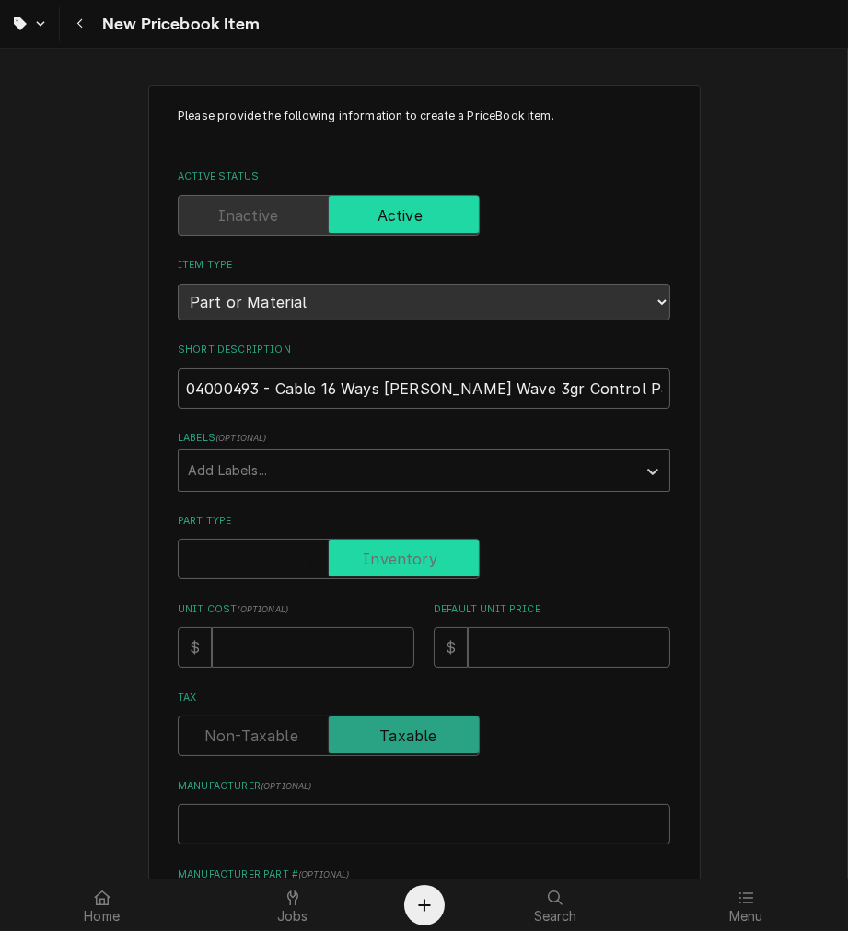
checkbox input "true"
click at [343, 634] on input "Unit Cost ( optional )" at bounding box center [313, 647] width 203 height 41
type textarea "x"
type input "2"
type textarea "x"
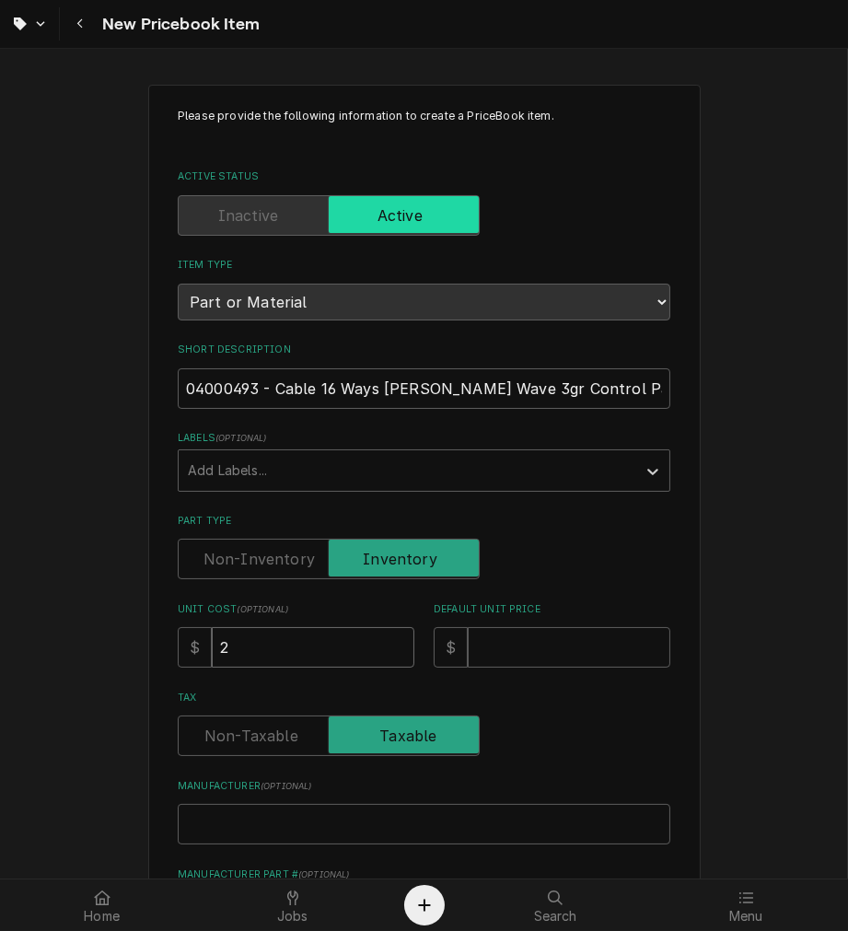
type input "22"
type textarea "x"
type input "22.0"
type textarea "x"
type input "22.05"
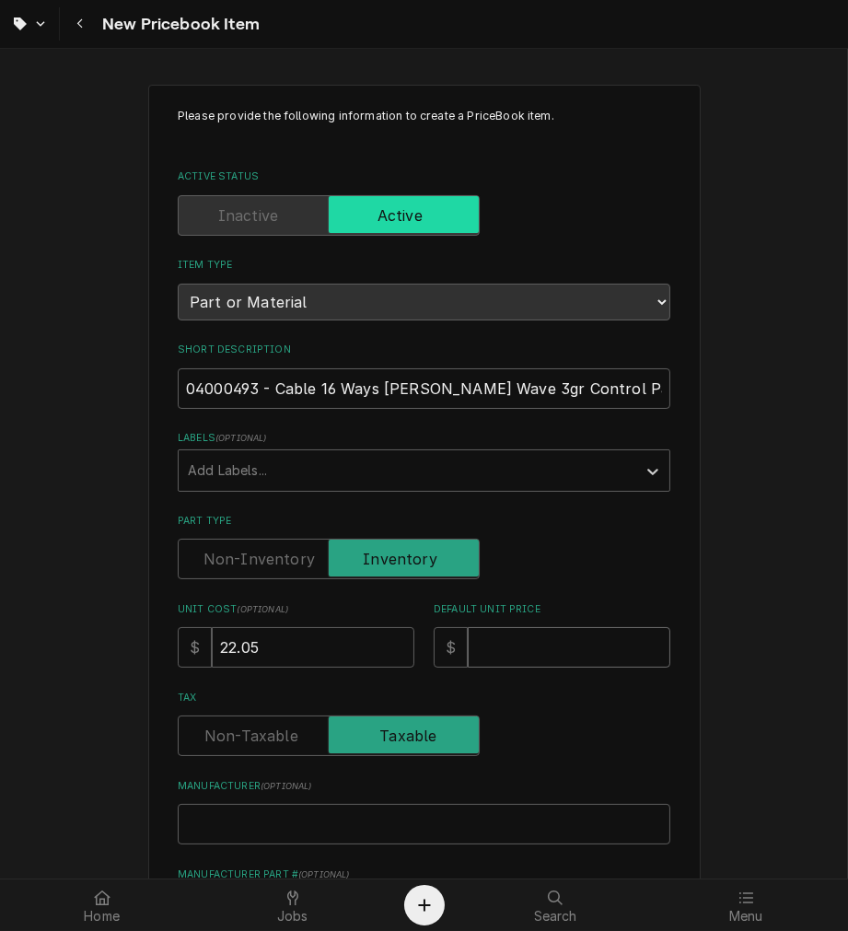
type textarea "x"
type input "4"
type textarea "x"
type input "44"
type textarea "x"
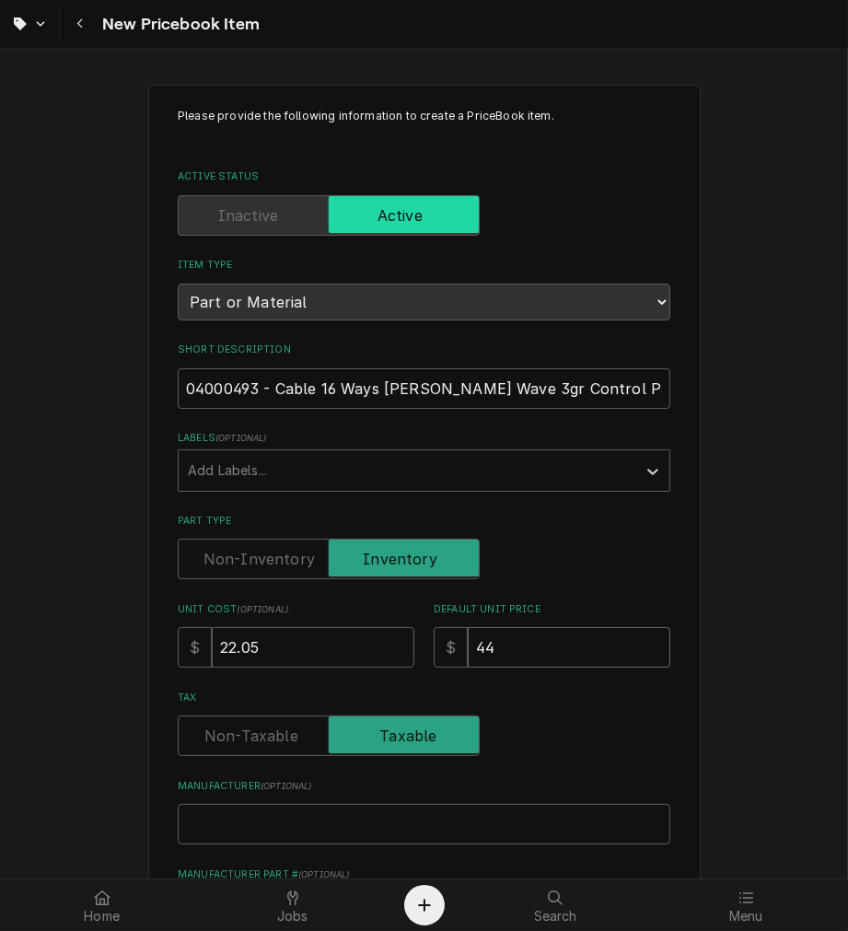
type input "44.1"
type textarea "x"
type input "44.10"
type textarea "x"
type input "N"
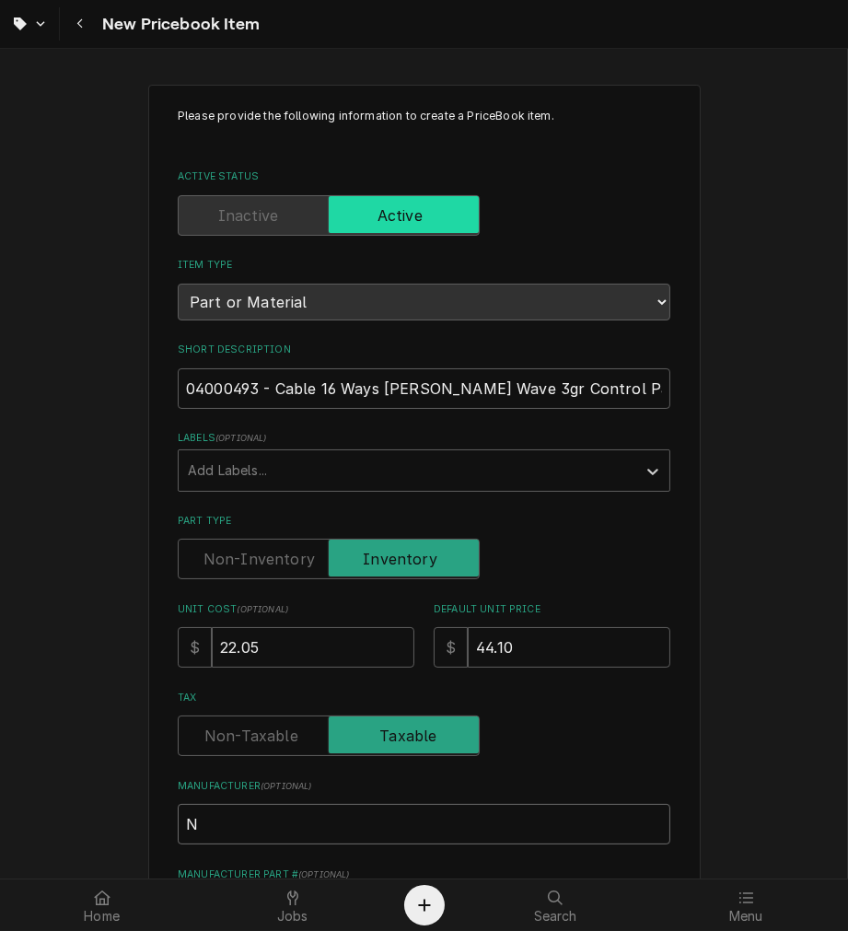
type textarea "x"
type input "Nu"
type textarea "x"
type input "Nuo"
type textarea "x"
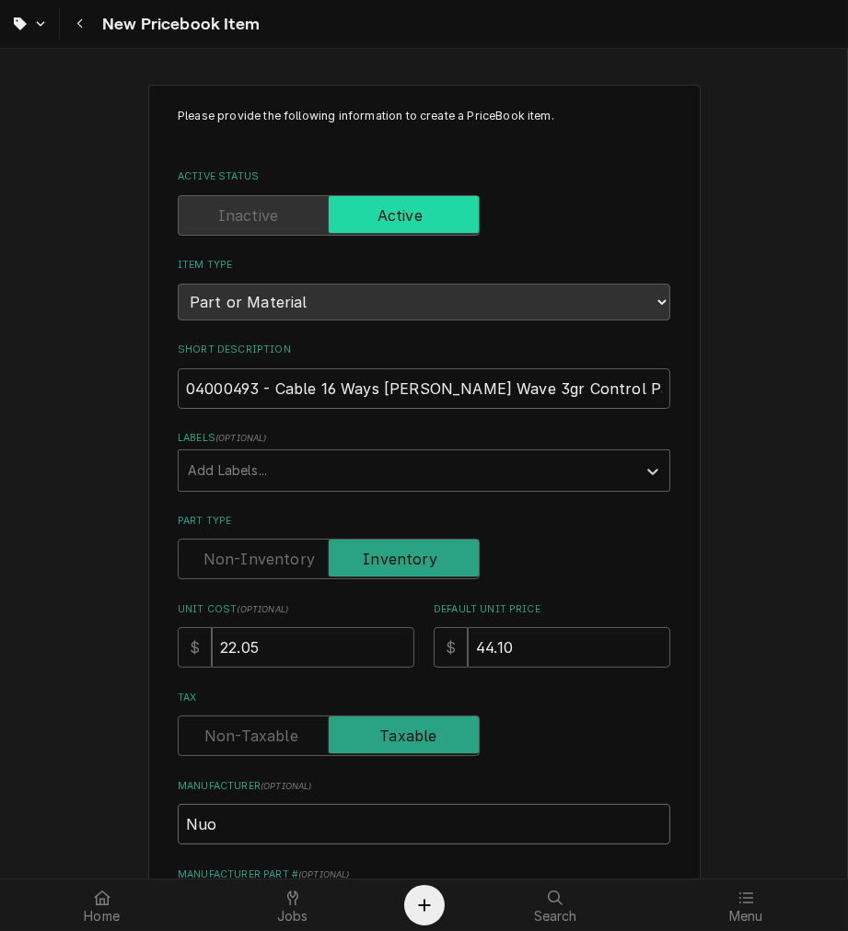
type input "Nuov"
type textarea "x"
type input "Nuova"
type textarea "x"
type input "Nuova"
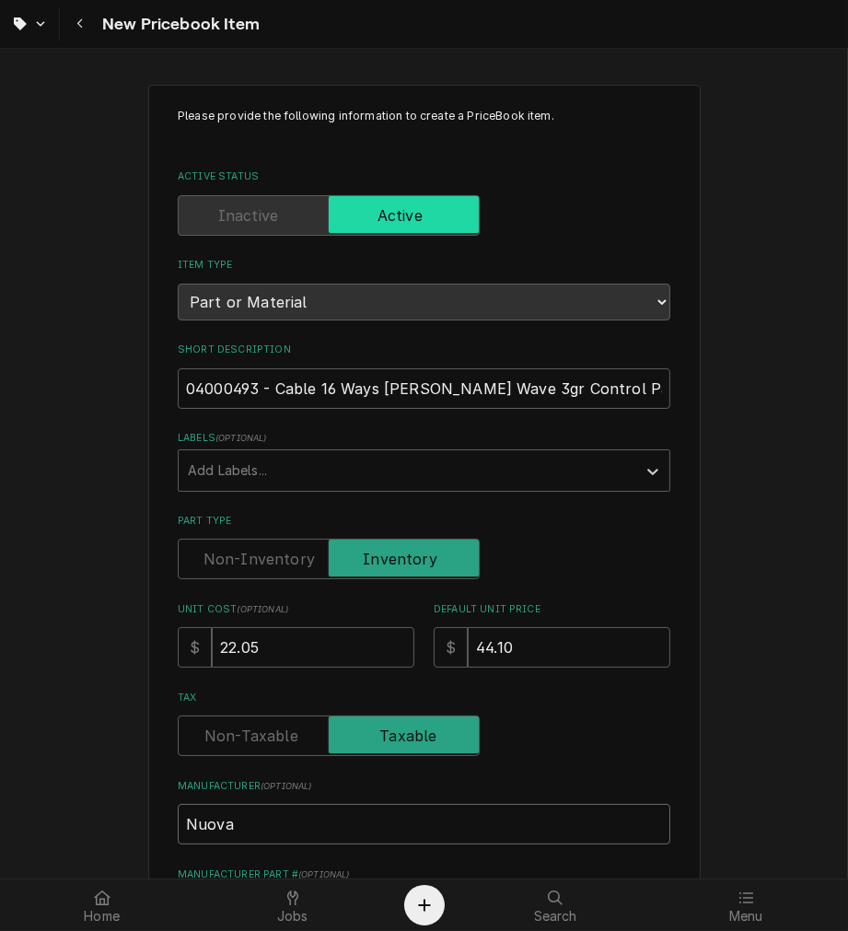
type textarea "x"
type input "Nuova D"
type textarea "x"
type input "Nuova Di"
type textarea "x"
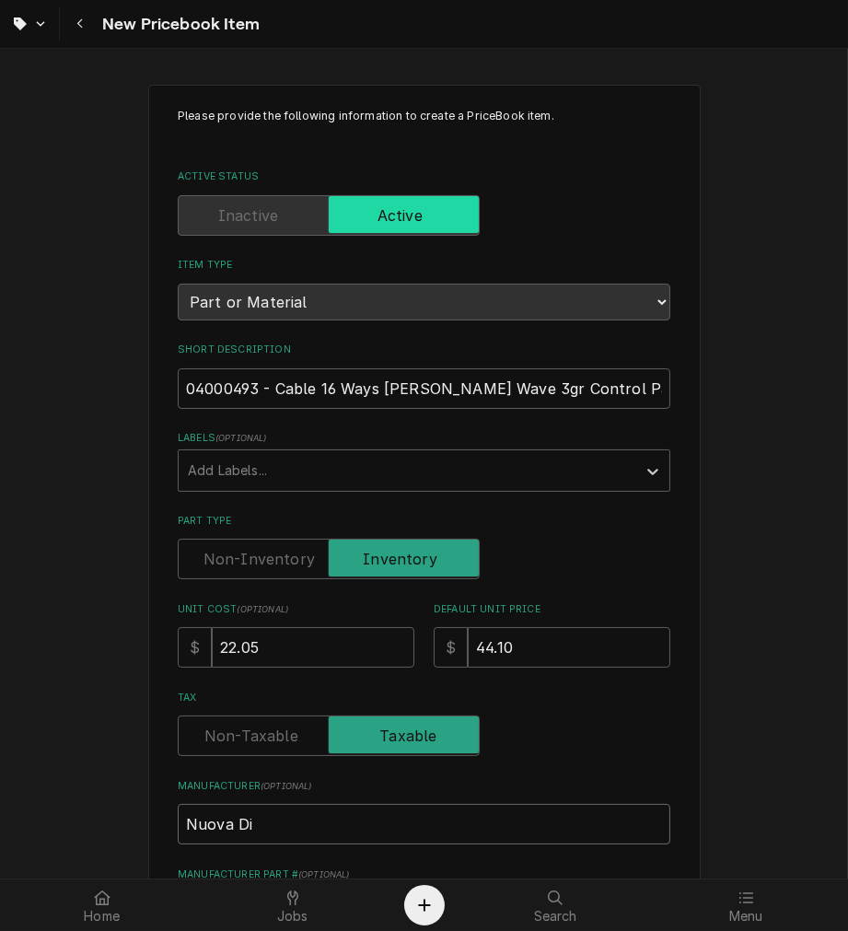
type input "Nuova Dis"
type textarea "x"
type input "Nuova Dist"
type textarea "x"
type input "Nuova Distr"
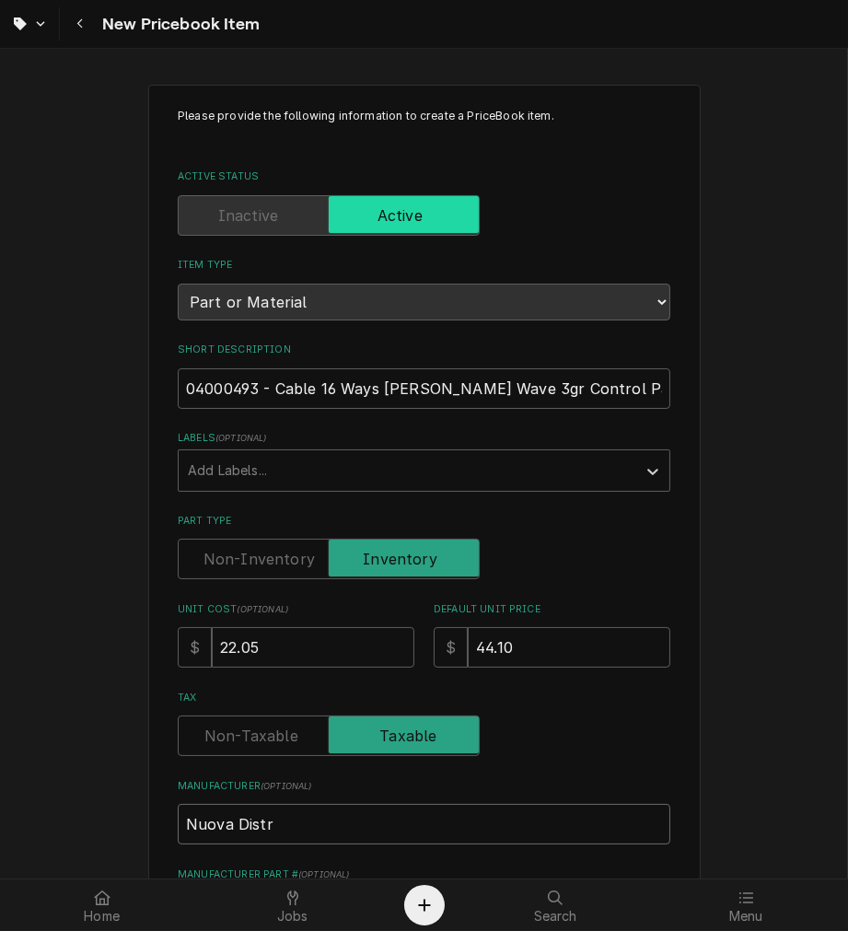
type textarea "x"
type input "Nuova Distri"
type textarea "x"
type input "Nuova Distrib"
type textarea "x"
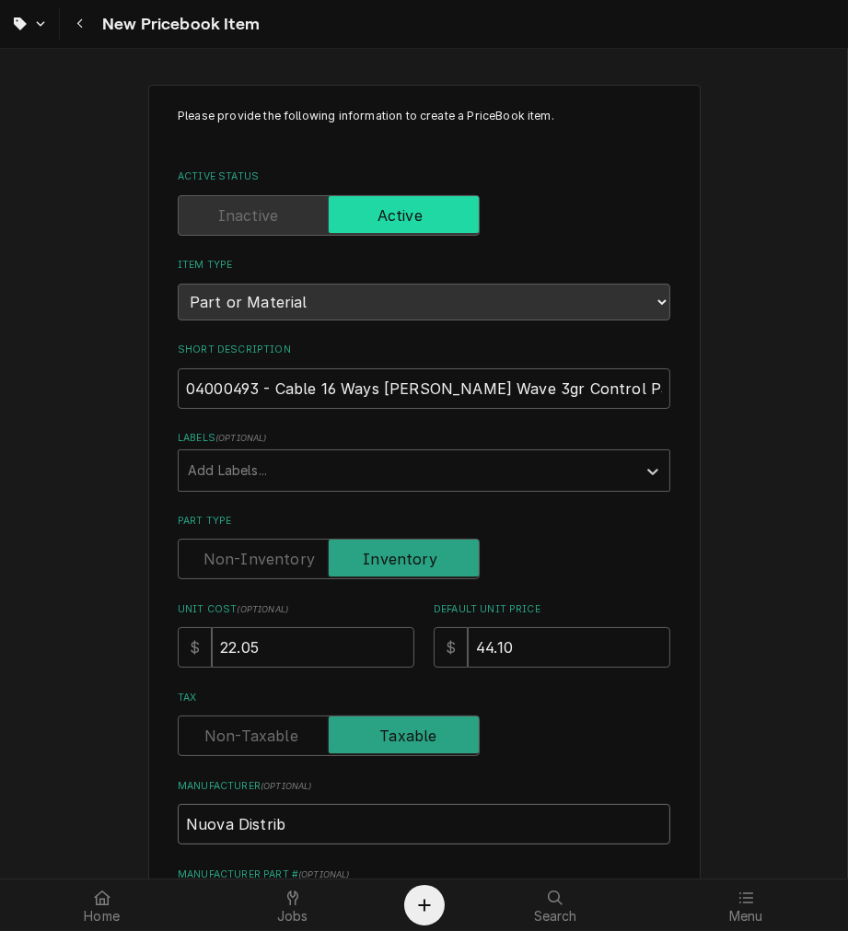
type input "Nuova Distribu"
type textarea "x"
type input "Nuova Distribut"
type textarea "x"
type input "Nuova Distributi"
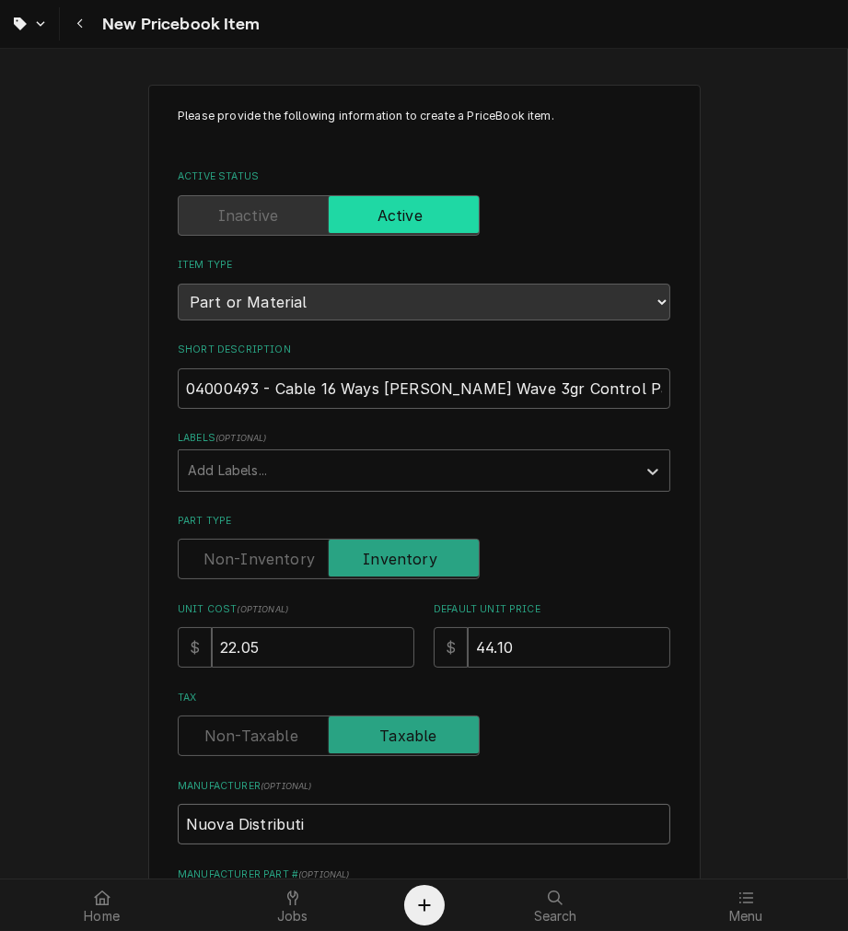
type textarea "x"
type input "Nuova Distributio"
type textarea "x"
type input "Nuova Distribution"
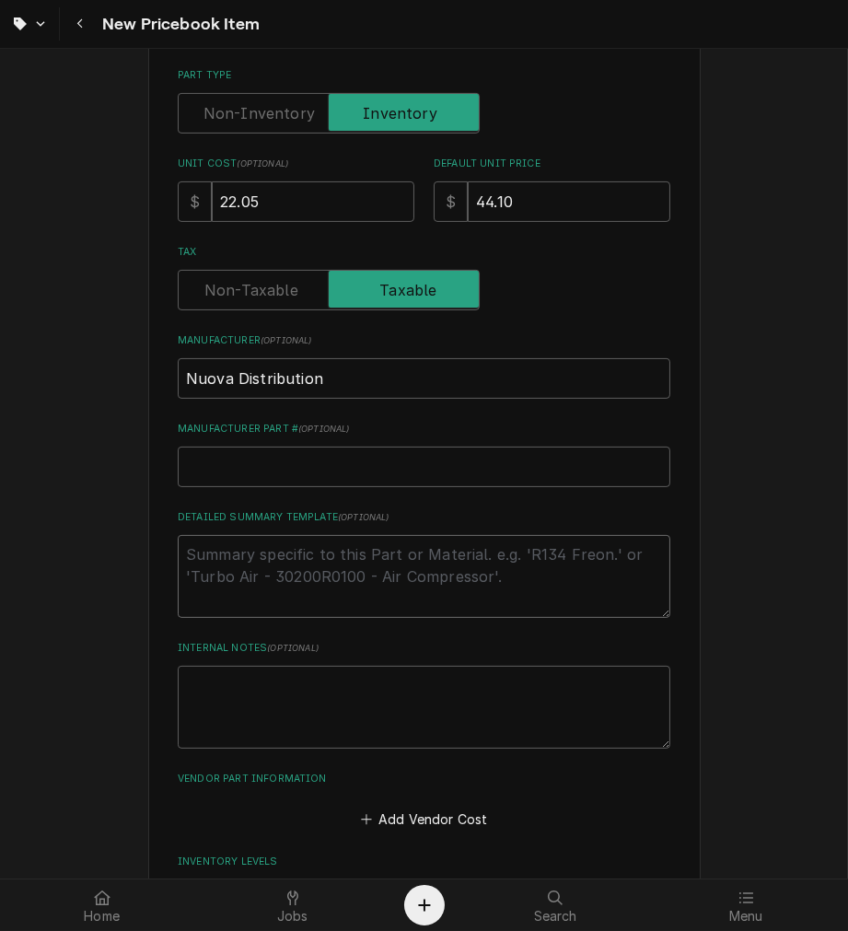
type textarea "x"
type textarea "P"
type textarea "x"
type textarea "P/"
type textarea "x"
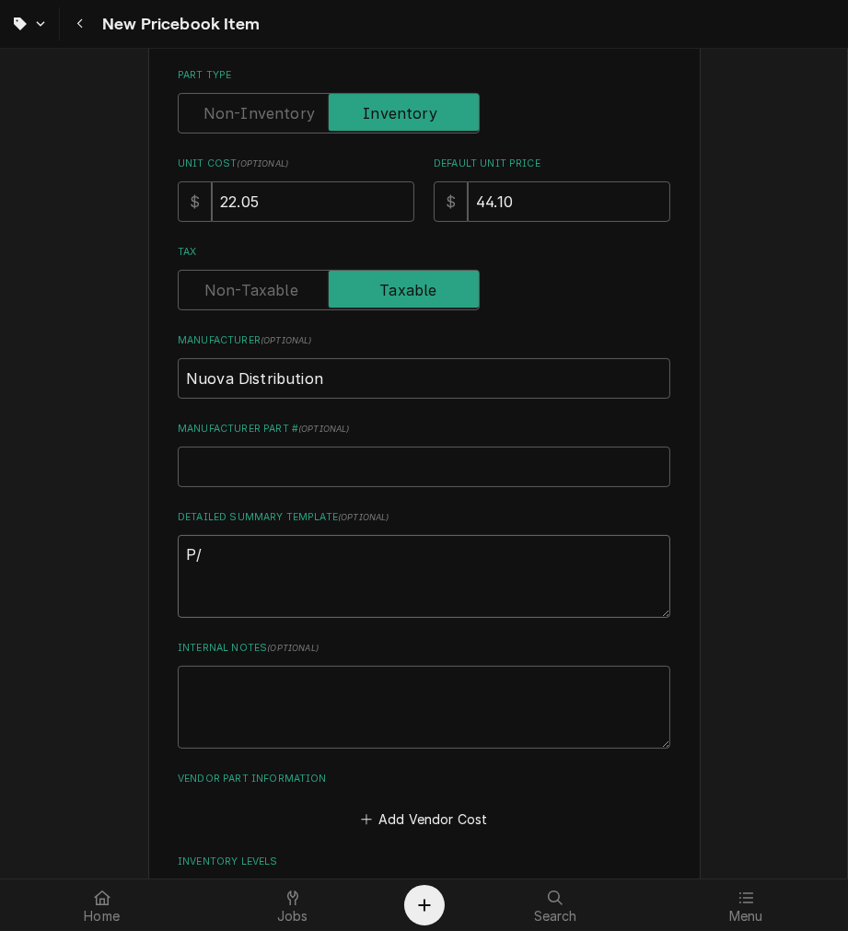
type textarea "P/N"
type textarea "x"
type textarea "P/N"
paste textarea "04000493 Cable 16 Ways Aurelia Wave 3gr Control Panel"
type textarea "x"
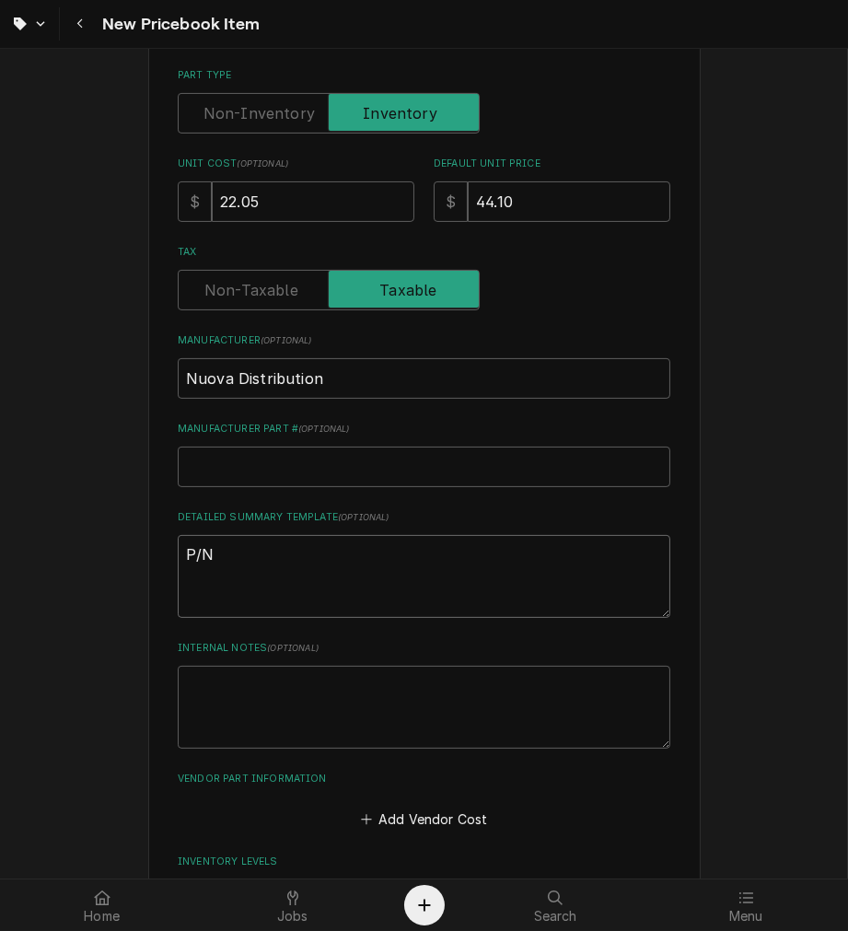
type textarea "P/N 04000493 Cable 16 Ways Aurelia Wave 3gr Control Panel"
click at [284, 548] on textarea "P/N 04000493 Cable 16 Ways Aurelia Wave 3gr Control Panel" at bounding box center [424, 576] width 493 height 83
type textarea "x"
type textarea "P/N 04000493 Cable 16 Ways Aurelia Wave 3gr Control Panel"
type textarea "x"
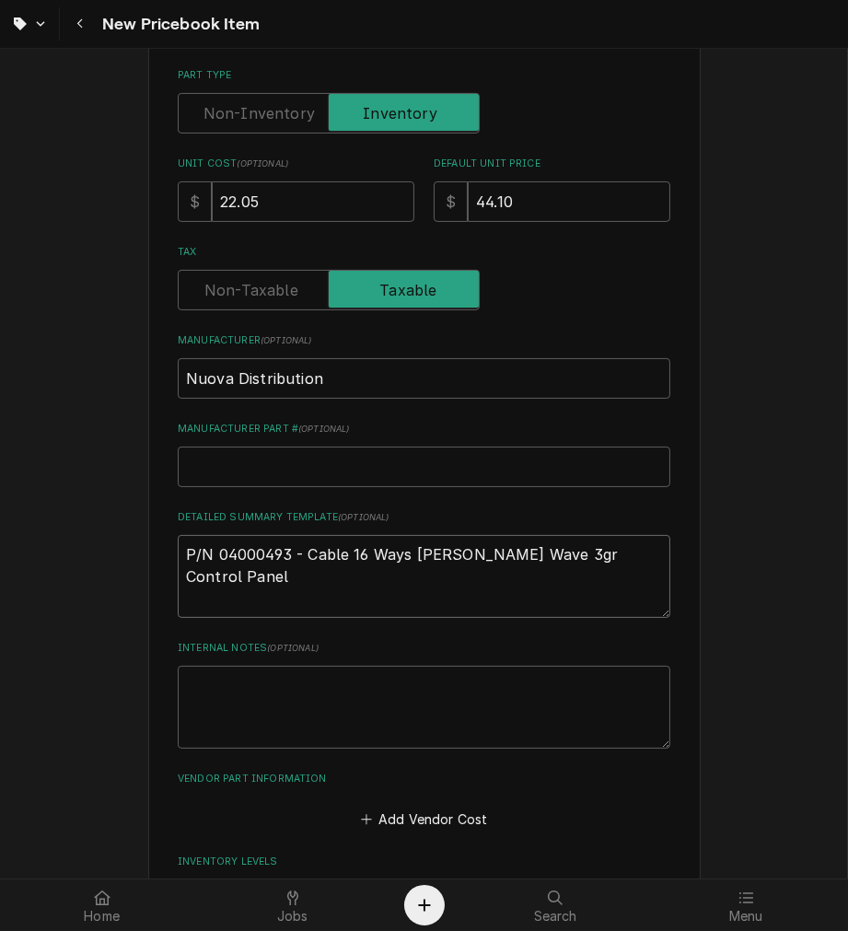
type textarea "P/N 04000493 - Cable 16 Ways Aurelia Wave 3gr Control Panel"
click at [801, 612] on div "Please provide the following information to create a PriceBook item. Active Sta…" at bounding box center [424, 916] width 848 height 2589
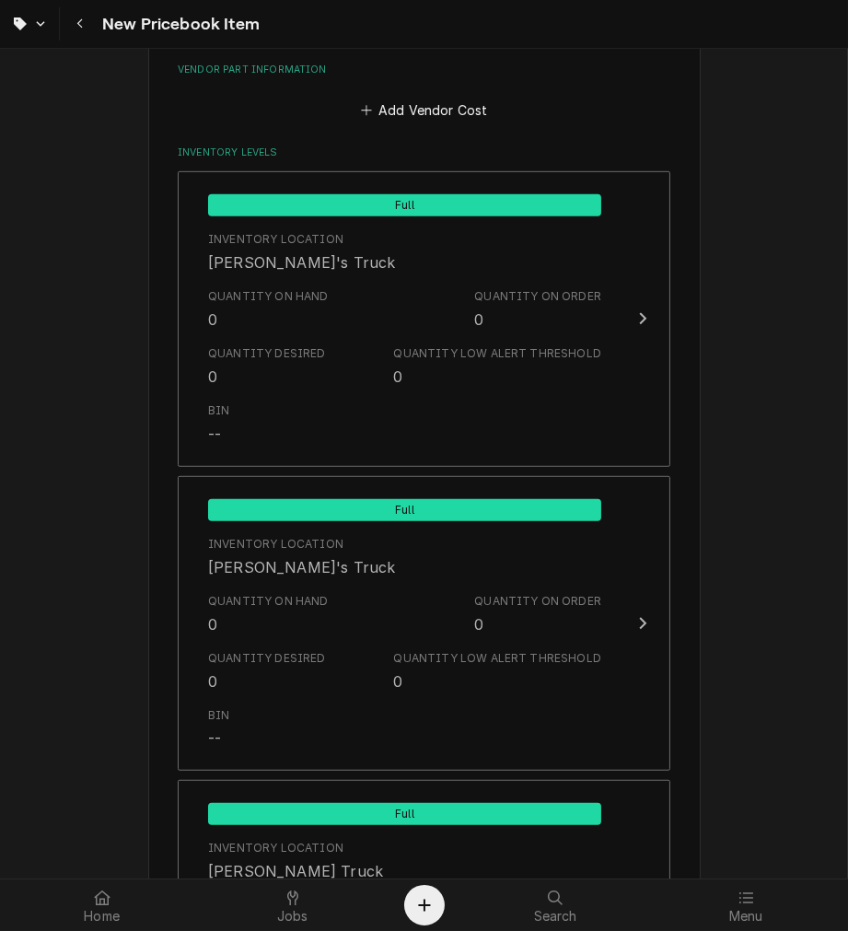
scroll to position [1223, 0]
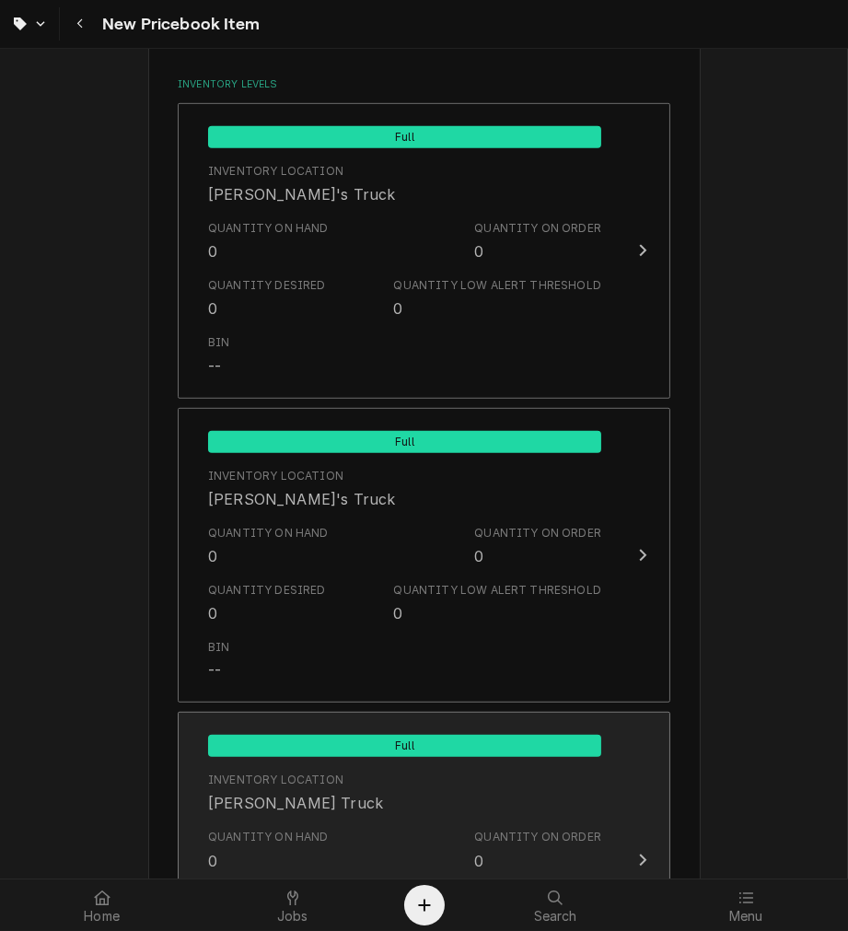
click at [397, 808] on div "Inventory Location Graham's Truck" at bounding box center [404, 792] width 393 height 57
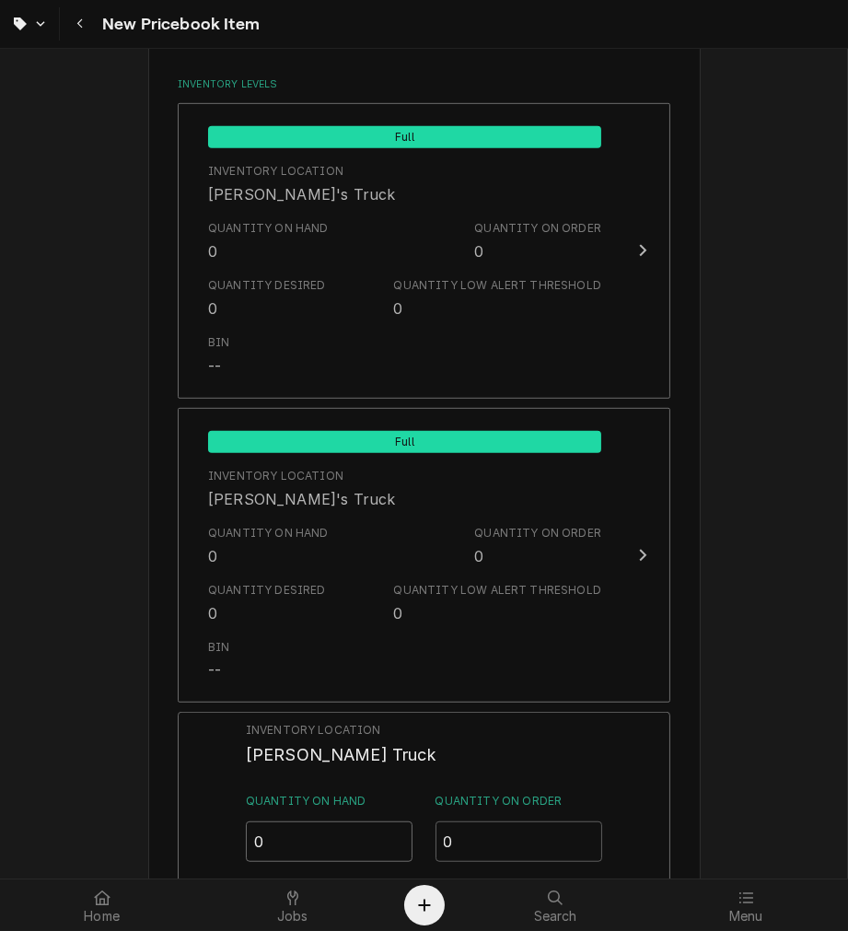
click at [273, 833] on input "0" at bounding box center [330, 841] width 168 height 41
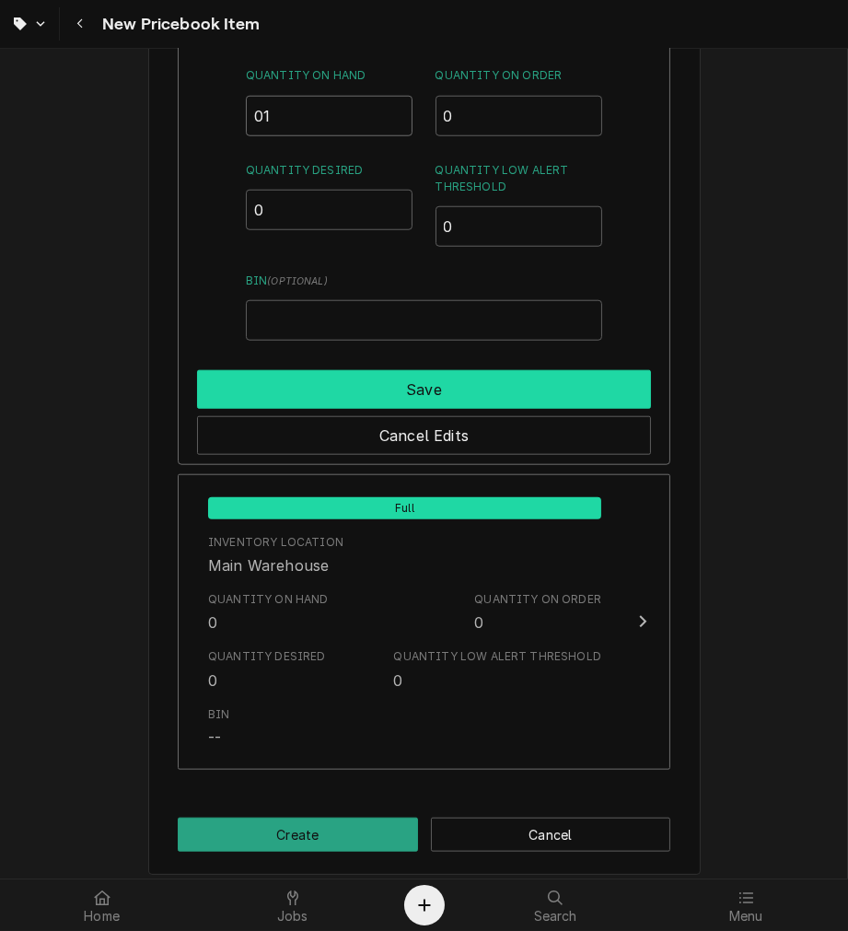
type input "01"
click at [536, 379] on button "Save" at bounding box center [424, 389] width 454 height 39
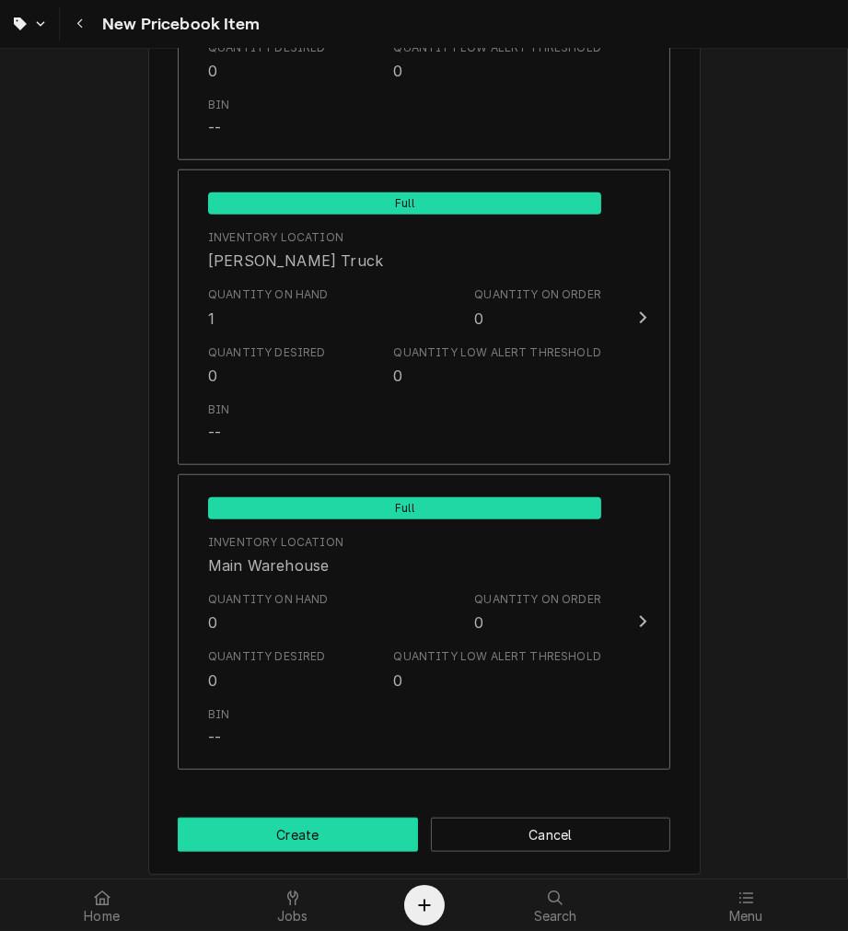
click at [344, 836] on button "Create" at bounding box center [298, 835] width 240 height 34
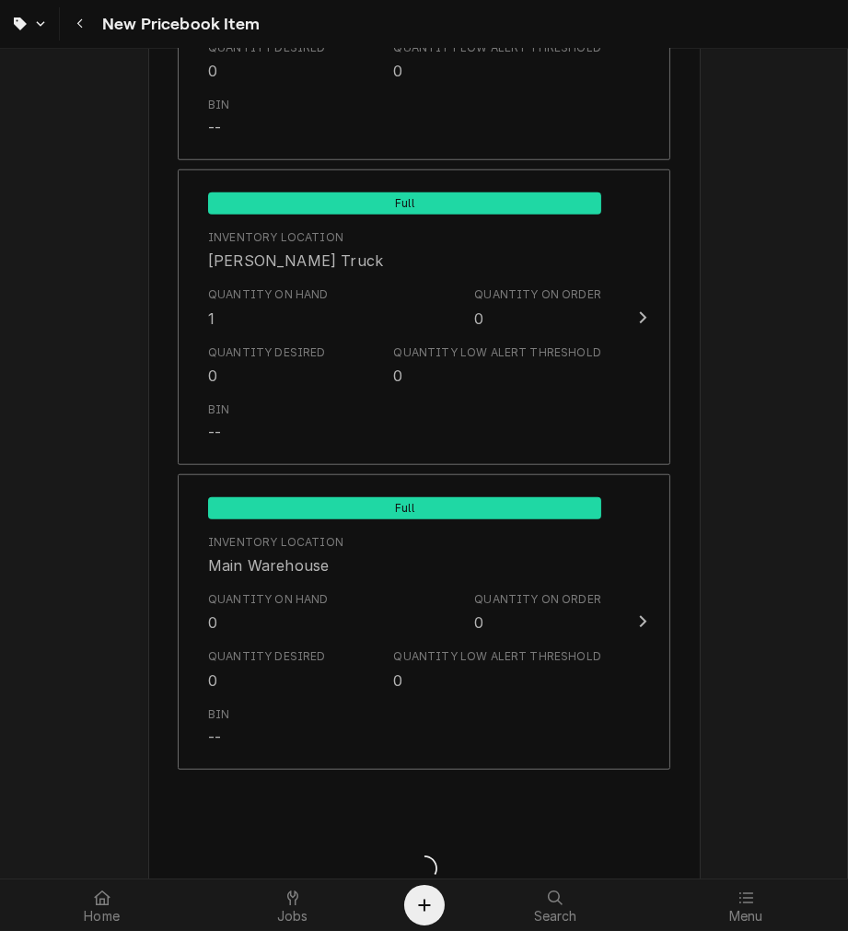
type textarea "x"
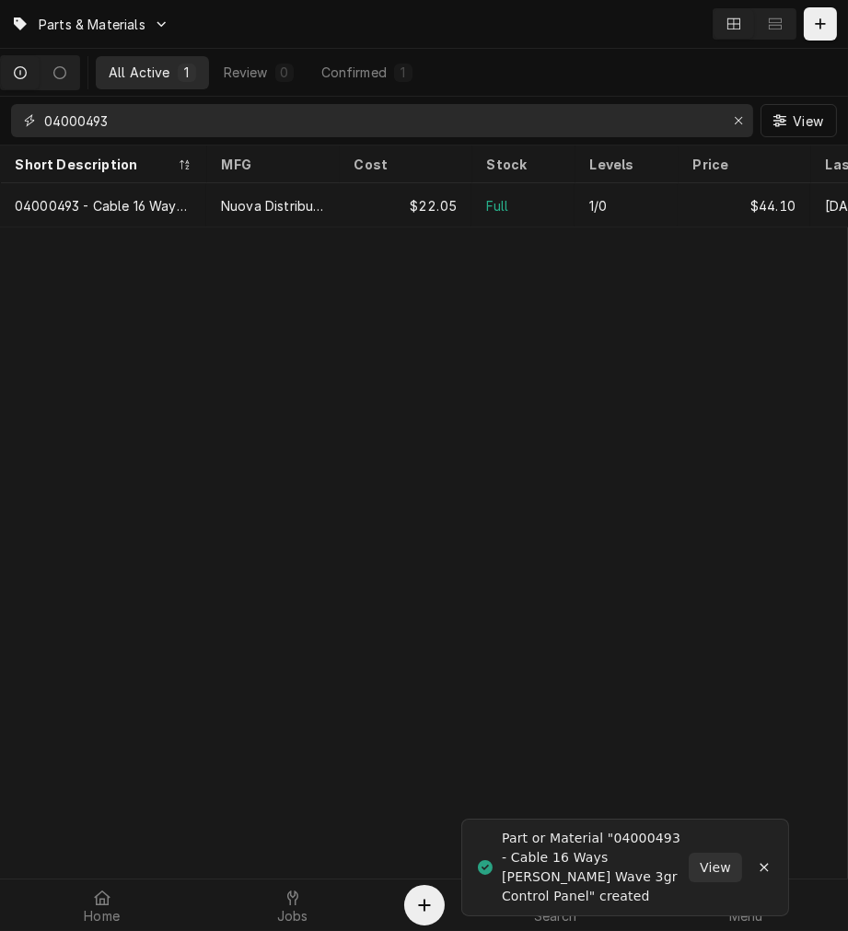
click at [236, 116] on input "04000493" at bounding box center [381, 120] width 674 height 33
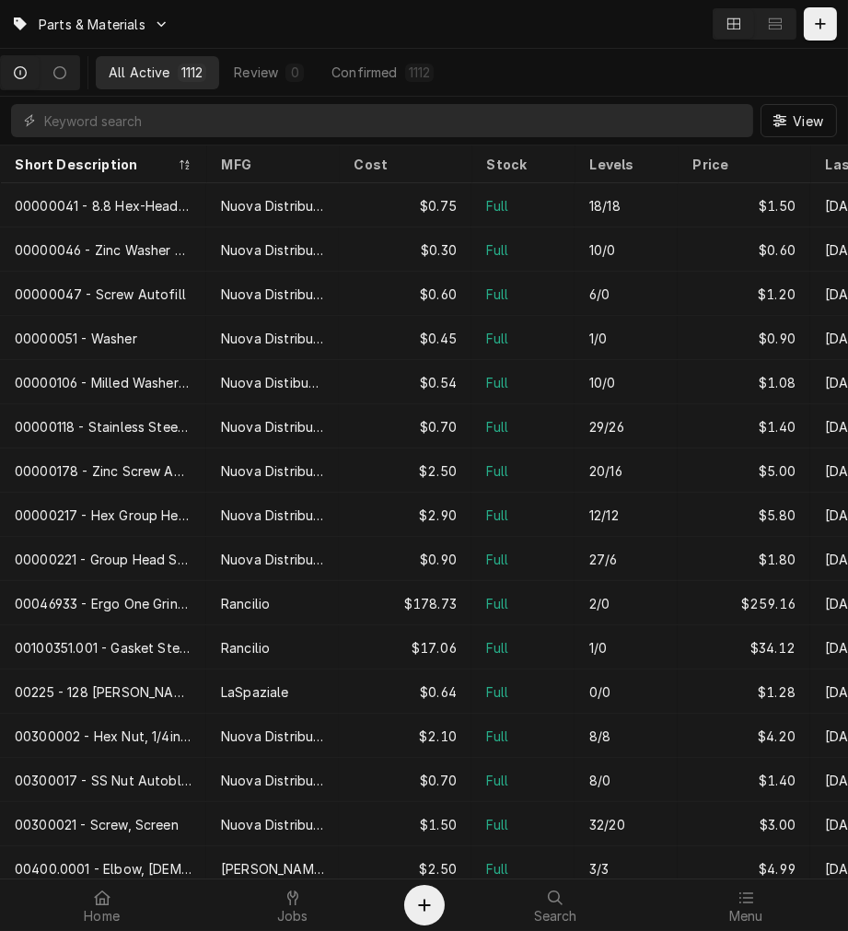
click at [250, 138] on div "View" at bounding box center [424, 121] width 848 height 48
click at [256, 117] on input "Dynamic Content Wrapper" at bounding box center [394, 120] width 700 height 33
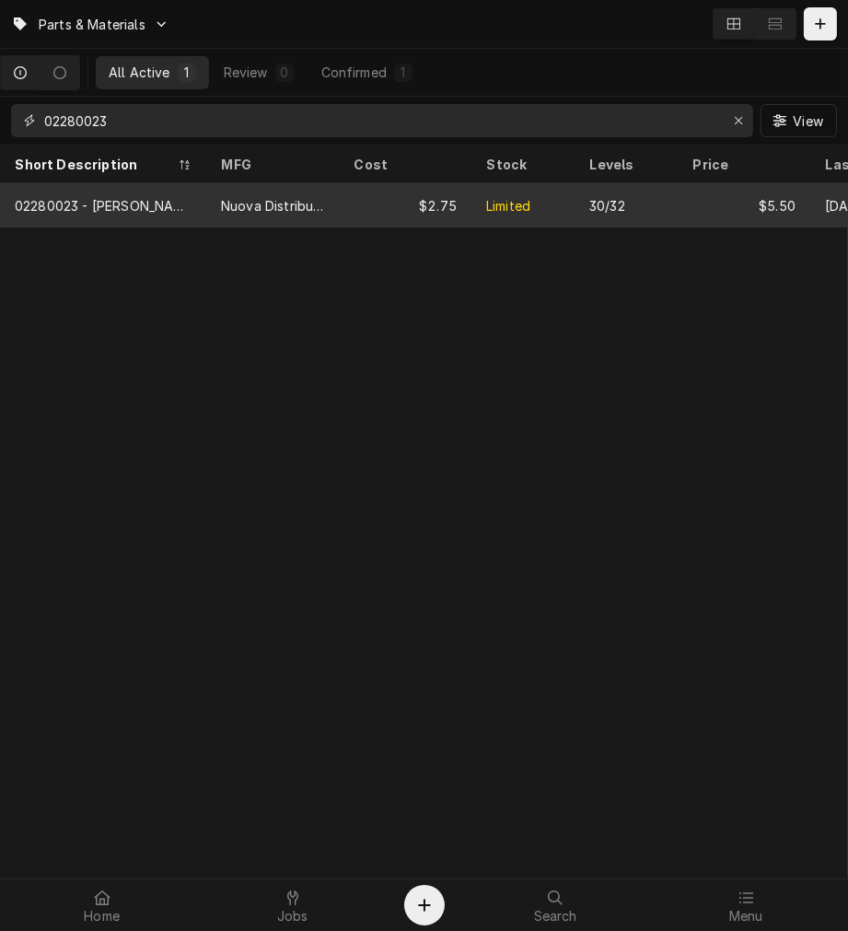
type input "02280023"
click at [301, 204] on div "Nuova Distribution" at bounding box center [272, 205] width 103 height 19
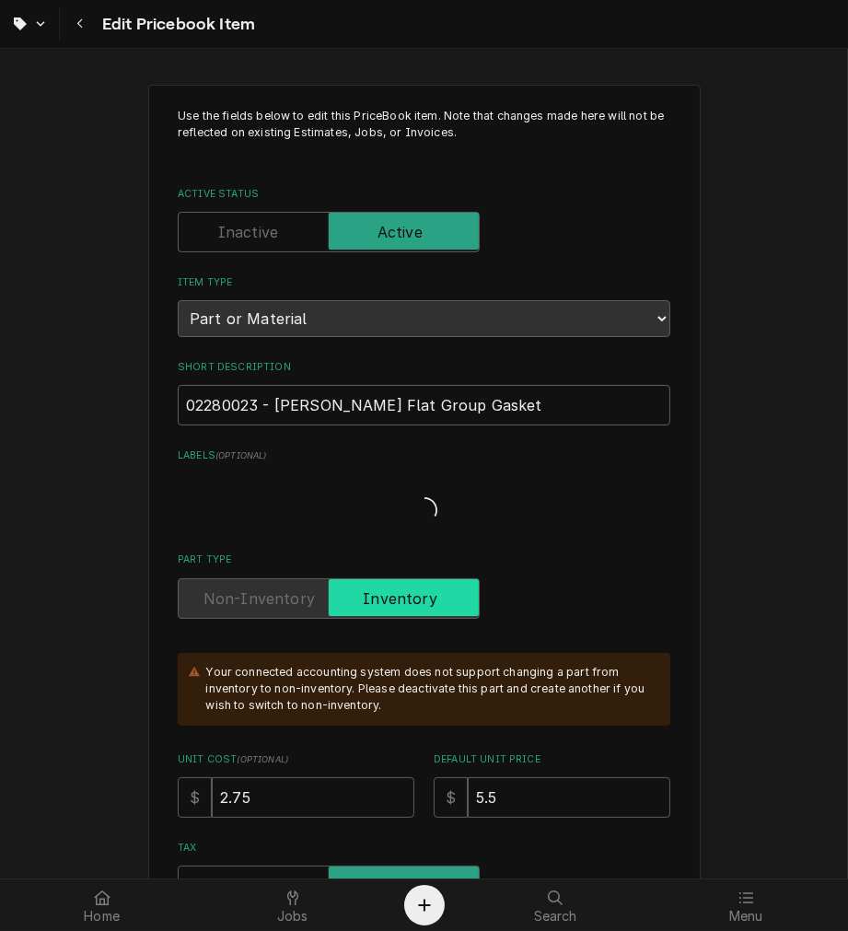
type textarea "x"
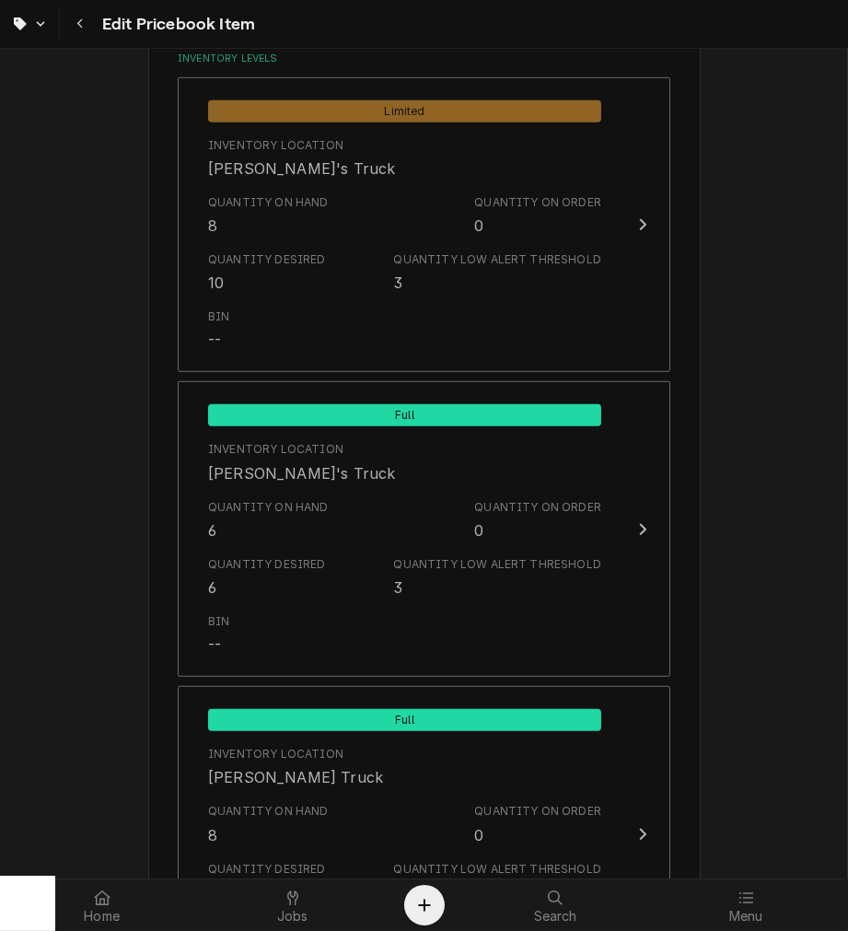
scroll to position [1357, 0]
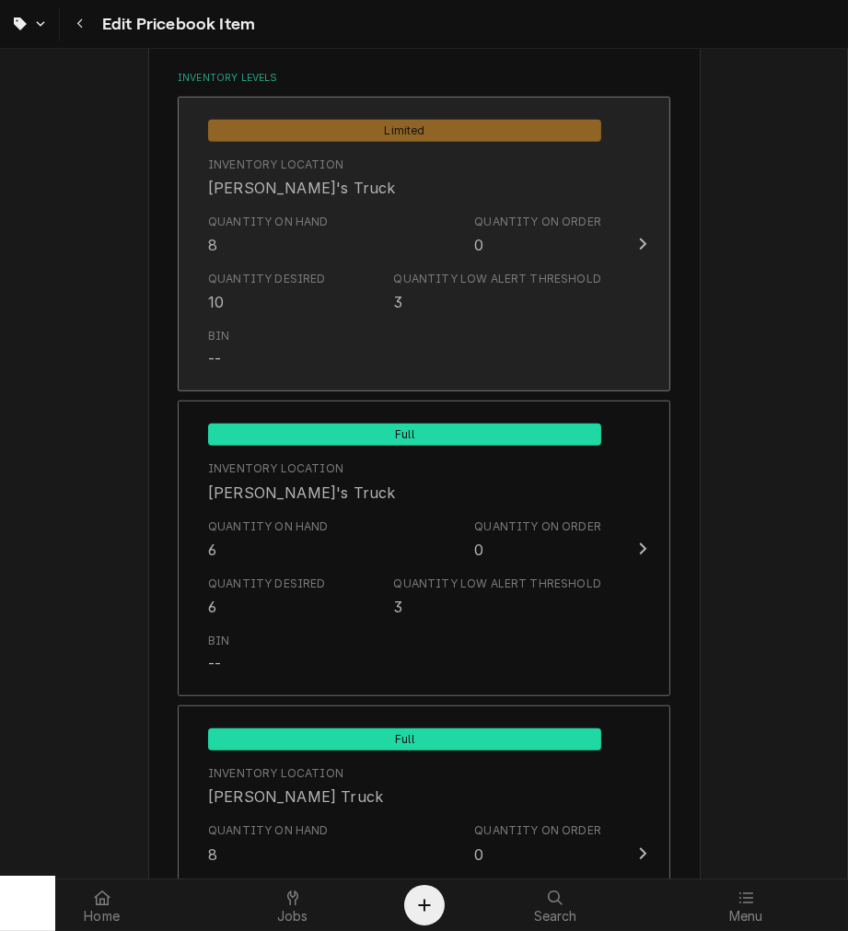
click at [345, 224] on div "Quantity on Hand 8 Quantity on Order 0" at bounding box center [404, 234] width 393 height 57
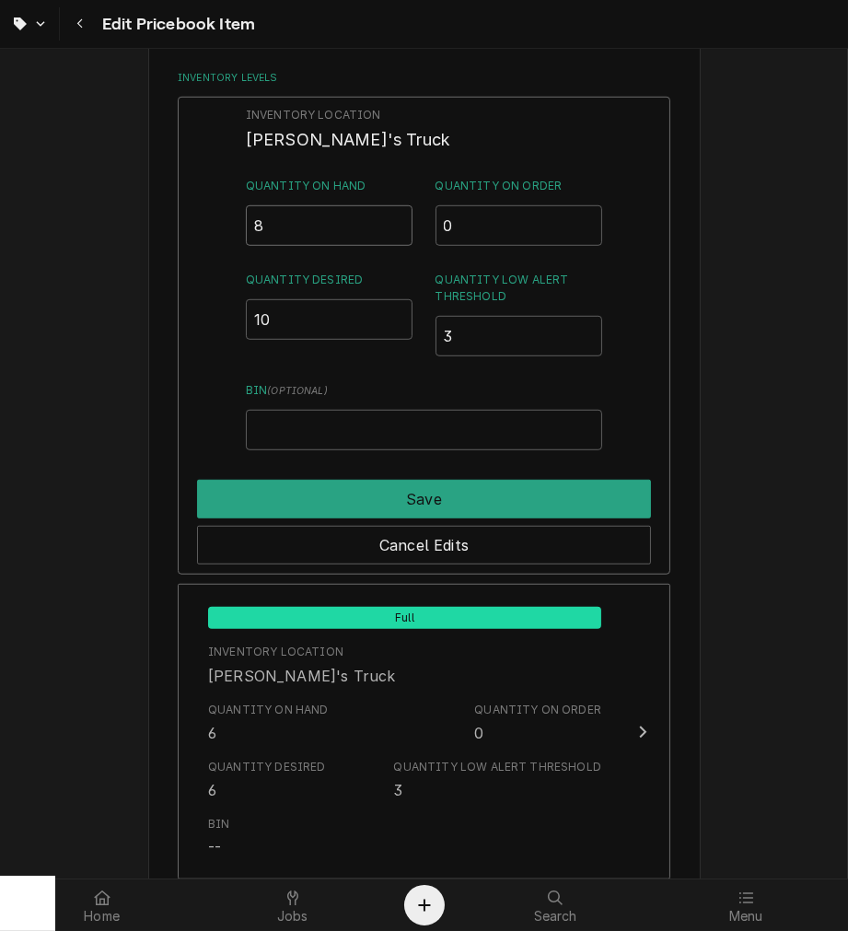
click at [333, 216] on input "8" at bounding box center [330, 225] width 168 height 41
type input "0"
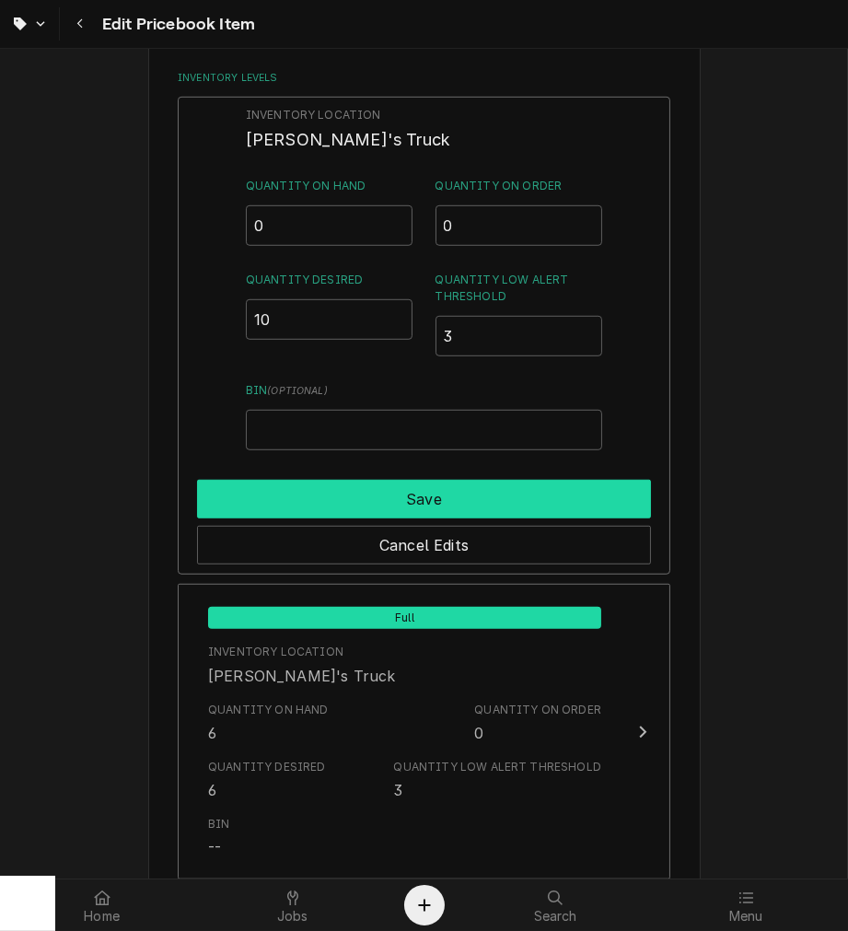
click at [445, 480] on button "Save" at bounding box center [424, 499] width 454 height 39
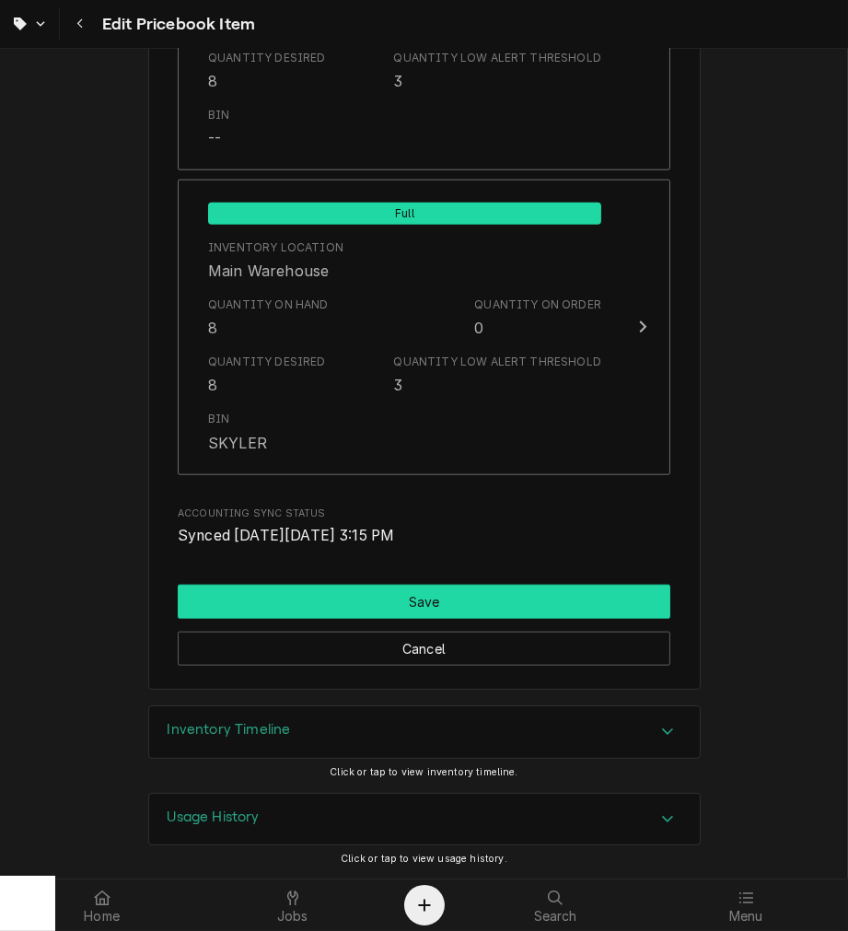
click at [426, 587] on button "Save" at bounding box center [424, 602] width 493 height 34
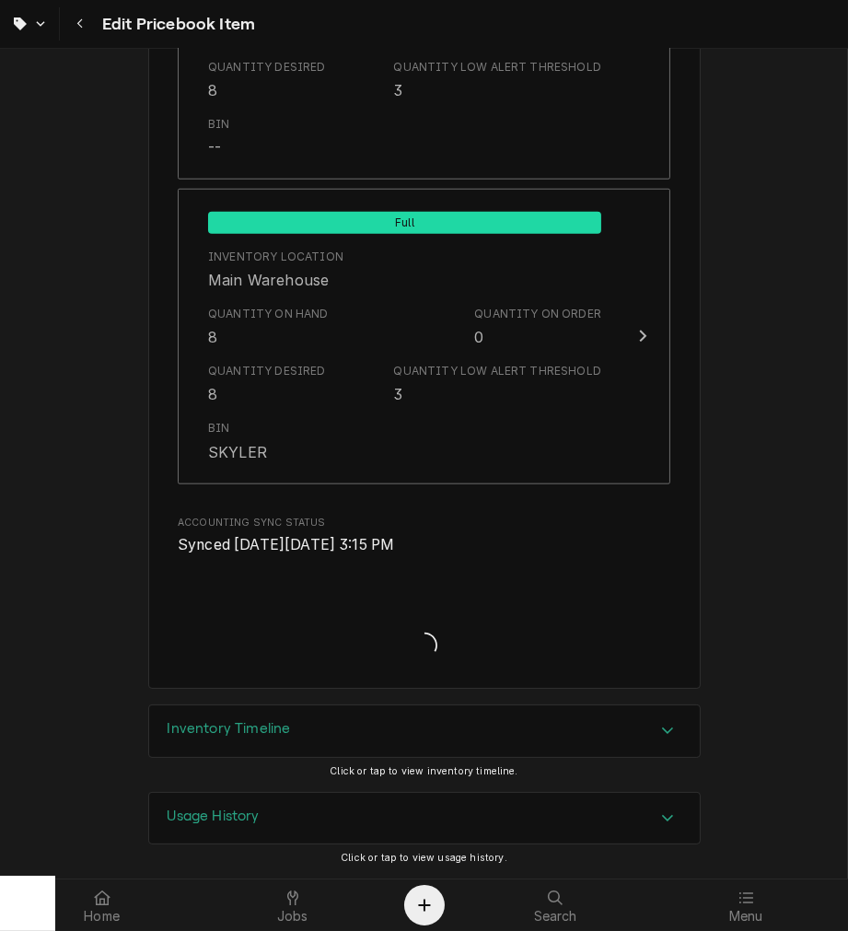
scroll to position [2178, 0]
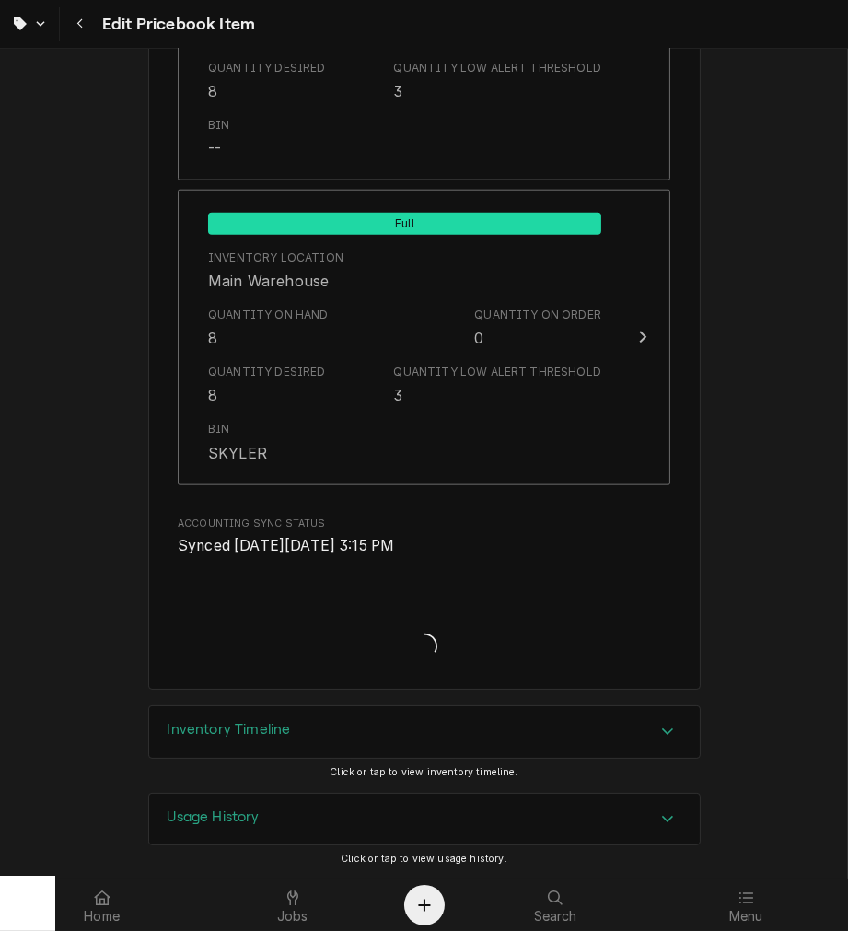
type textarea "x"
